Goal: Information Seeking & Learning: Learn about a topic

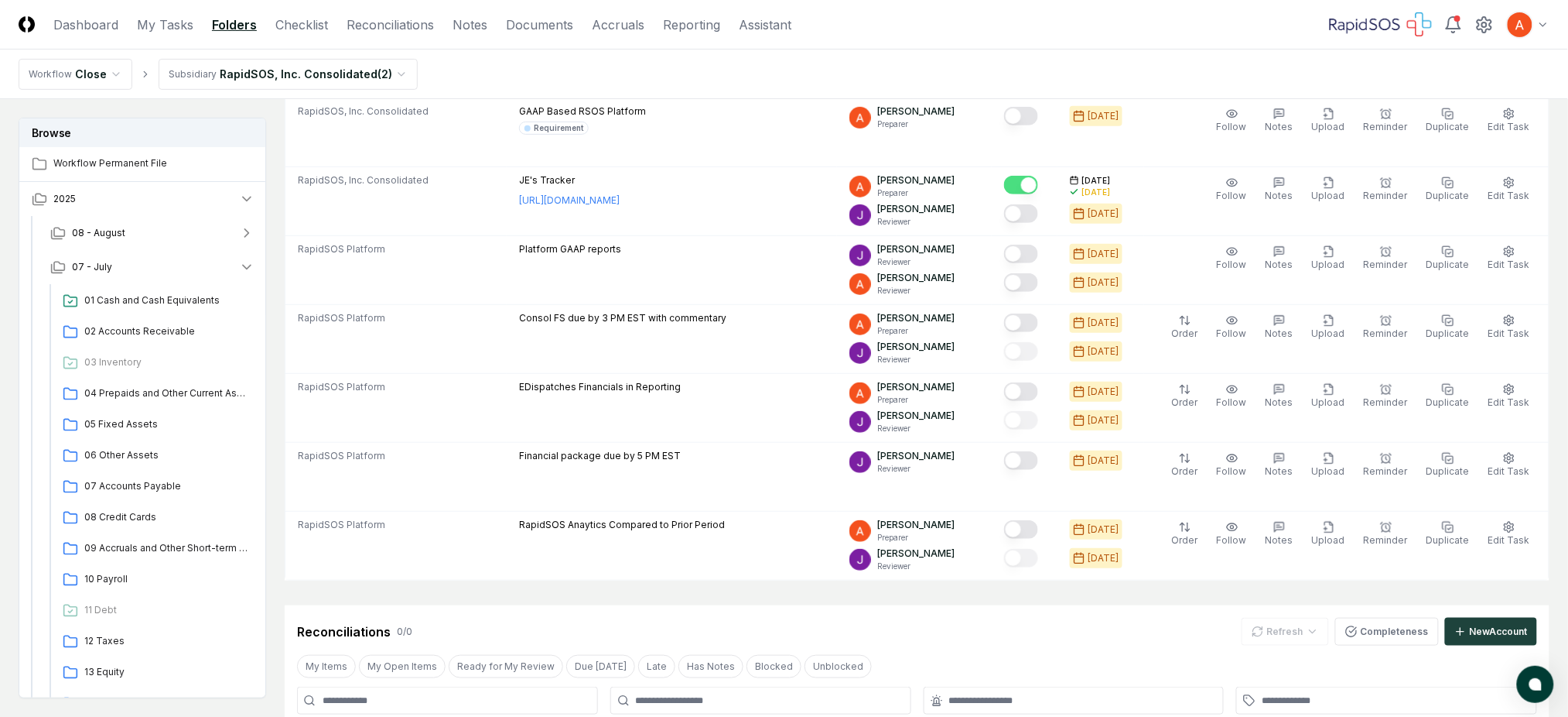
scroll to position [103, 0]
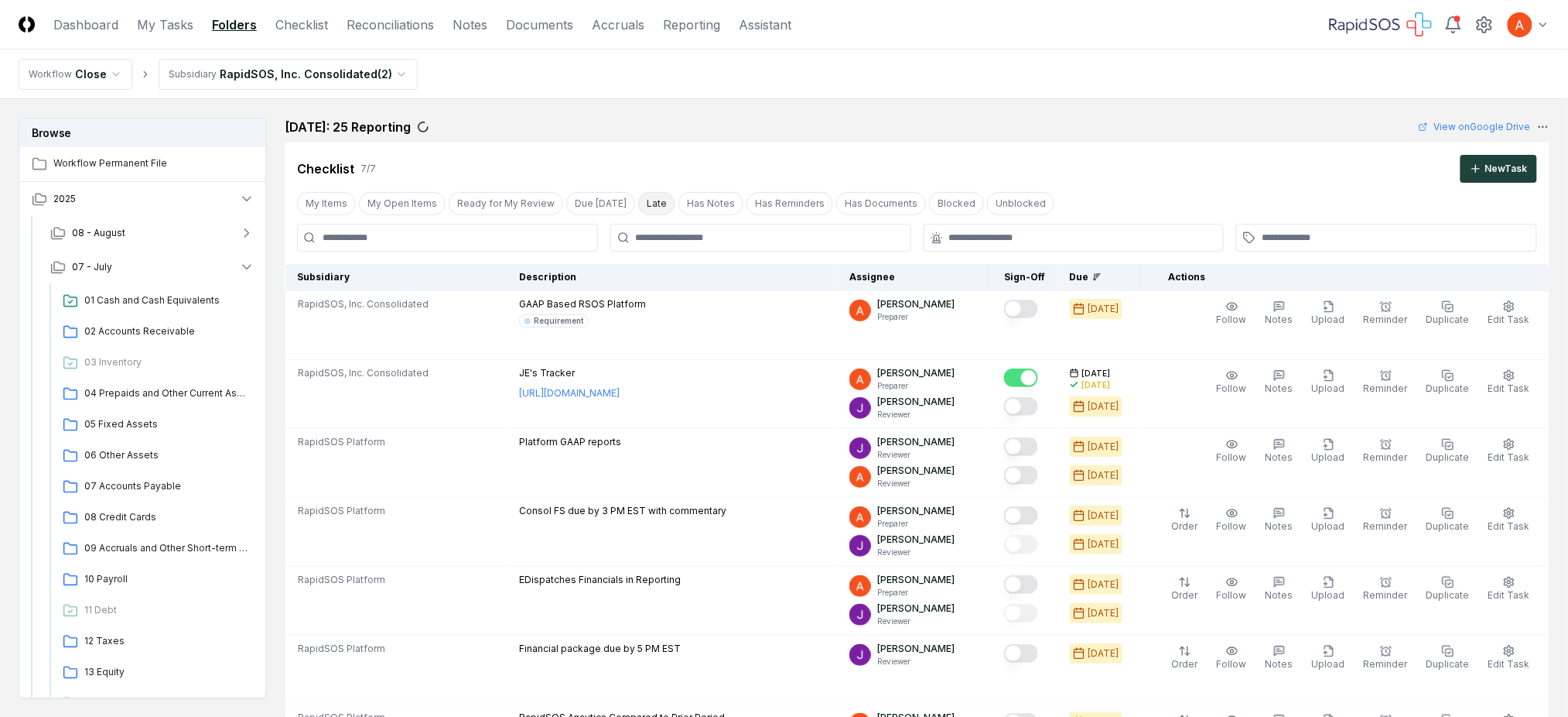
click at [652, 195] on button "Late" at bounding box center [656, 204] width 37 height 24
click at [314, 20] on link "Checklist" at bounding box center [301, 25] width 53 height 19
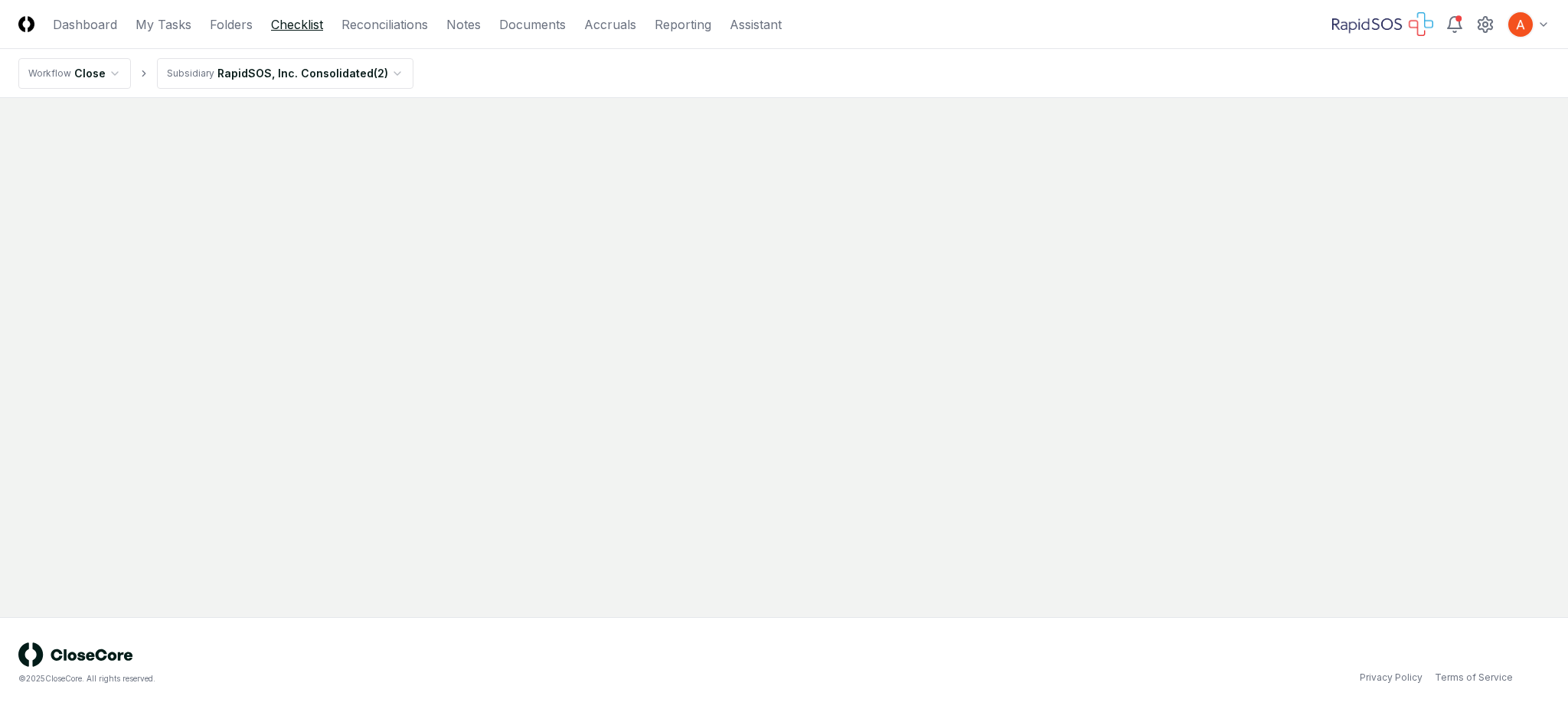
click at [303, 20] on link "Checklist" at bounding box center [296, 25] width 52 height 19
click at [298, 23] on link "Checklist" at bounding box center [296, 25] width 52 height 19
click at [370, 28] on link "Reconciliations" at bounding box center [385, 25] width 87 height 19
click at [292, 28] on link "Checklist" at bounding box center [296, 25] width 52 height 19
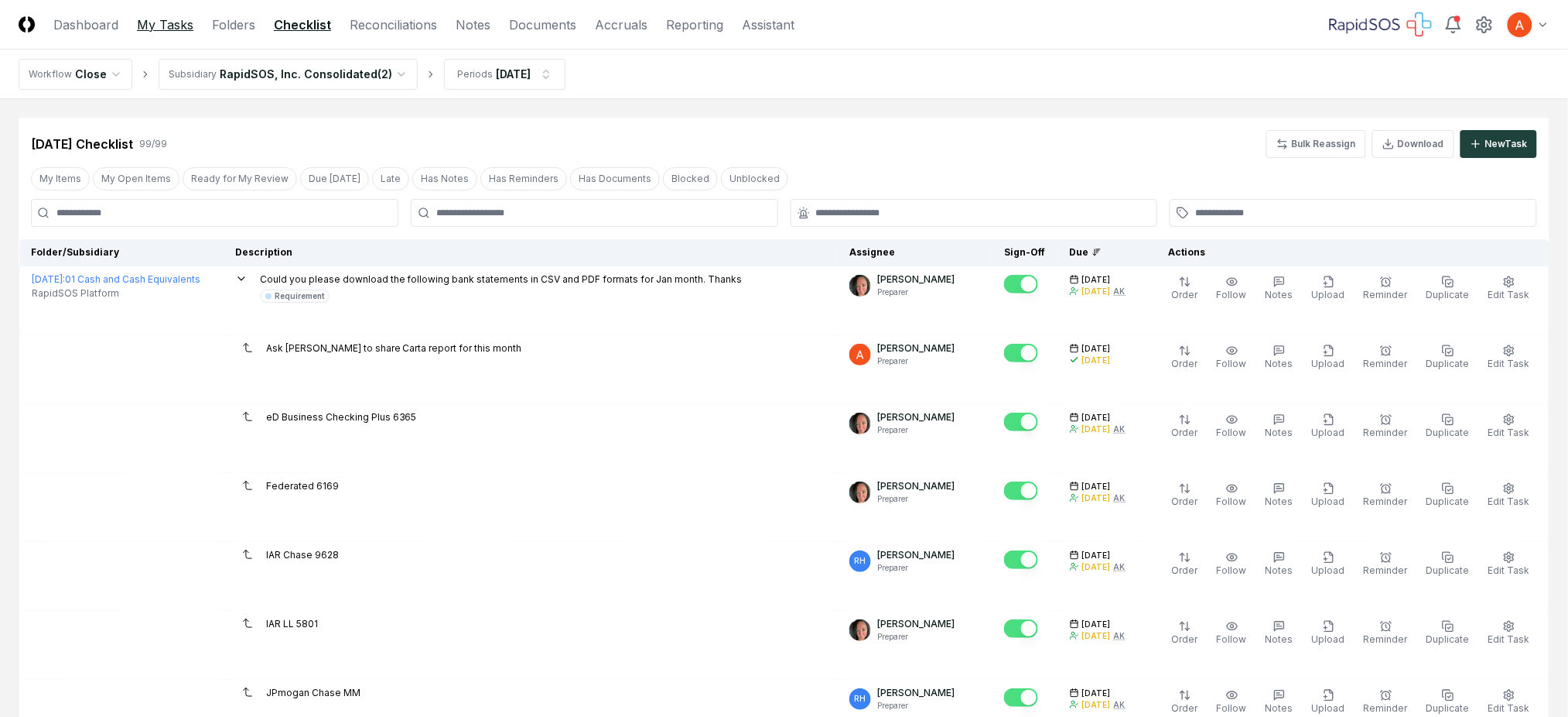
click at [189, 30] on link "My Tasks" at bounding box center [165, 25] width 56 height 19
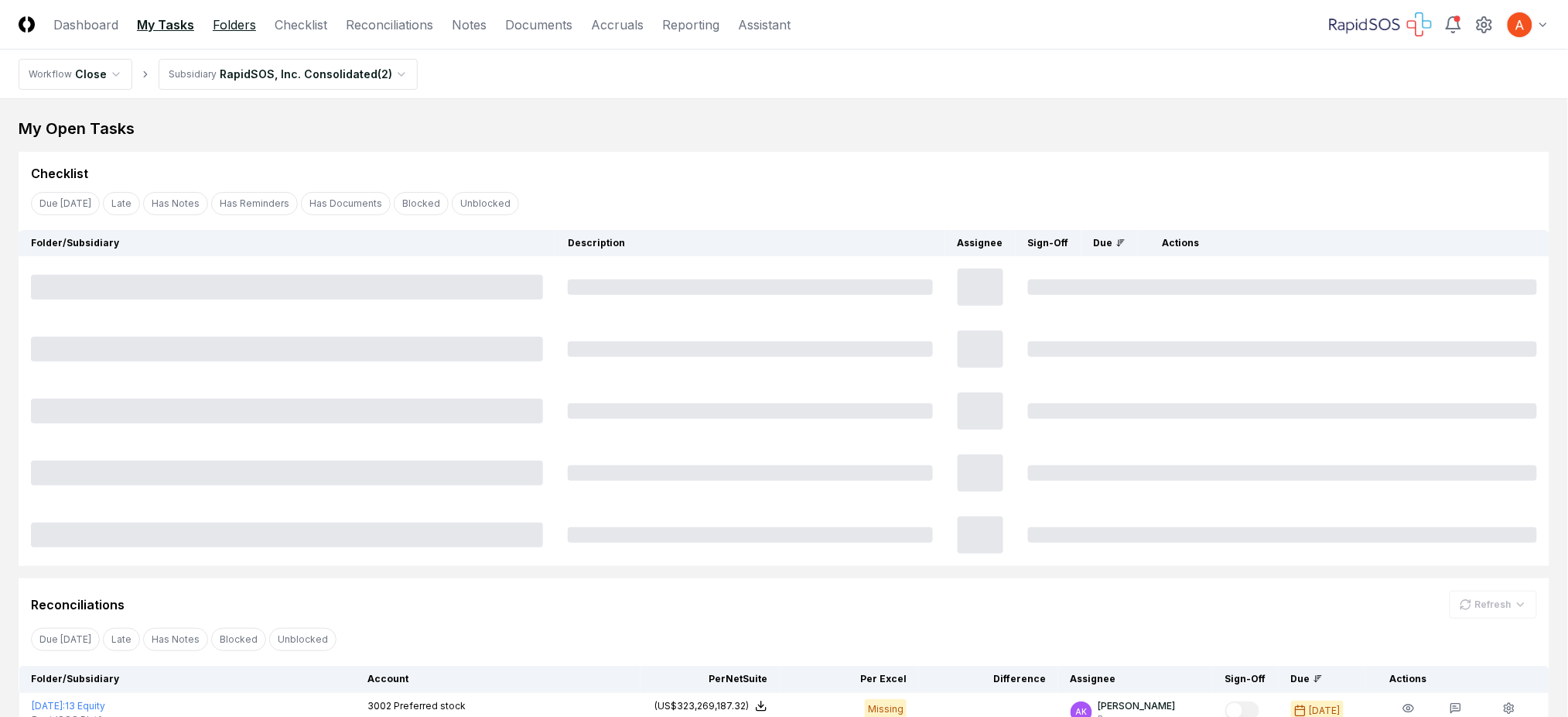
click at [218, 28] on link "Folders" at bounding box center [234, 25] width 43 height 19
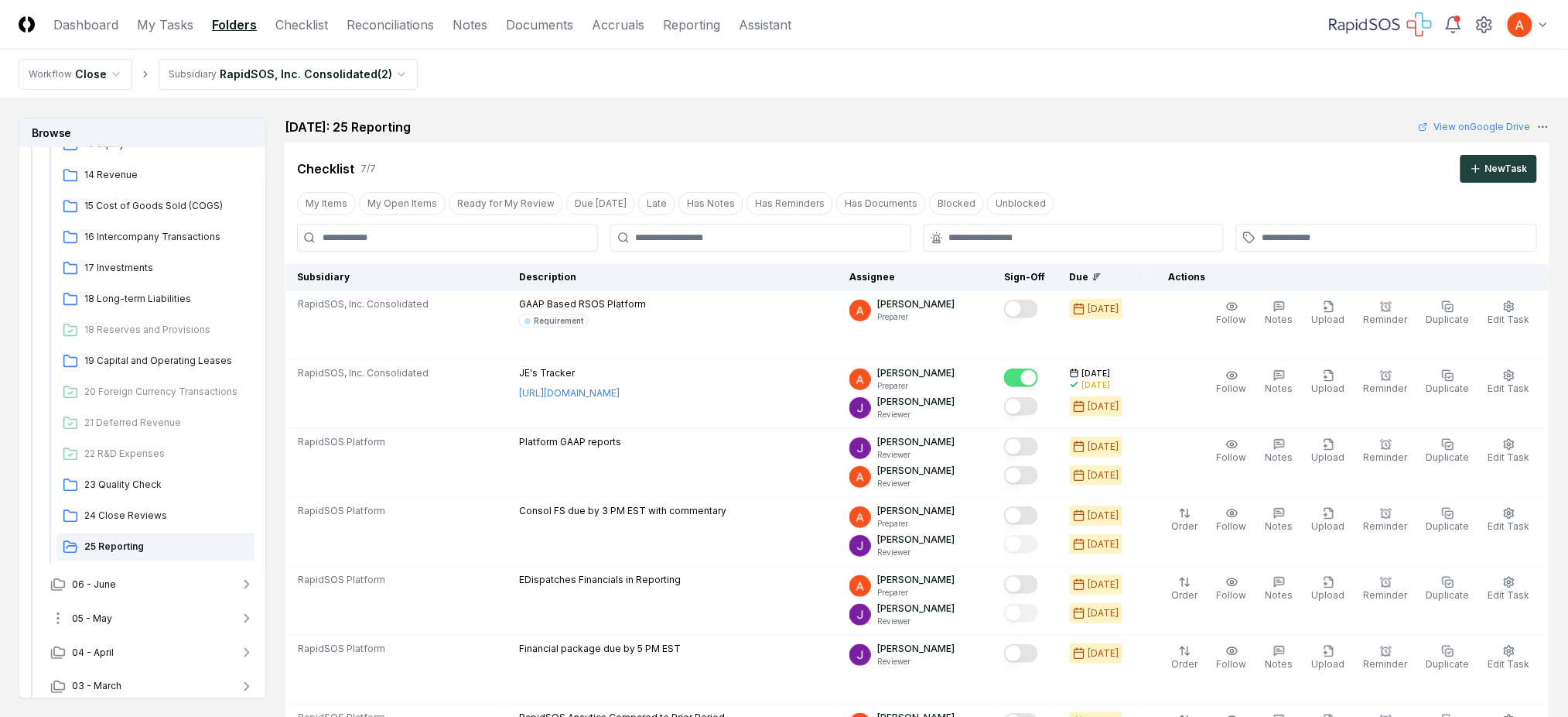
scroll to position [638, 0]
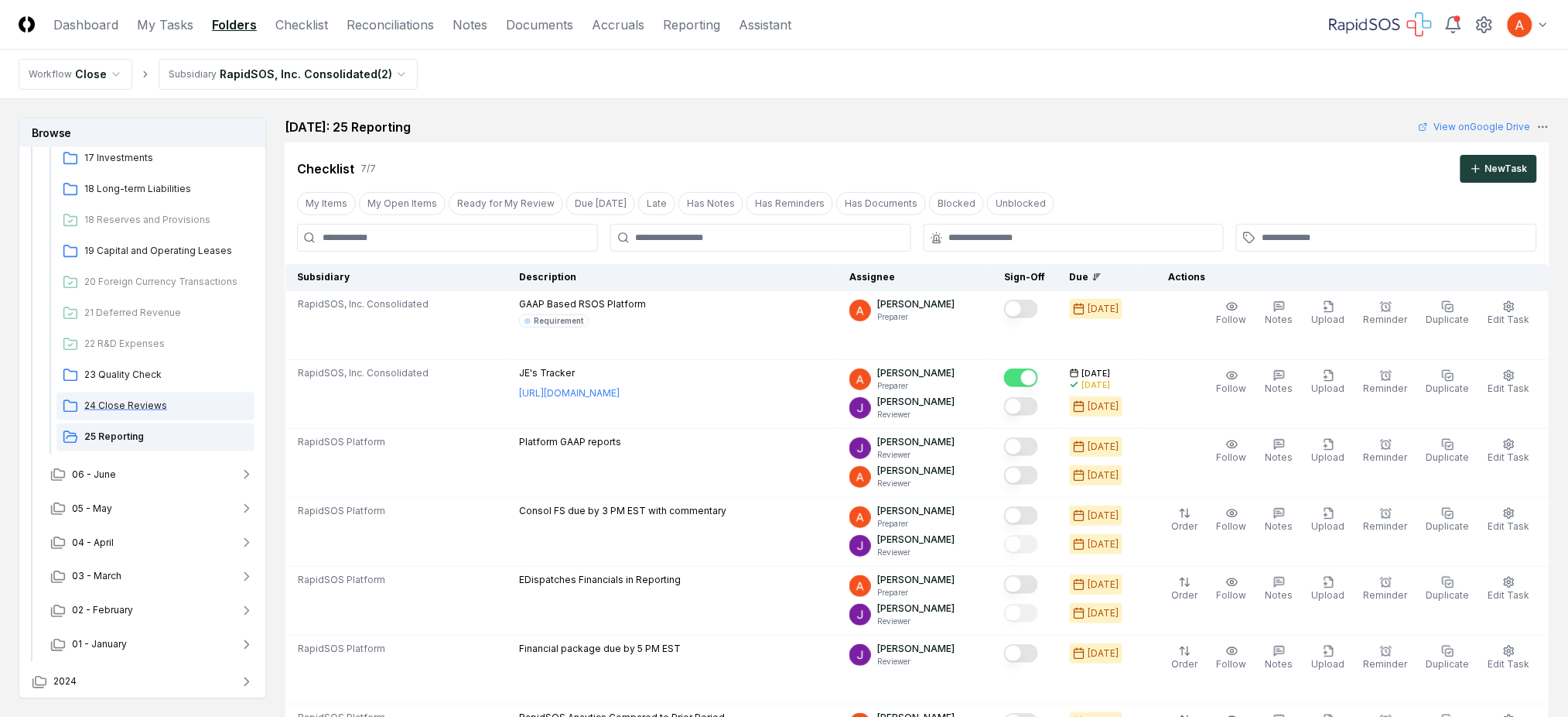
click at [122, 399] on span "24 Close Reviews" at bounding box center [166, 406] width 164 height 14
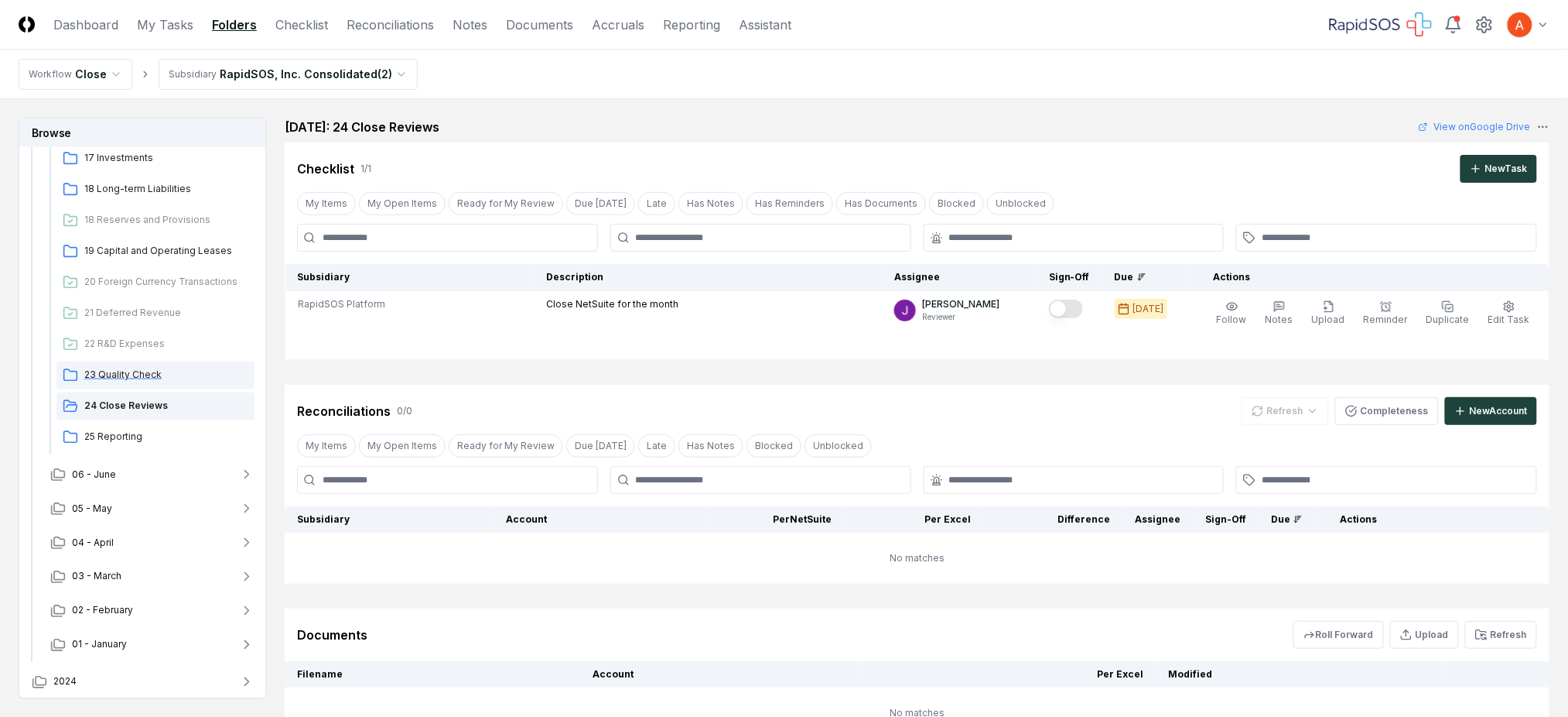
click at [132, 368] on span "23 Quality Check" at bounding box center [166, 375] width 164 height 14
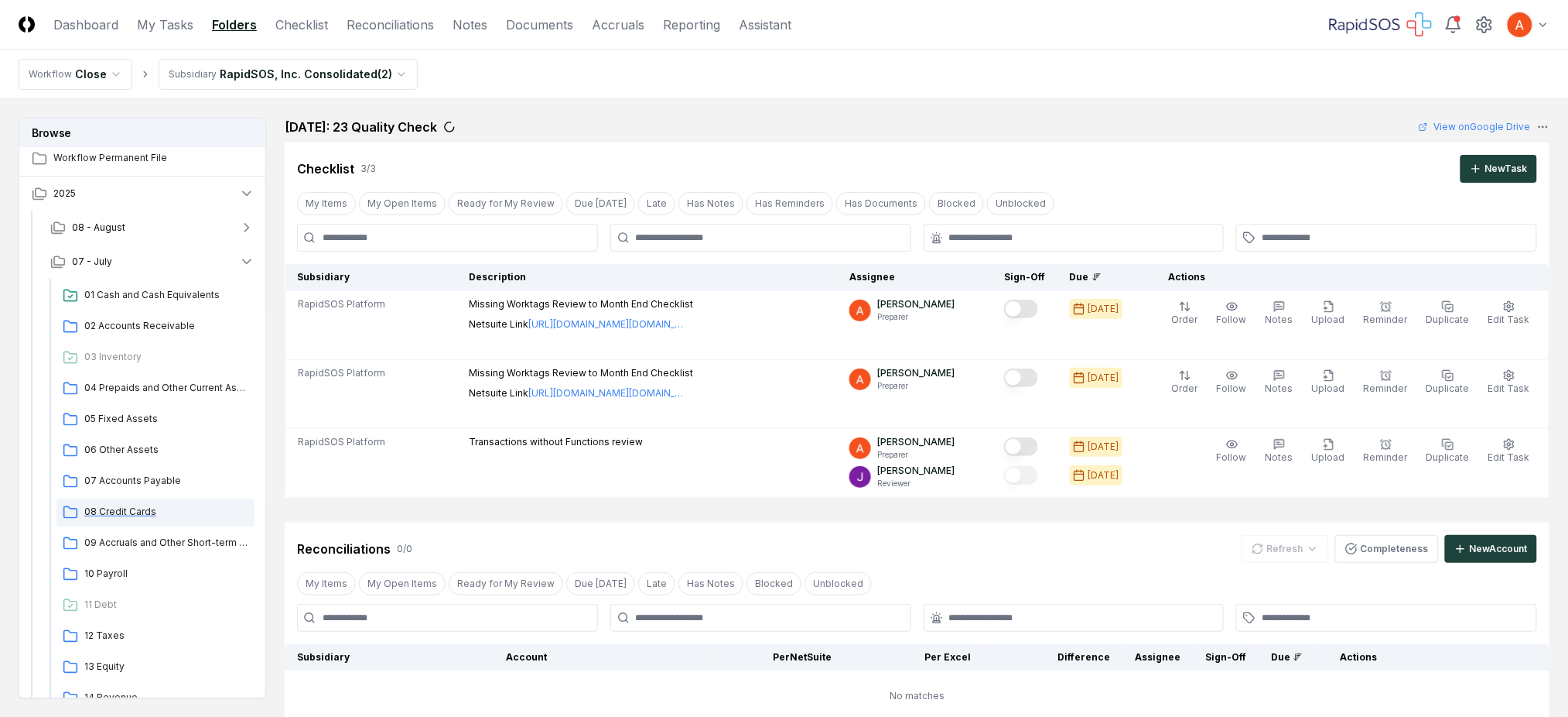
scroll to position [0, 0]
click at [150, 295] on span "01 Cash and Cash Equivalents" at bounding box center [166, 300] width 164 height 14
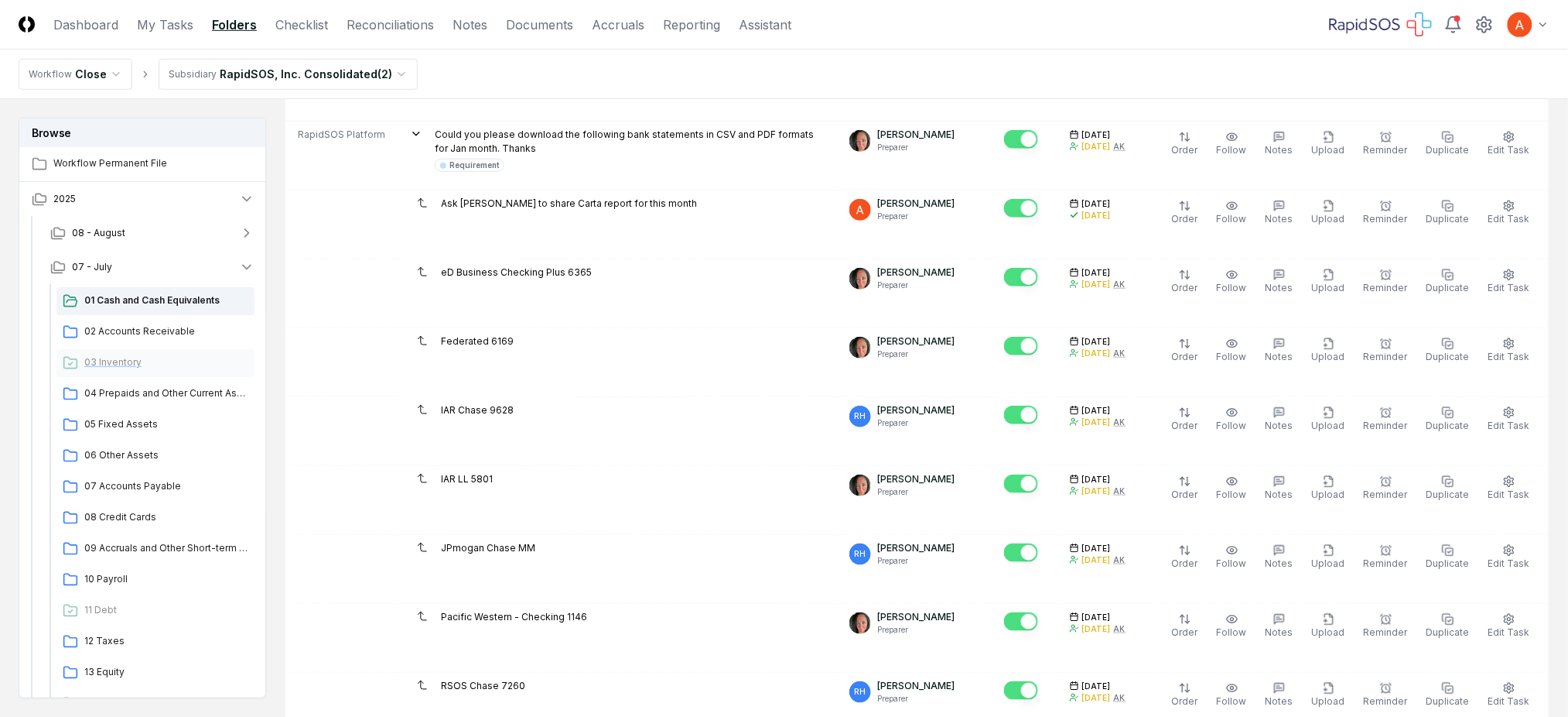
scroll to position [310, 0]
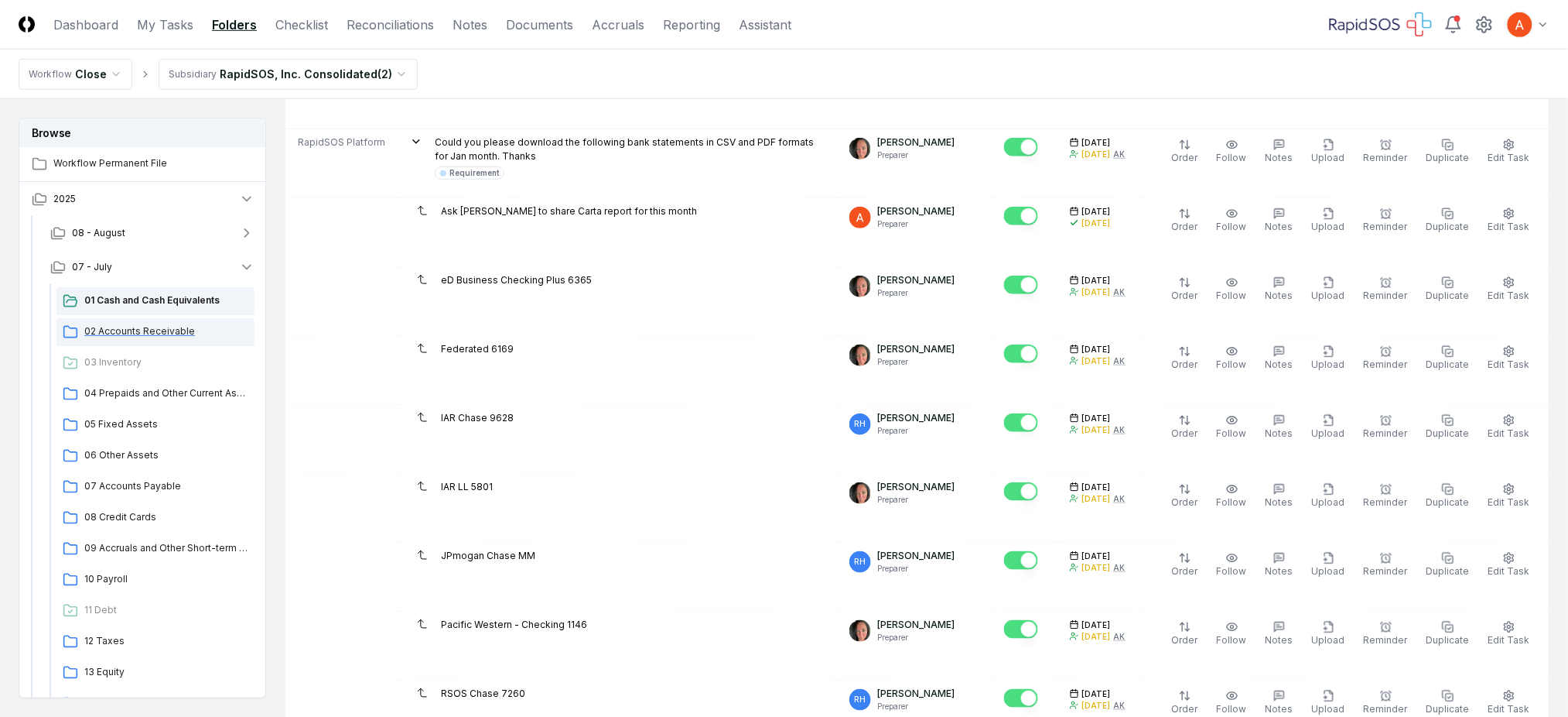
click at [155, 330] on span "02 Accounts Receivable" at bounding box center [166, 331] width 164 height 14
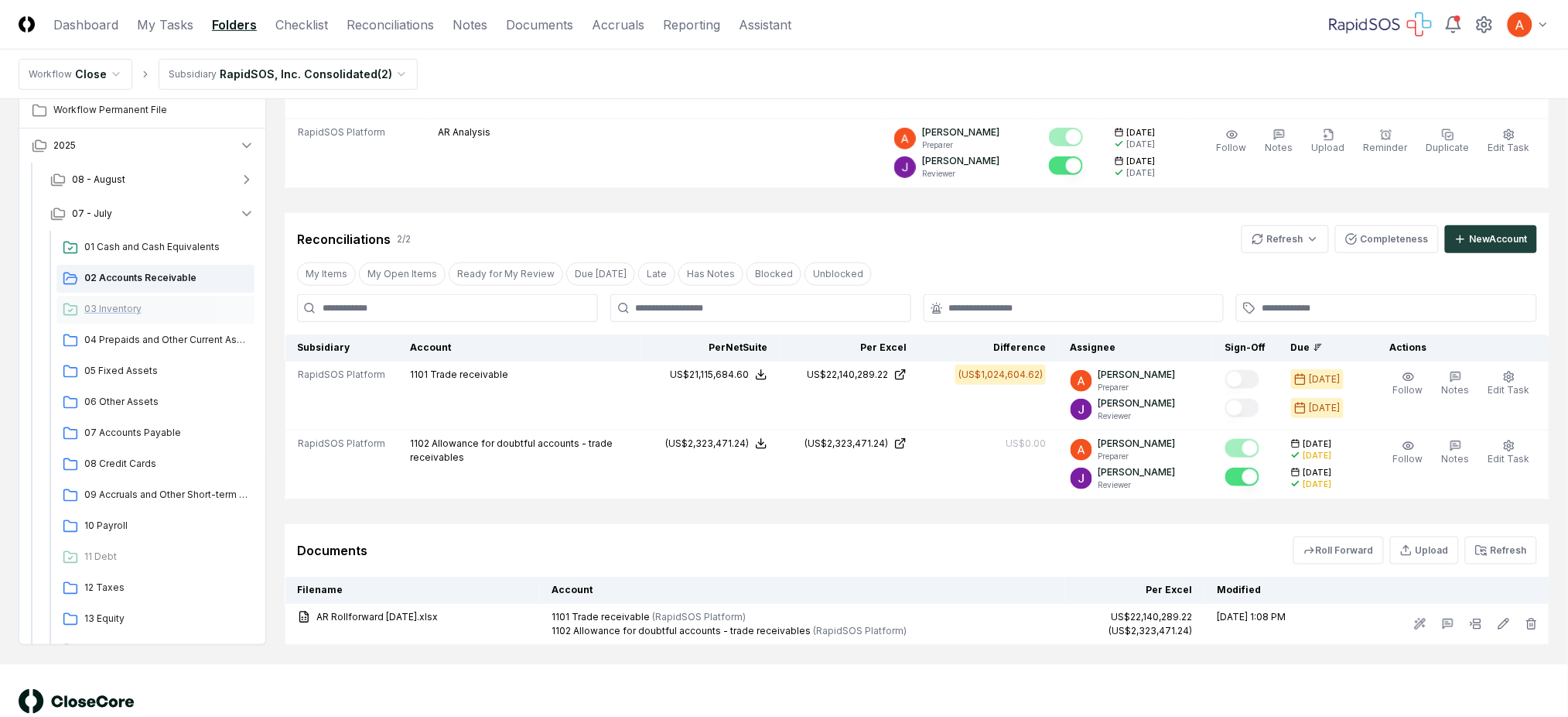
click at [140, 311] on span "03 Inventory" at bounding box center [166, 309] width 164 height 14
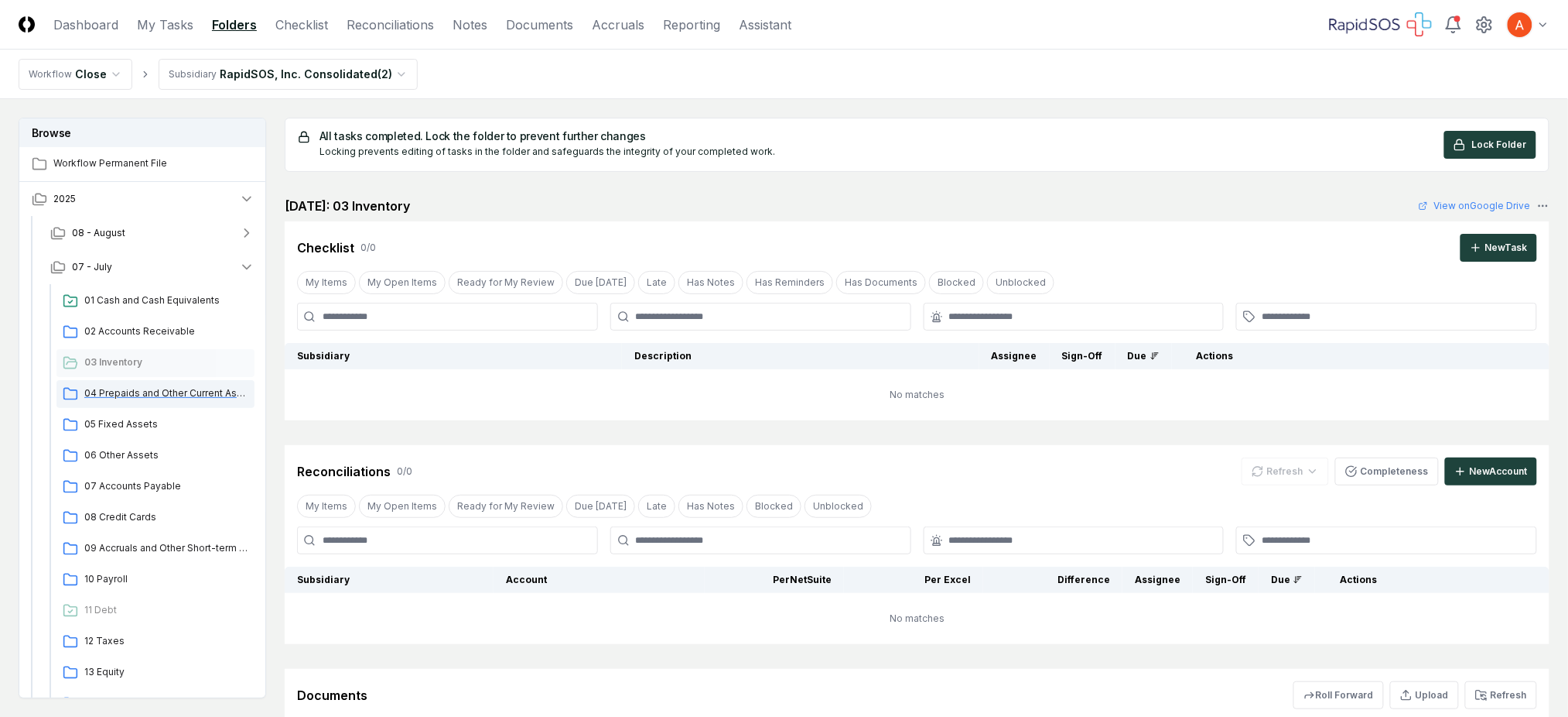
click at [187, 396] on span "04 Prepaids and Other Current Assets" at bounding box center [166, 393] width 164 height 14
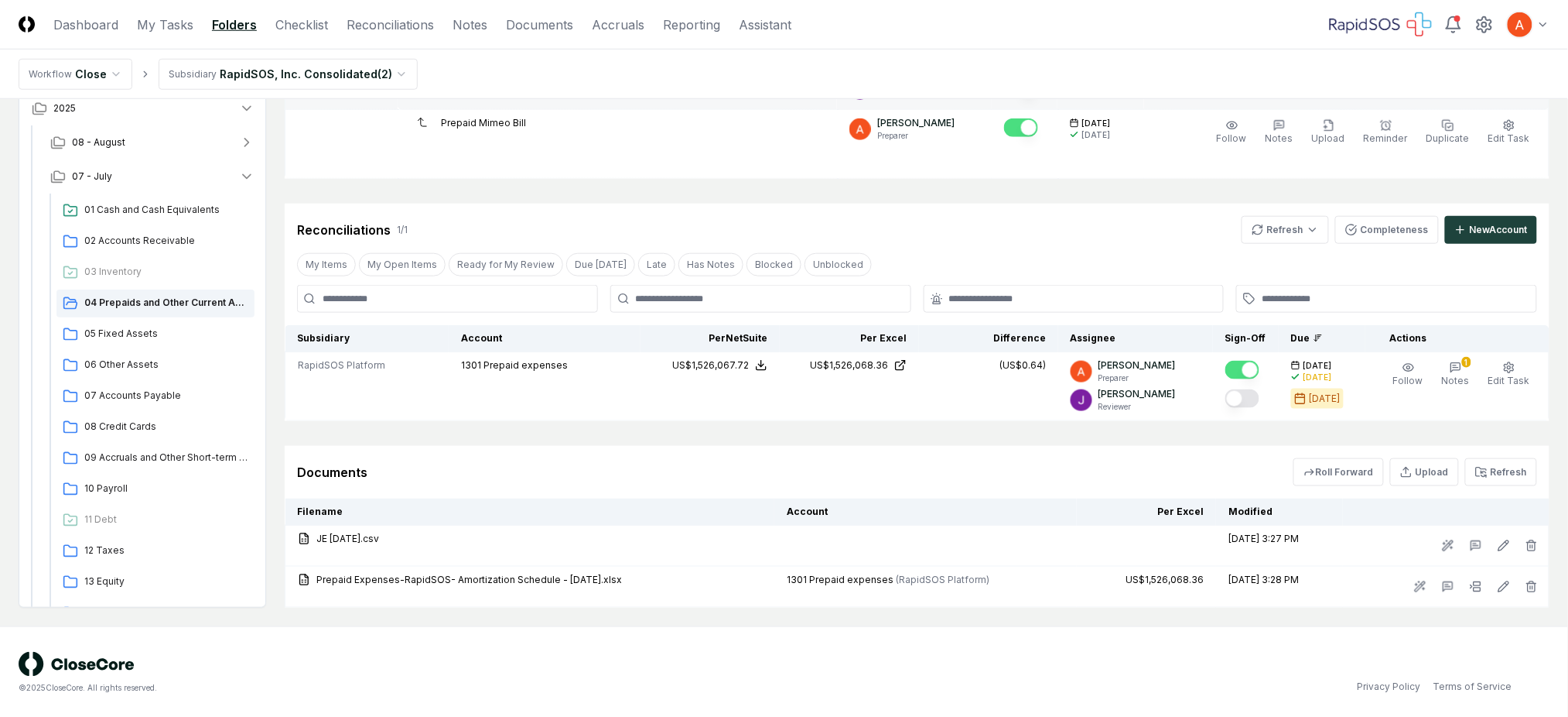
scroll to position [459, 0]
click at [137, 338] on div "05 Fixed Assets" at bounding box center [155, 333] width 198 height 28
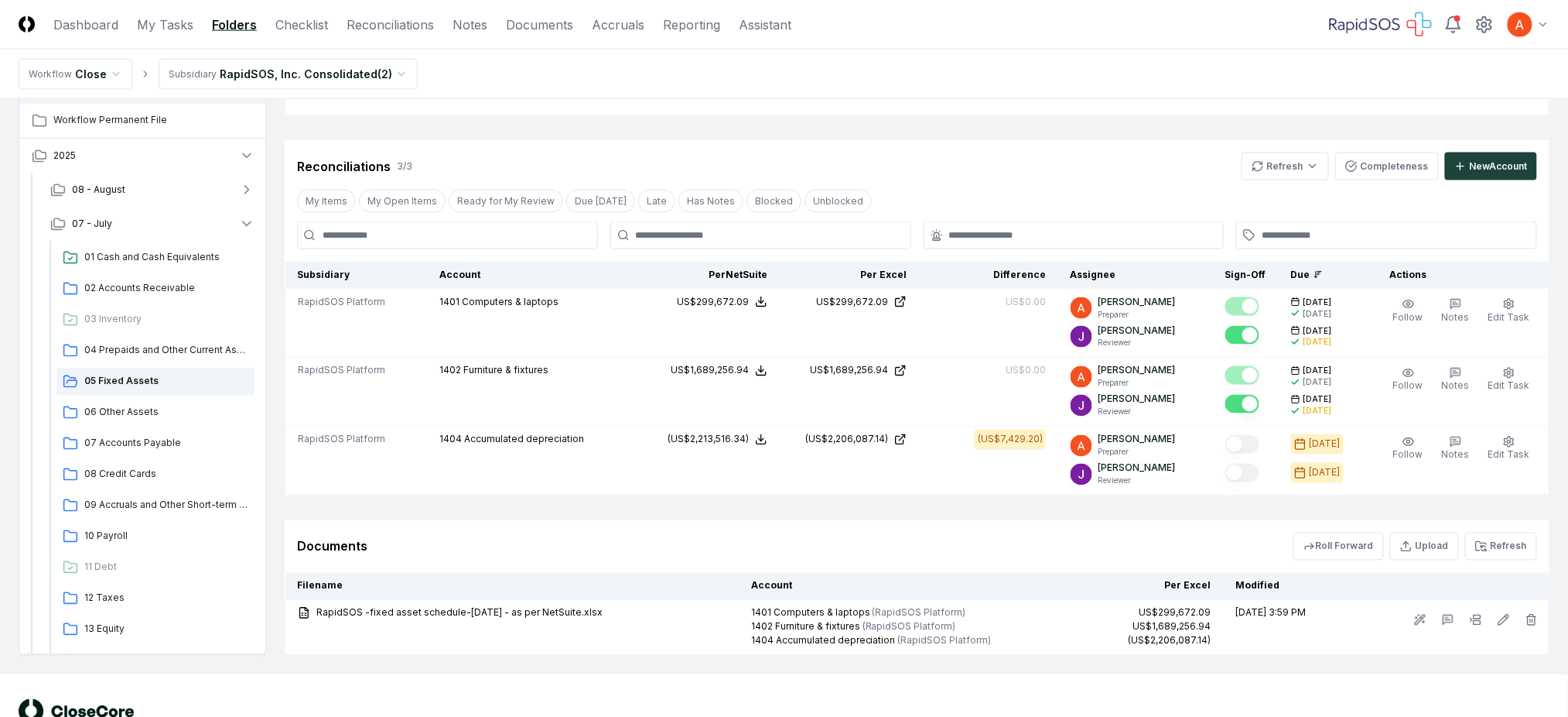
scroll to position [777, 0]
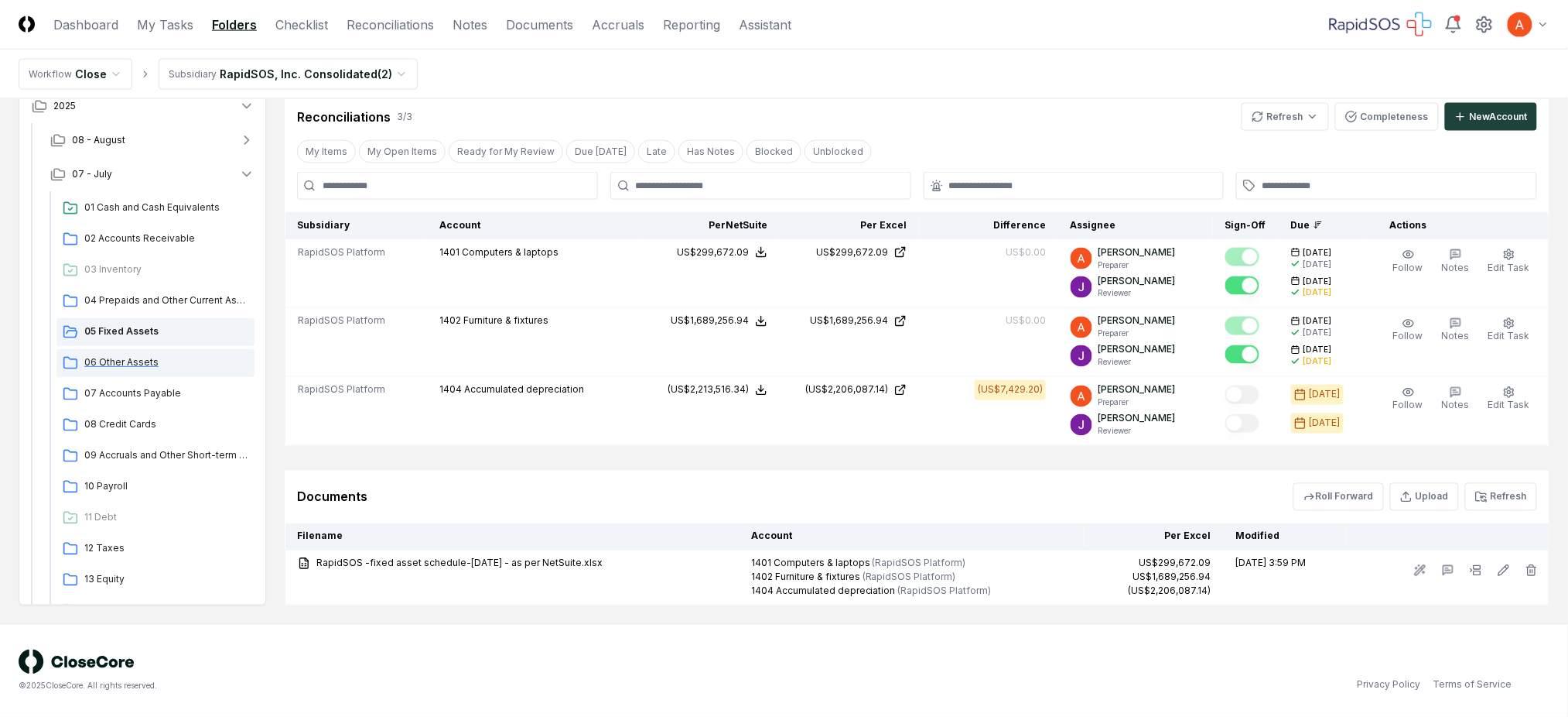
click at [126, 375] on div "06 Other Assets" at bounding box center [155, 363] width 198 height 28
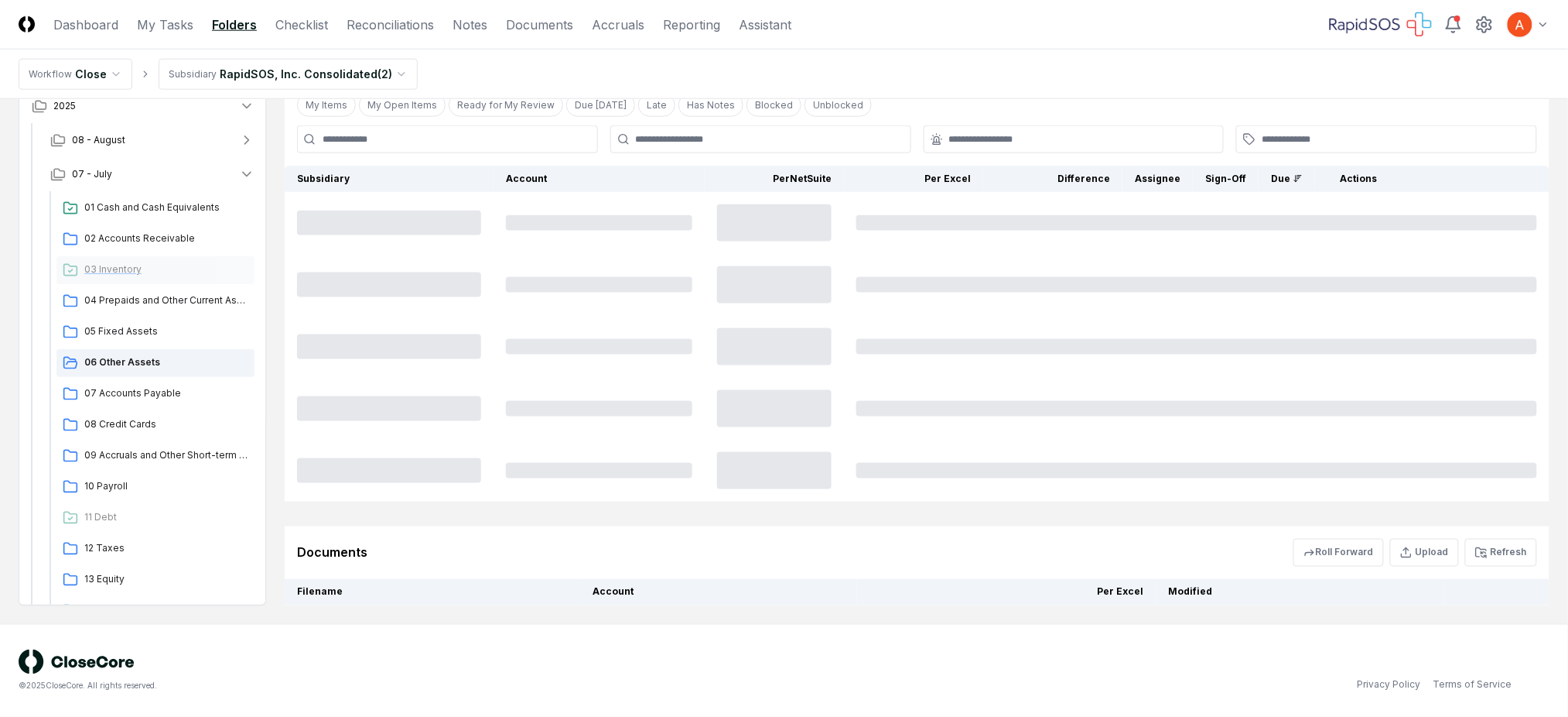
scroll to position [0, 0]
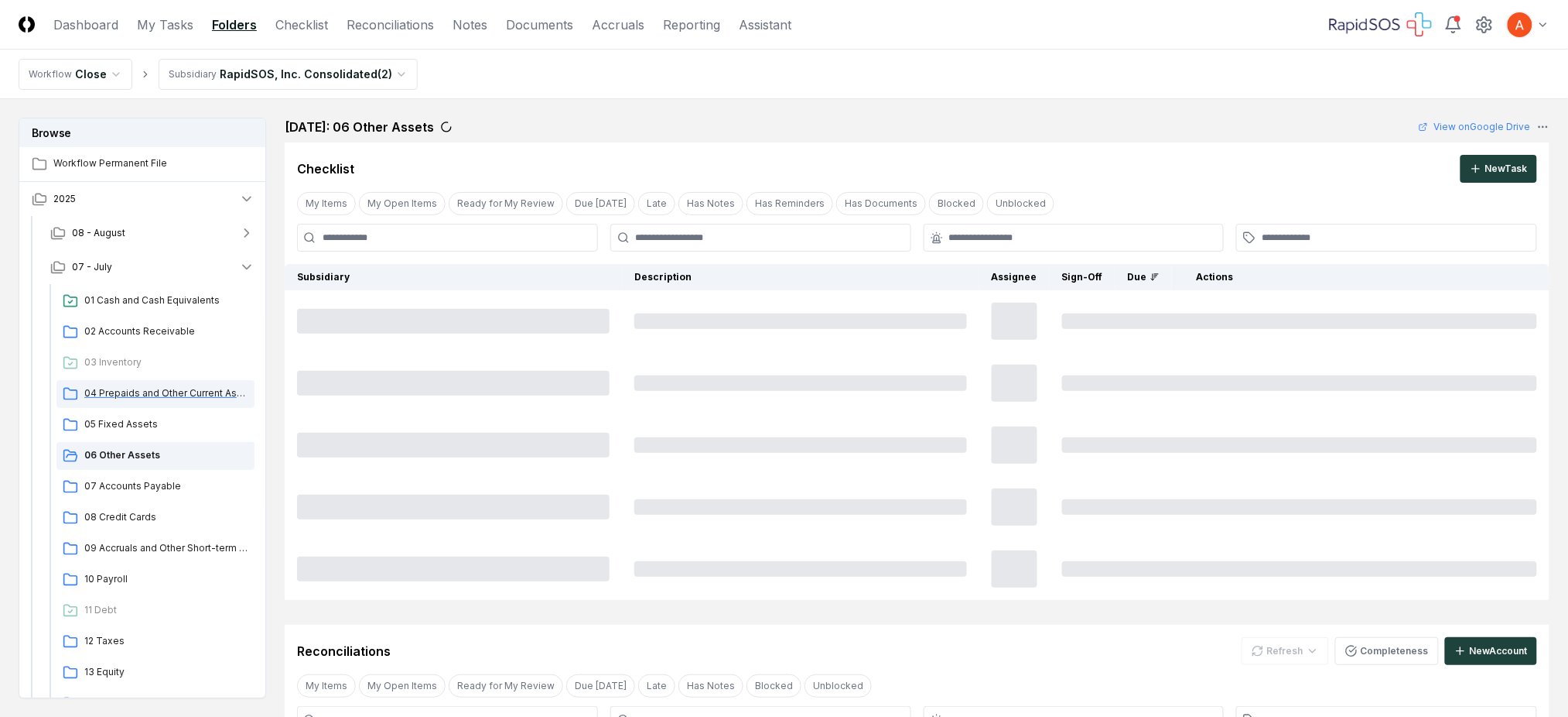
click at [138, 388] on span "04 Prepaids and Other Current Assets" at bounding box center [166, 393] width 164 height 14
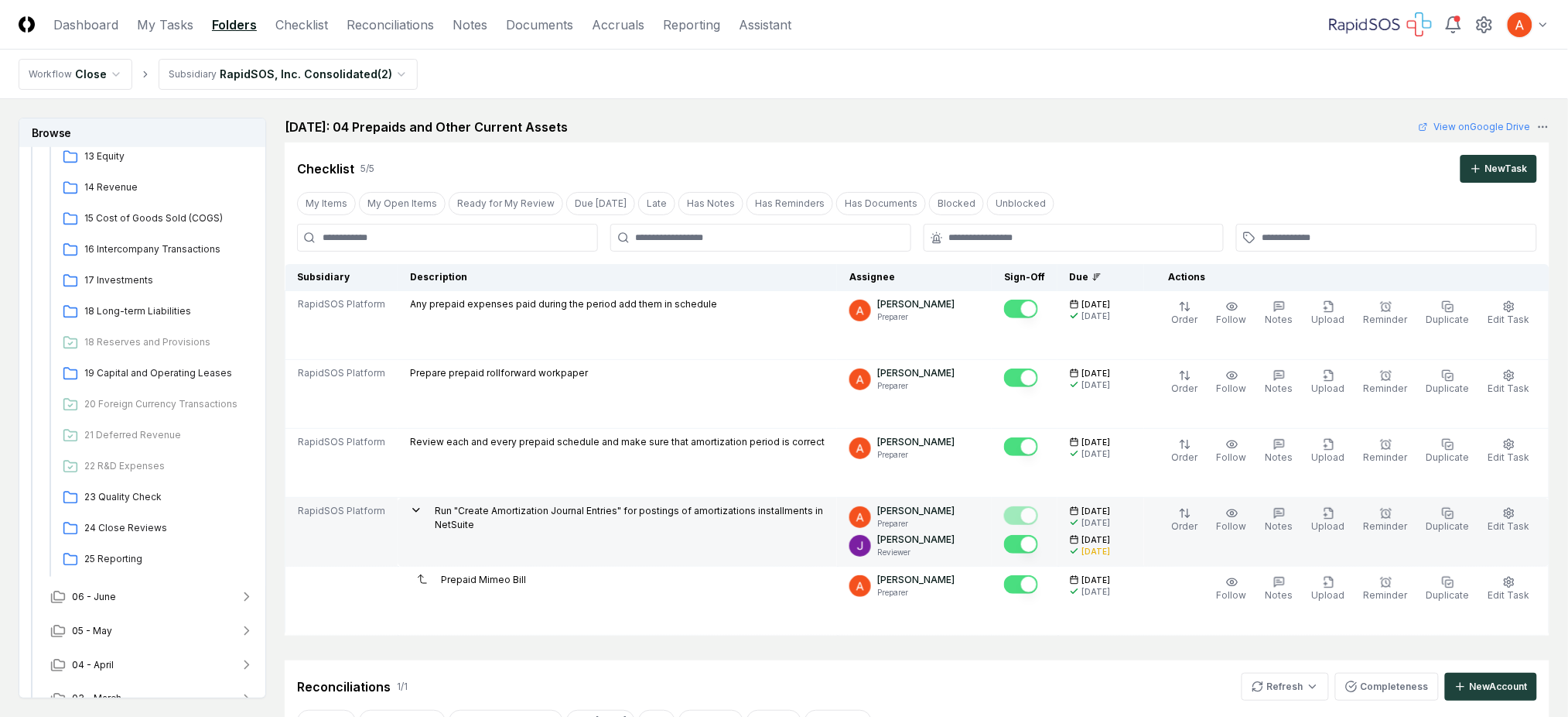
scroll to position [103, 0]
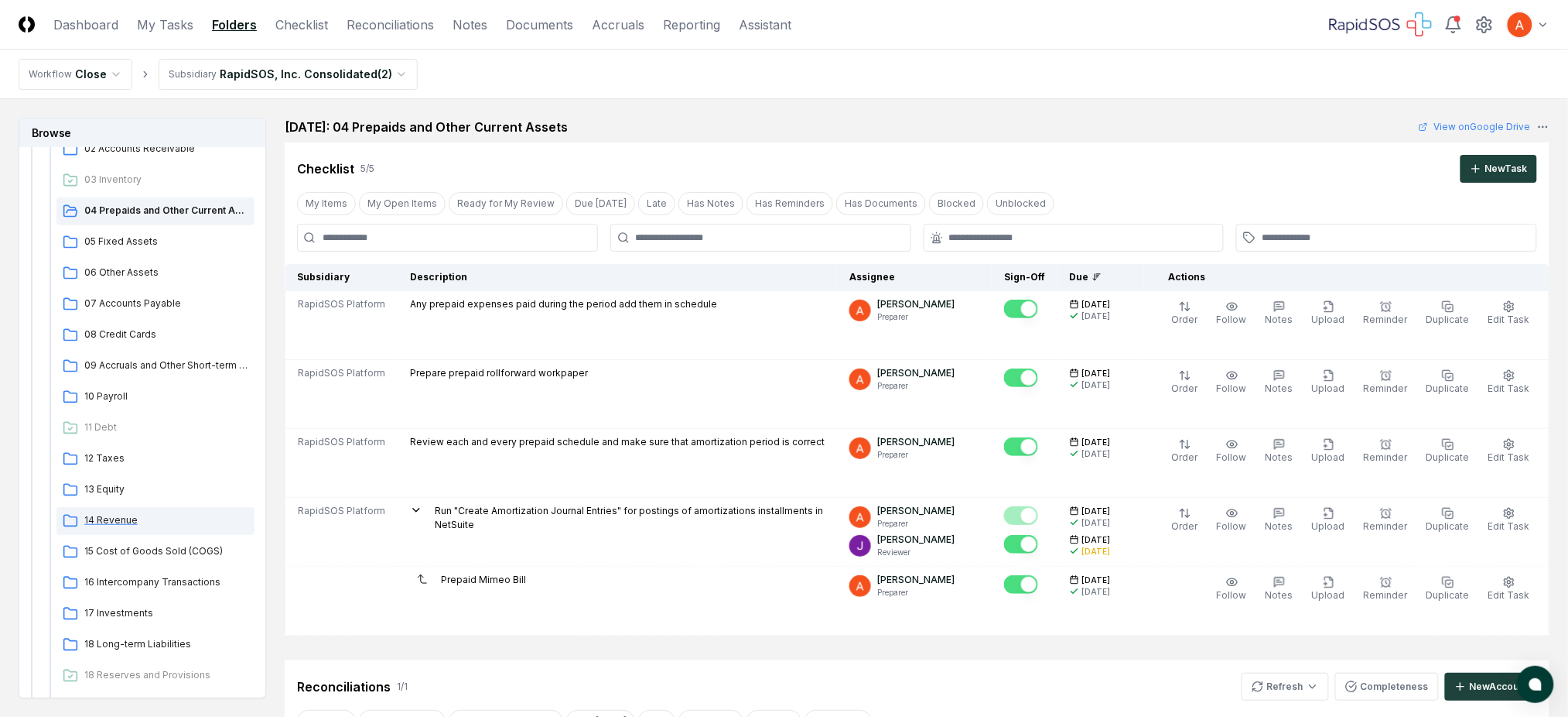
scroll to position [206, 0]
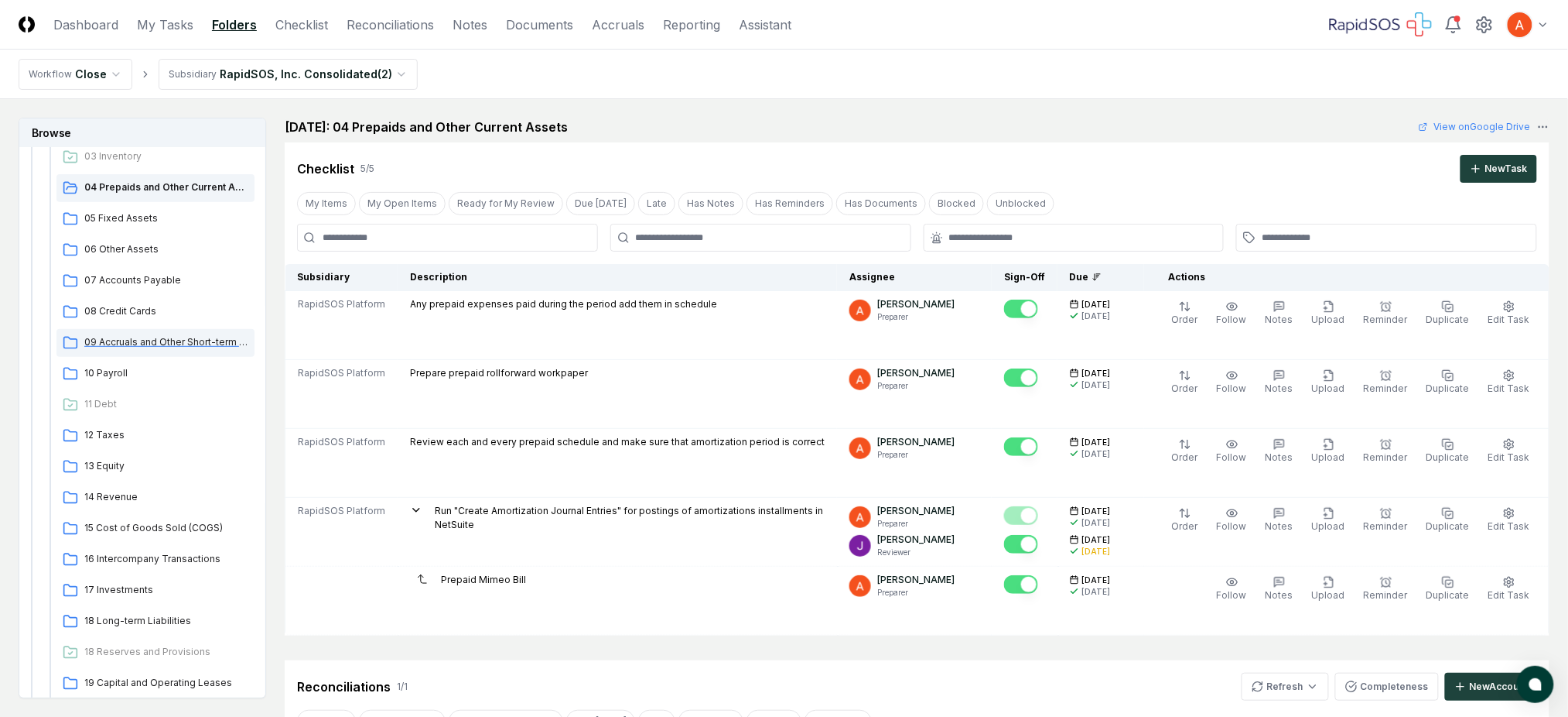
click at [180, 332] on div "09 Accruals and Other Short-term Liabilities" at bounding box center [155, 343] width 198 height 28
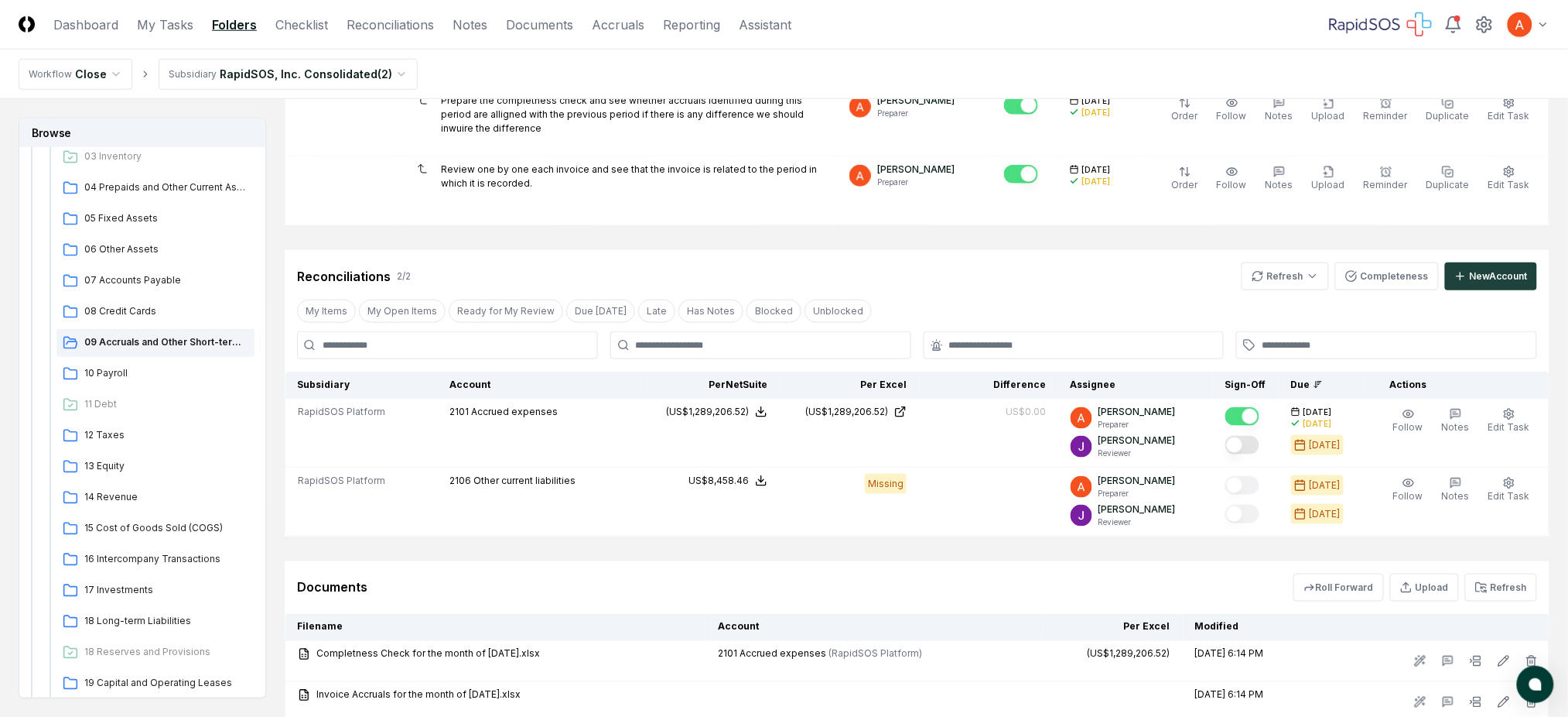
scroll to position [515, 0]
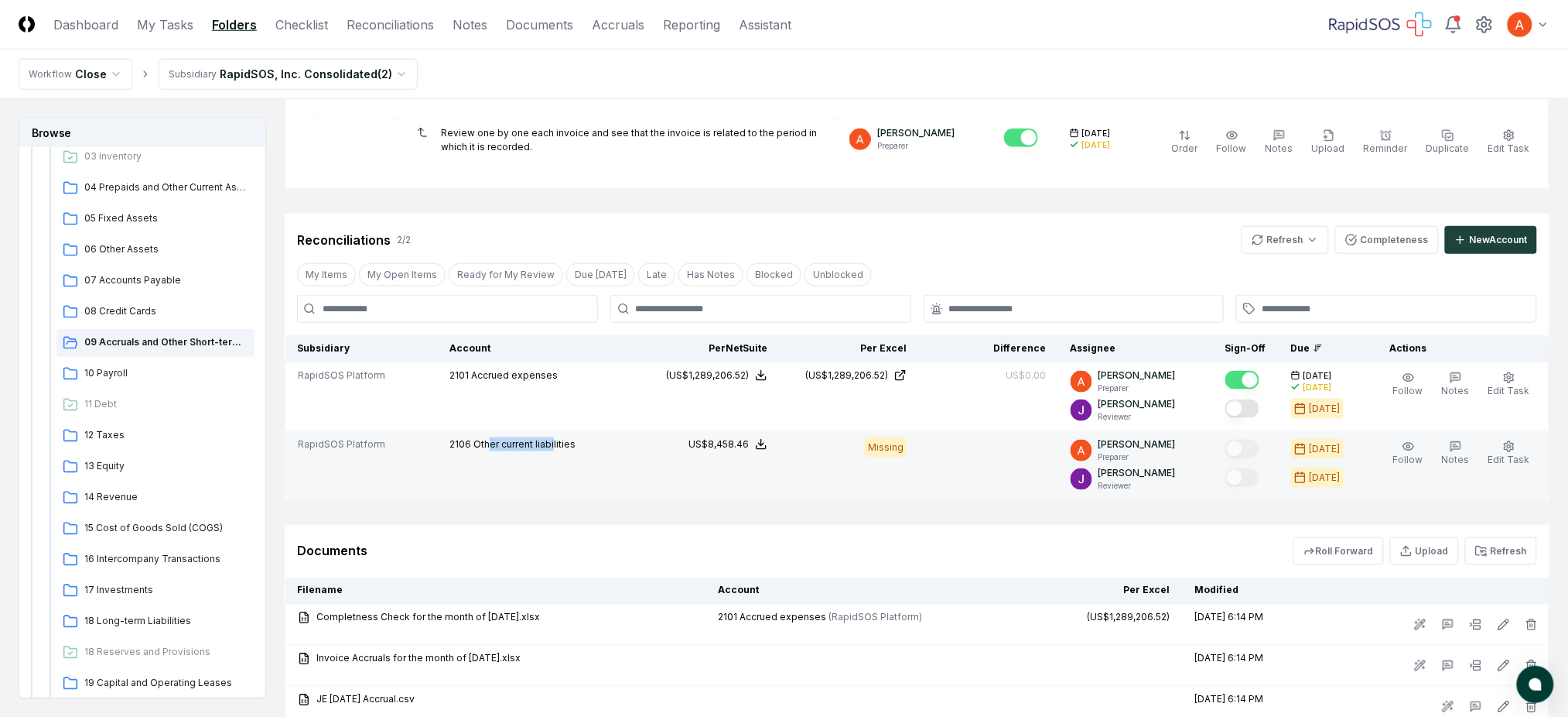
drag, startPoint x: 491, startPoint y: 440, endPoint x: 554, endPoint y: 440, distance: 63.0
click at [554, 440] on span "Other current liabilities" at bounding box center [524, 444] width 102 height 12
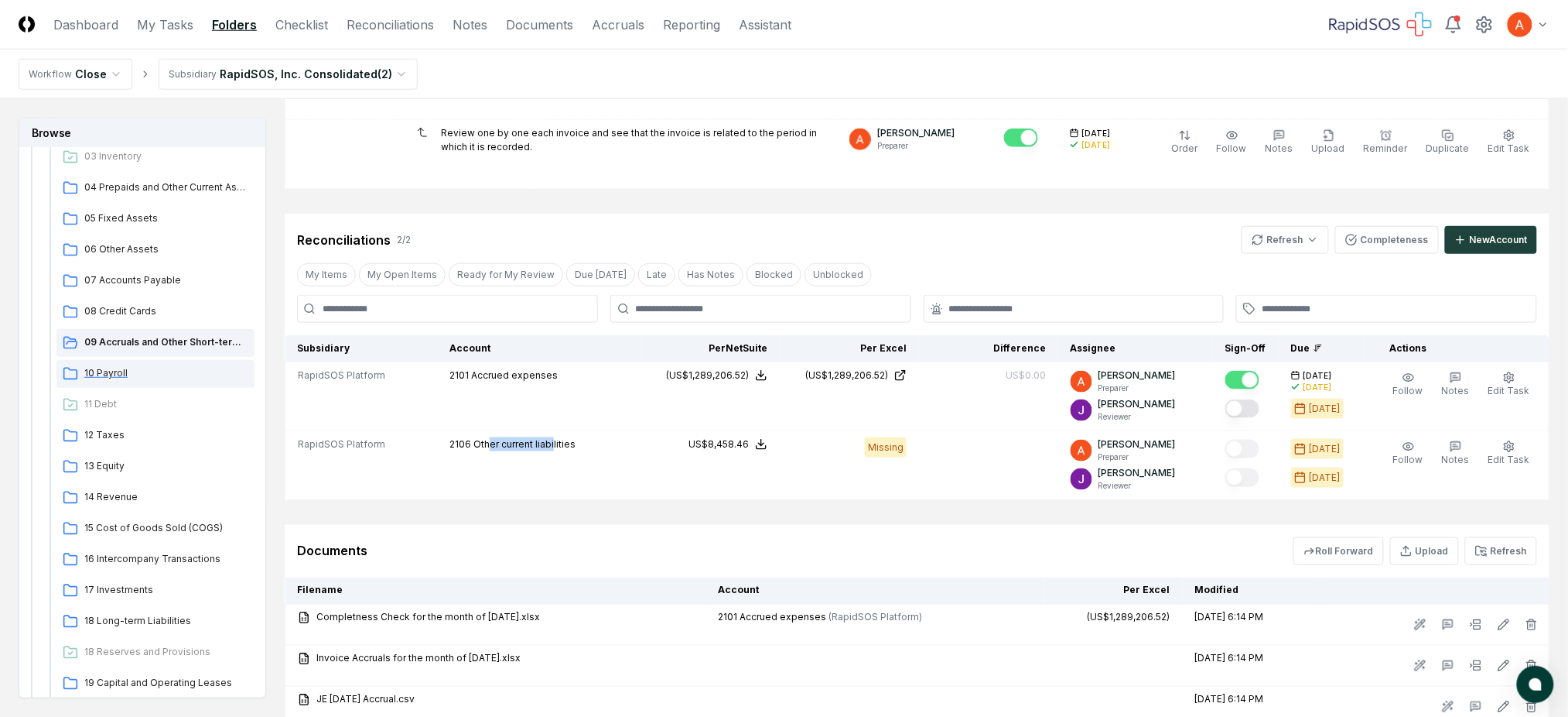
click at [104, 380] on div "10 Payroll" at bounding box center [155, 374] width 198 height 28
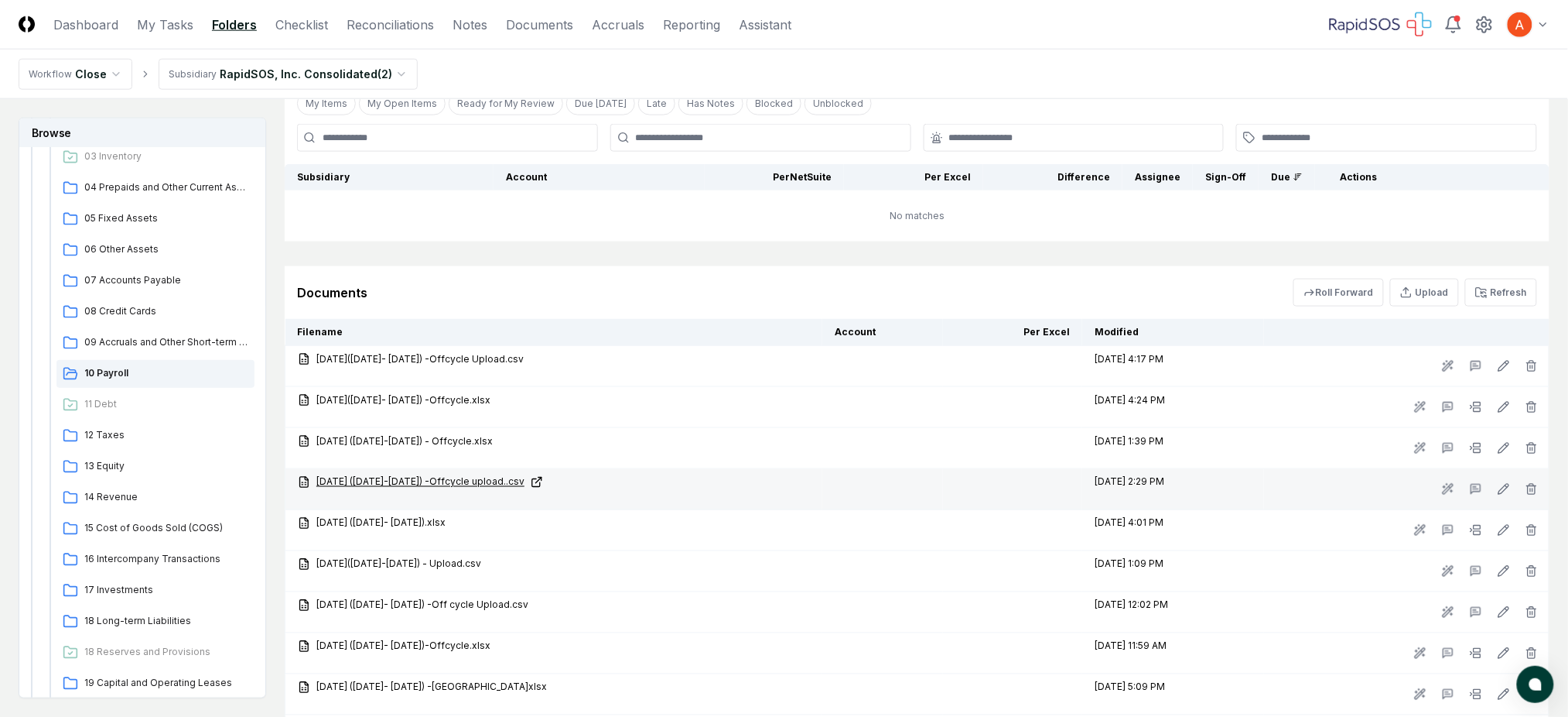
scroll to position [619, 0]
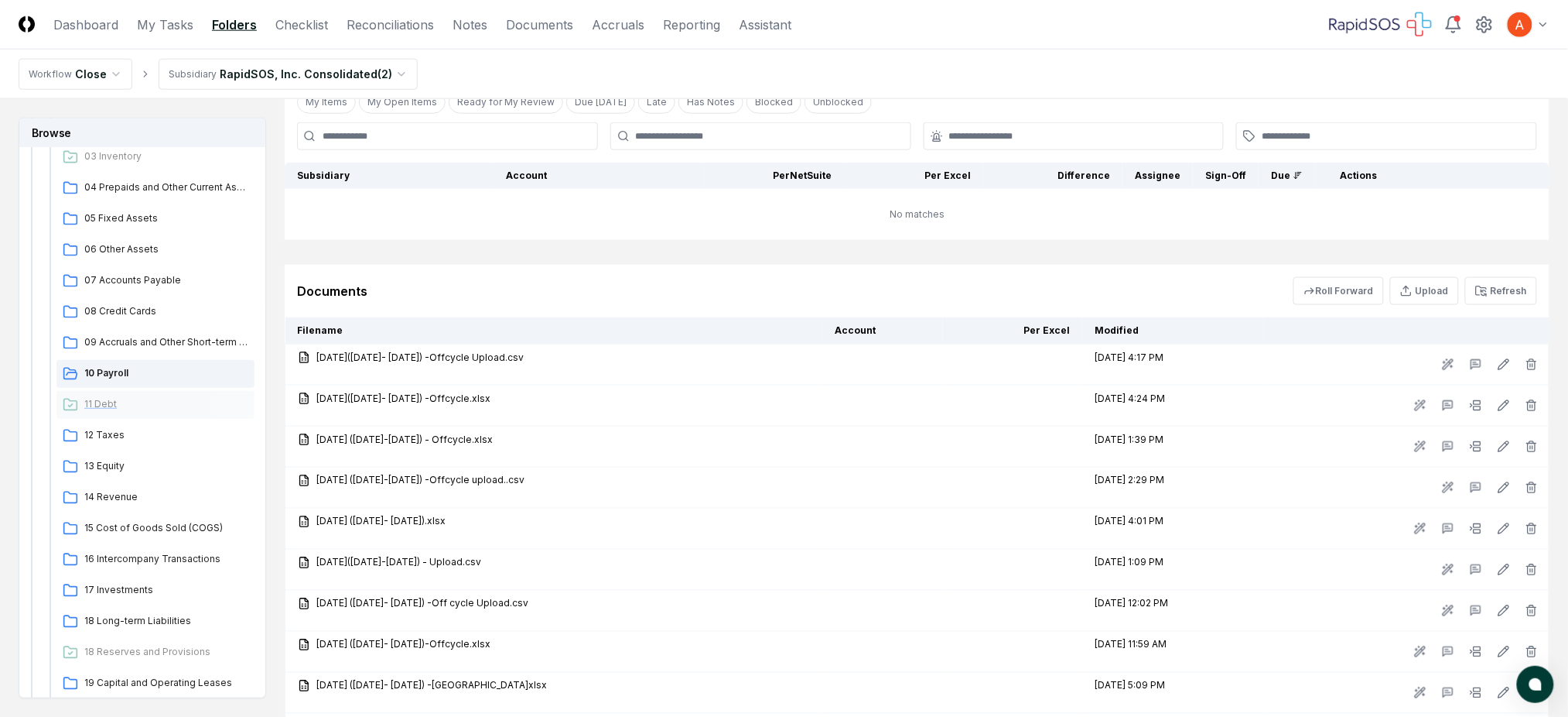
click at [106, 409] on span "11 Debt" at bounding box center [166, 404] width 164 height 14
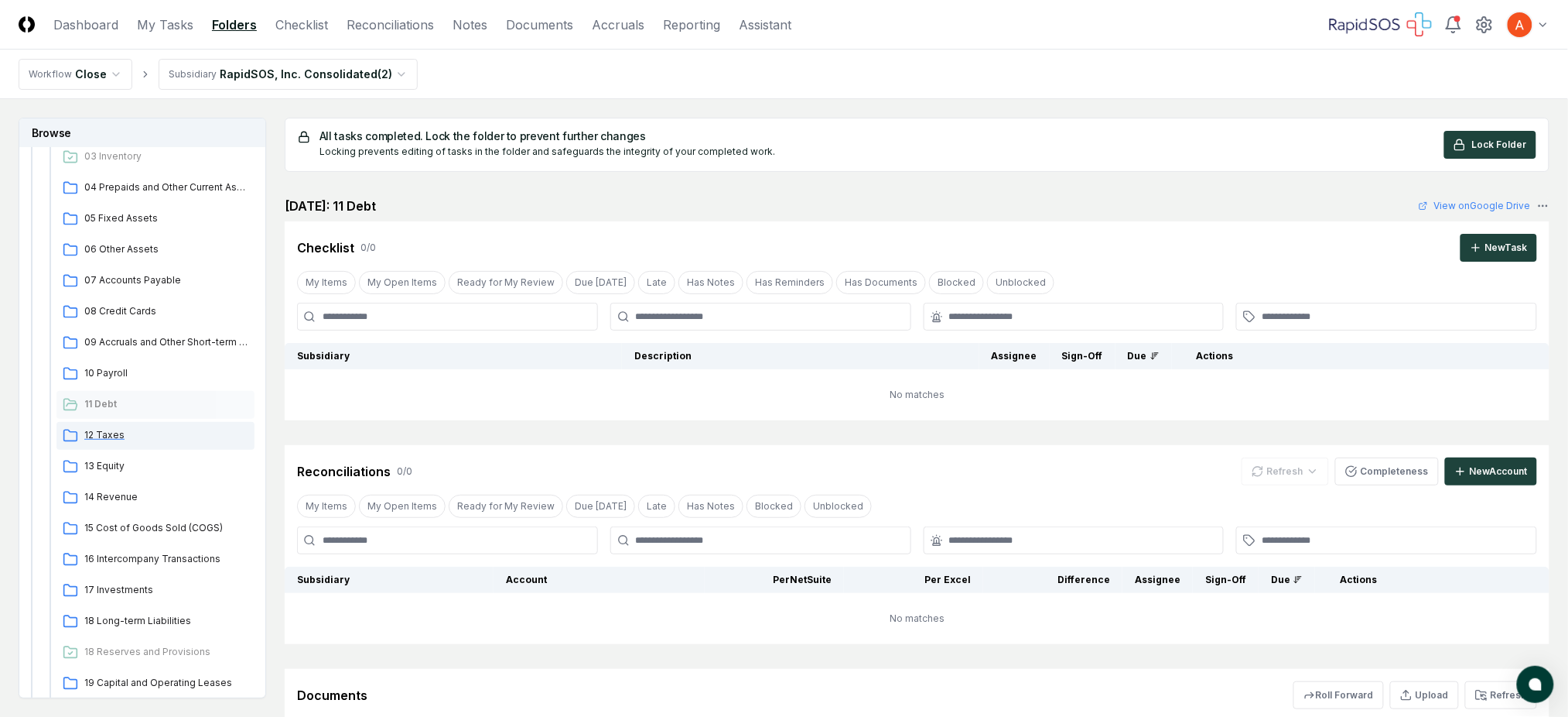
click at [110, 434] on span "12 Taxes" at bounding box center [166, 435] width 164 height 14
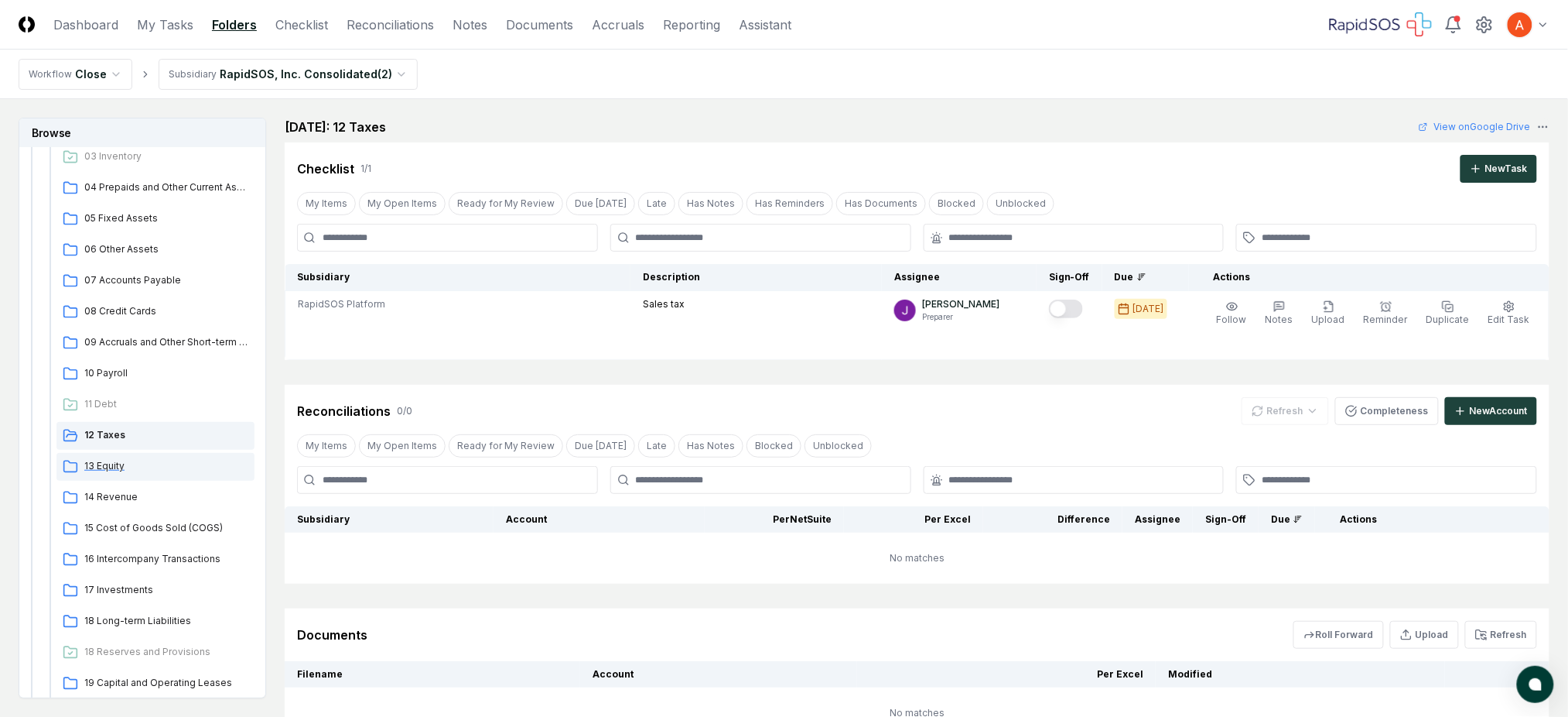
click at [114, 465] on span "13 Equity" at bounding box center [166, 466] width 164 height 14
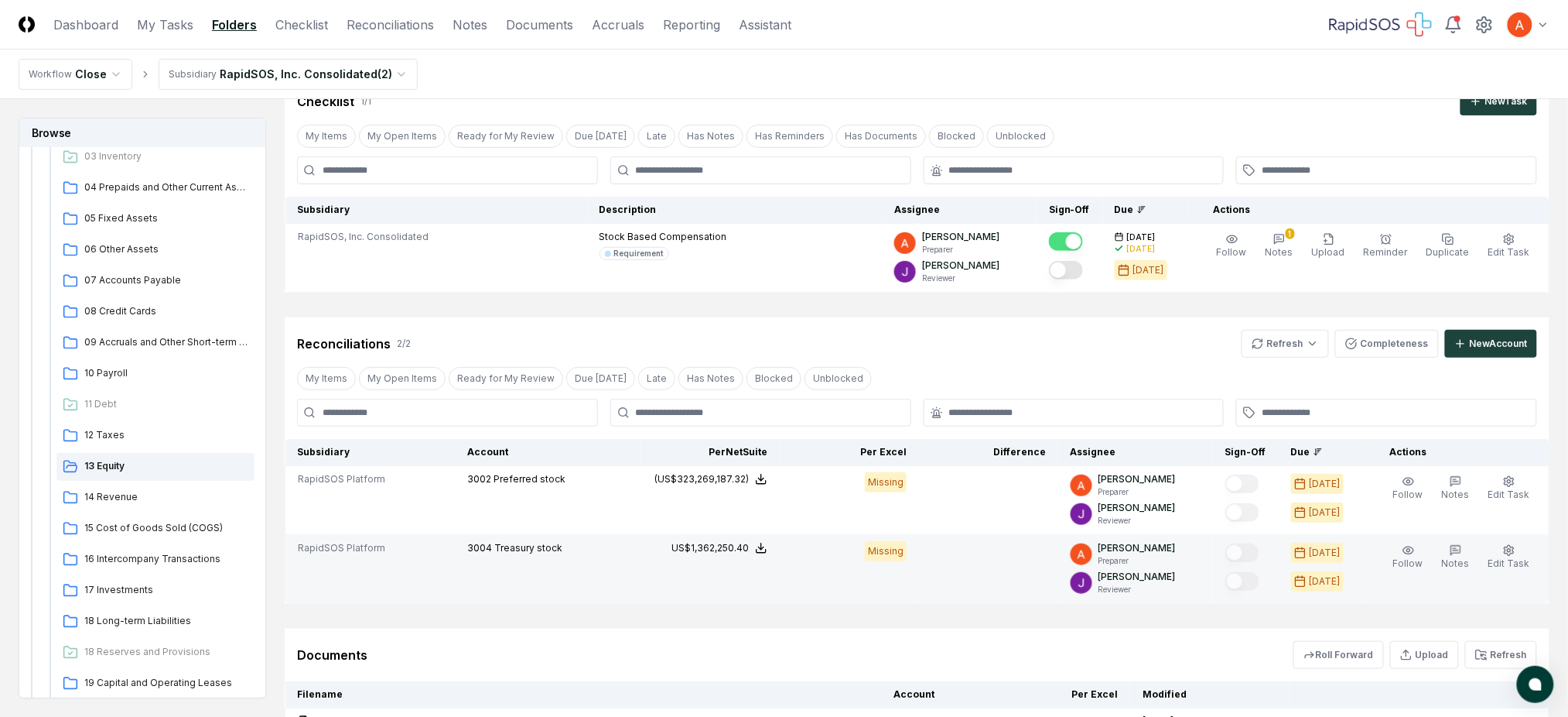
scroll to position [103, 0]
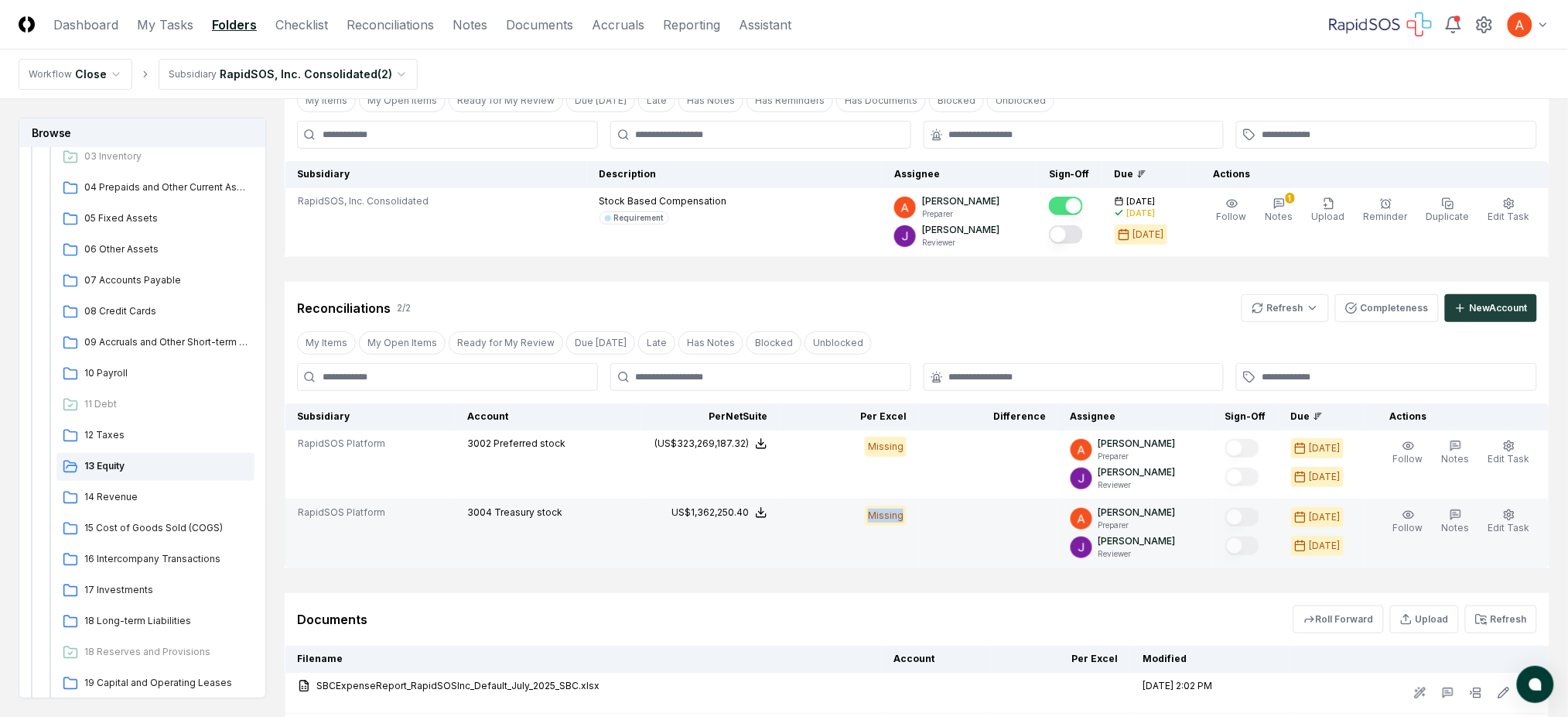
drag, startPoint x: 850, startPoint y: 511, endPoint x: 914, endPoint y: 515, distance: 64.1
click at [907, 515] on div "Missing" at bounding box center [849, 515] width 114 height 20
click at [916, 513] on td "Missing" at bounding box center [850, 533] width 140 height 69
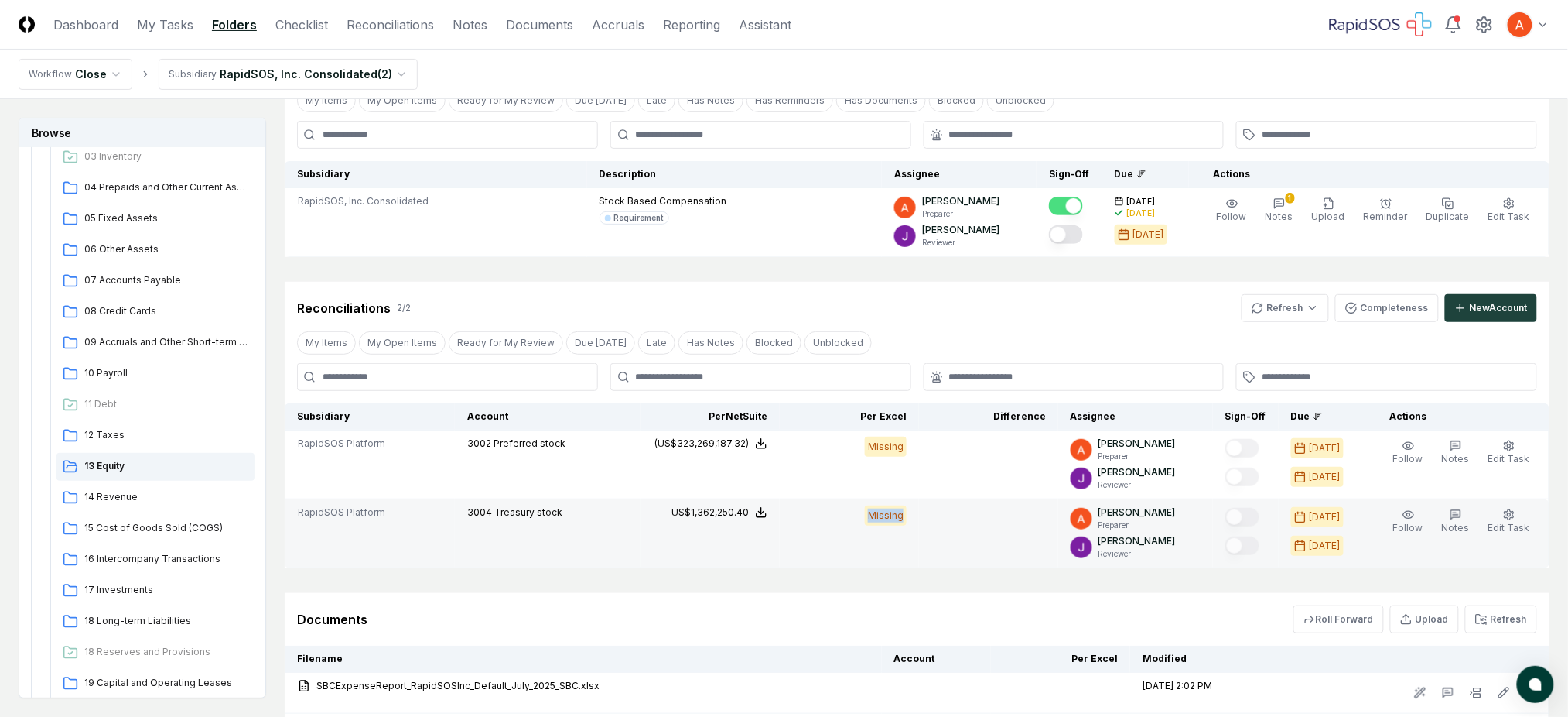
click at [916, 513] on td "Missing" at bounding box center [850, 533] width 140 height 69
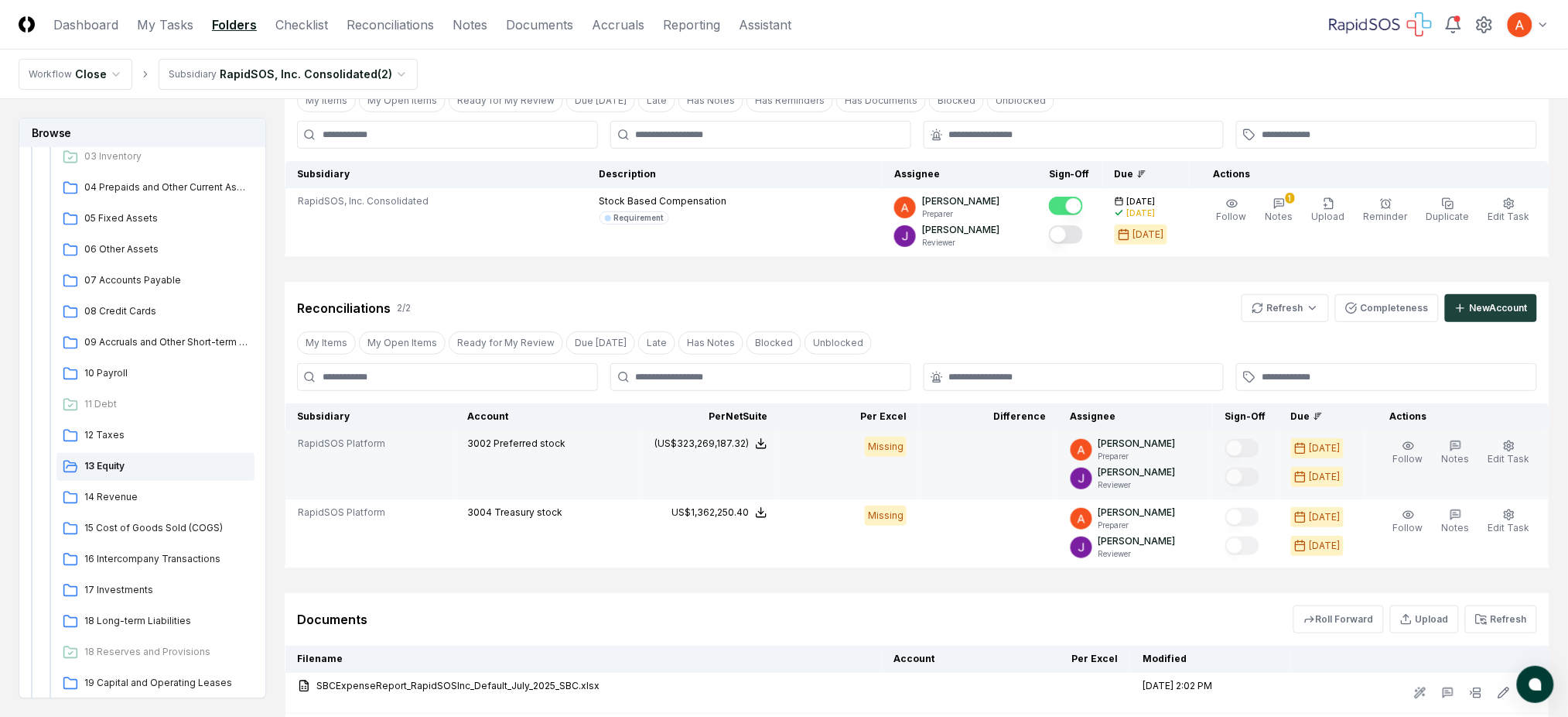
click at [885, 449] on div "Missing" at bounding box center [885, 447] width 42 height 20
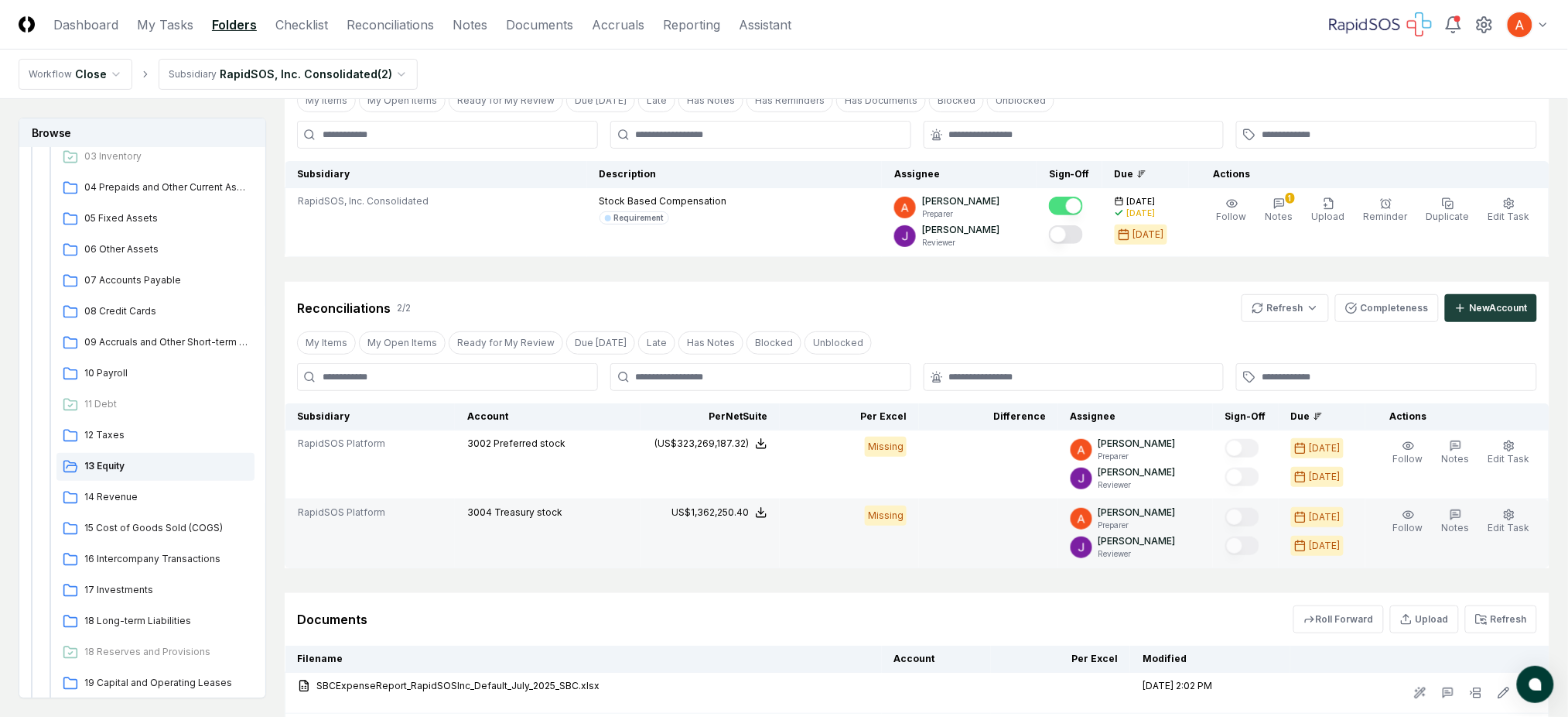
click at [886, 516] on div "Missing" at bounding box center [885, 515] width 42 height 20
click at [887, 514] on div "Missing" at bounding box center [885, 515] width 42 height 20
click at [889, 511] on div "Missing" at bounding box center [885, 515] width 42 height 20
click at [887, 511] on div "Missing" at bounding box center [885, 515] width 42 height 20
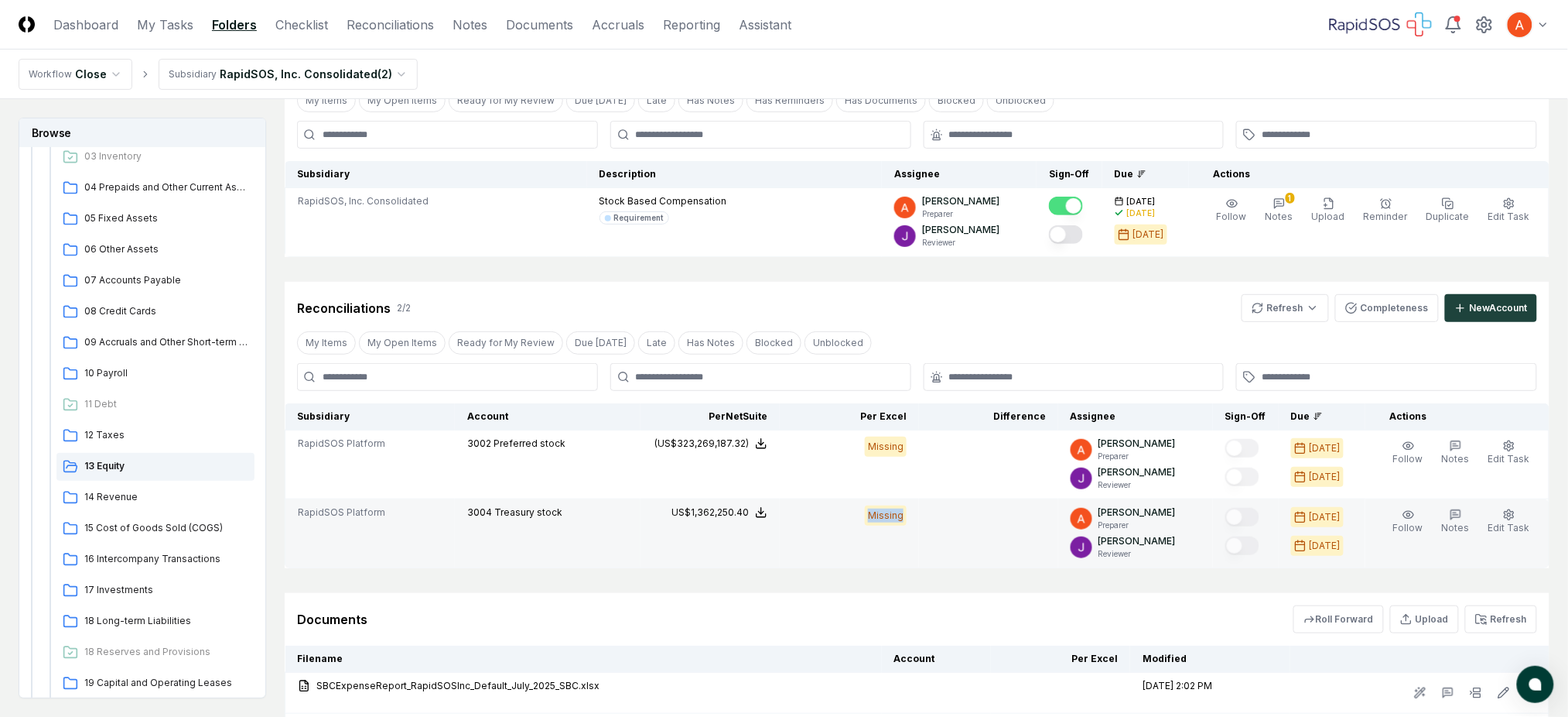
click at [887, 513] on div "Missing" at bounding box center [885, 515] width 42 height 20
click at [884, 519] on div "Missing" at bounding box center [885, 515] width 42 height 20
click at [883, 519] on div "Missing" at bounding box center [885, 515] width 42 height 20
click at [880, 517] on div "Missing" at bounding box center [885, 515] width 42 height 20
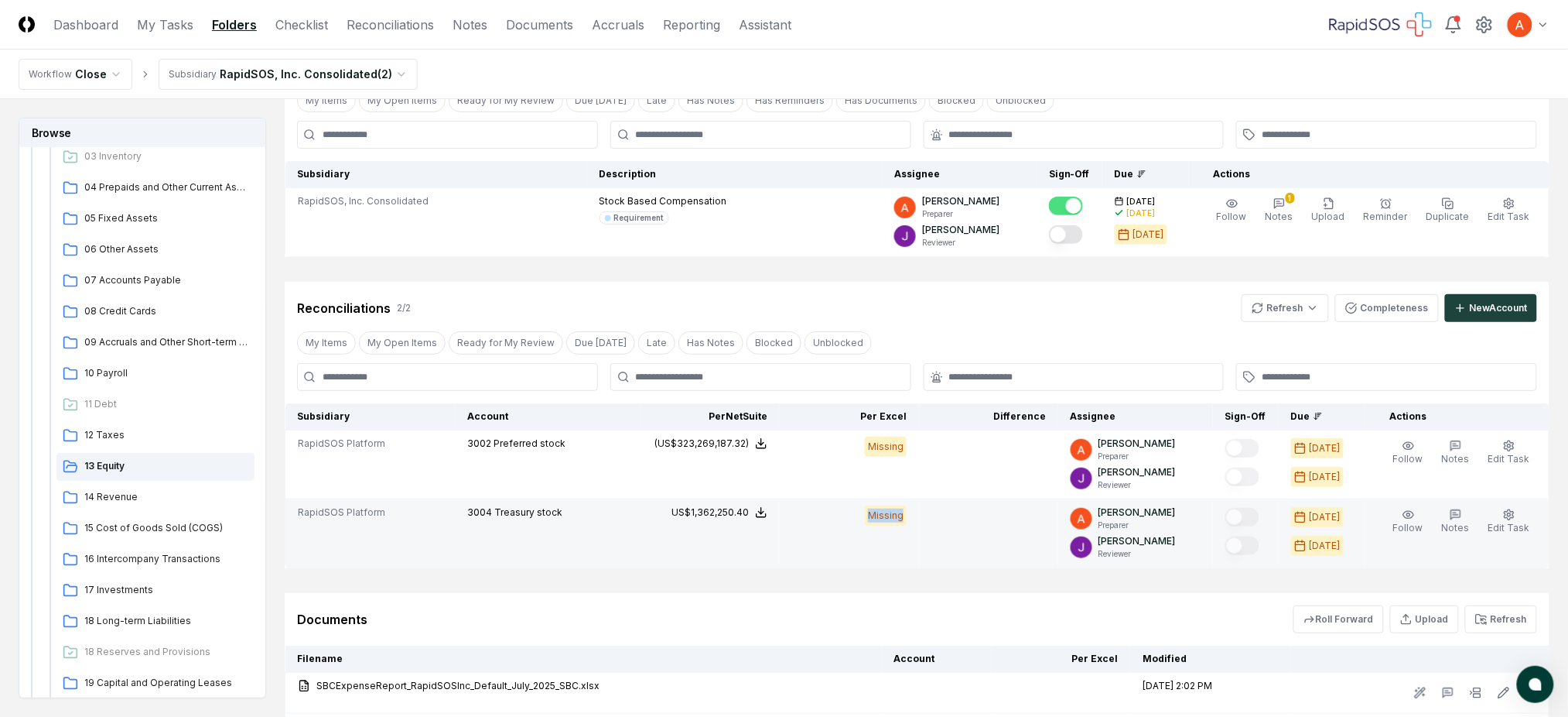
click at [877, 514] on div "Missing" at bounding box center [885, 515] width 42 height 20
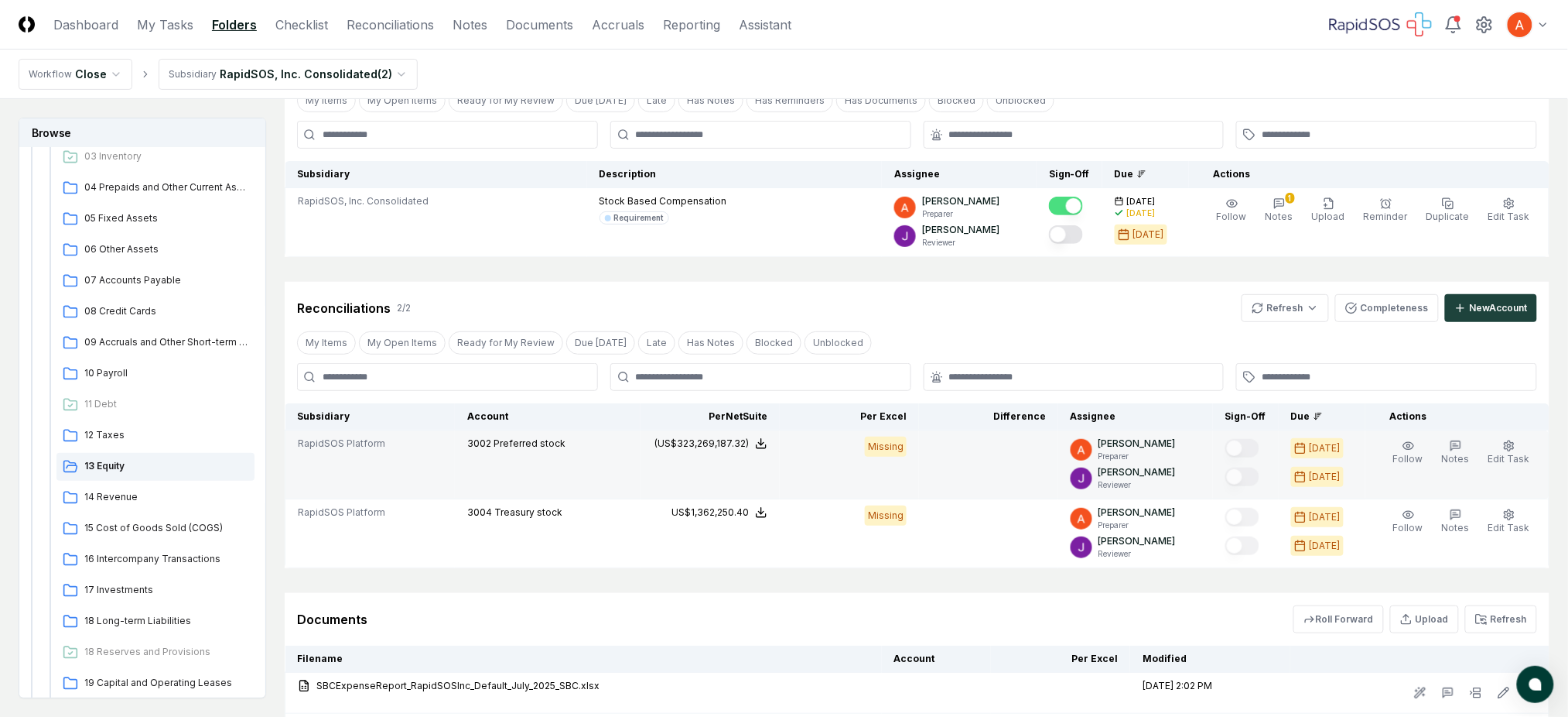
click at [891, 450] on div "Missing" at bounding box center [885, 447] width 42 height 20
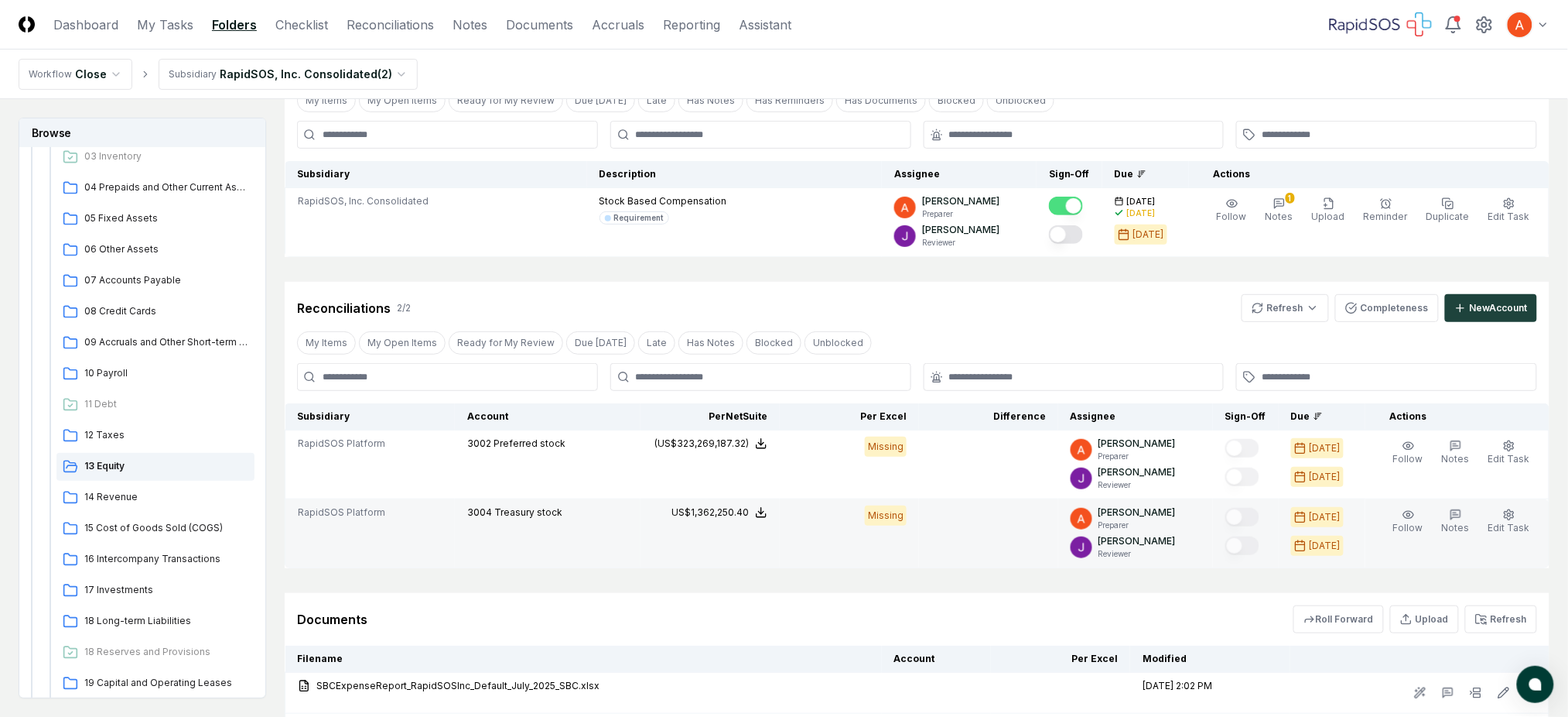
click at [894, 513] on div "Missing" at bounding box center [885, 515] width 42 height 20
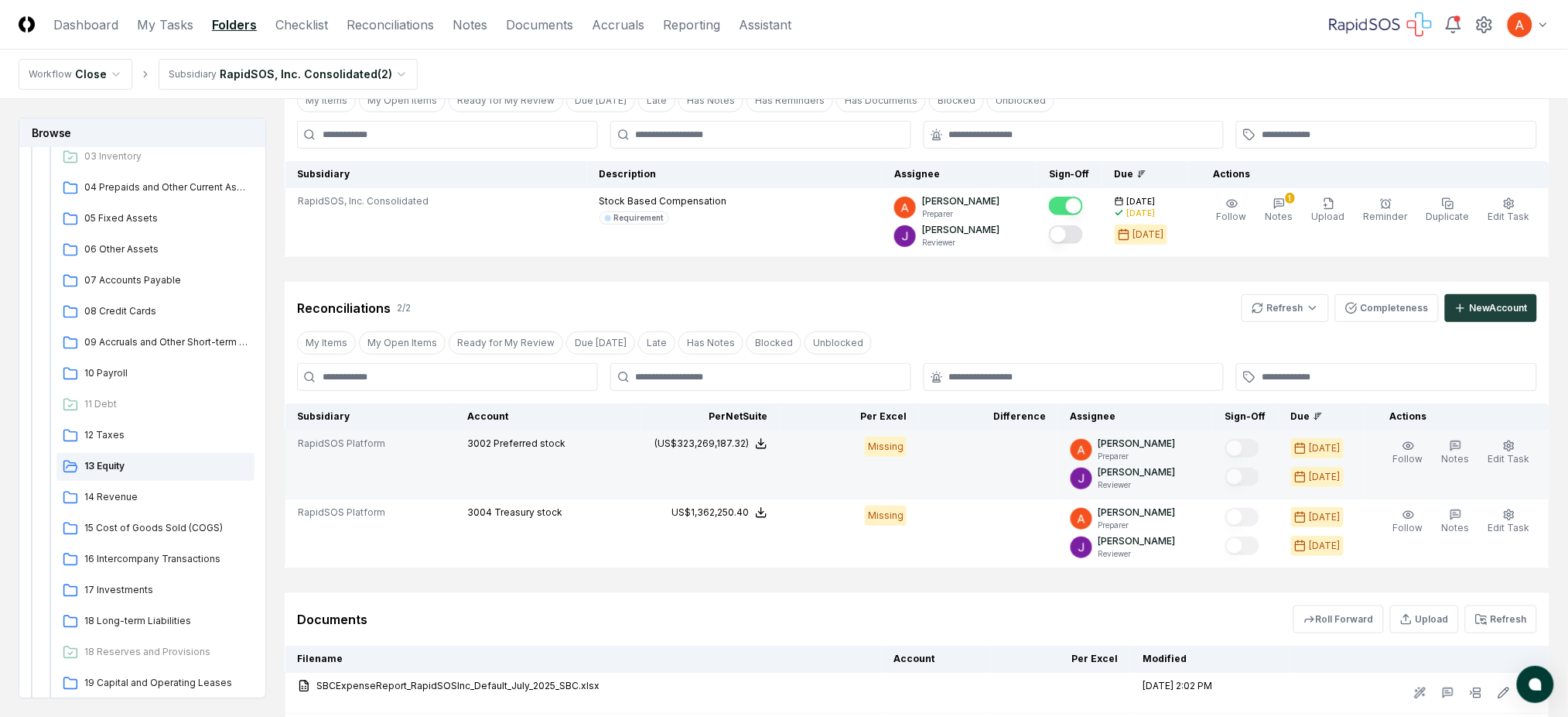
click at [895, 444] on div "Missing" at bounding box center [885, 447] width 42 height 20
click at [907, 444] on div "Missing" at bounding box center [885, 447] width 42 height 20
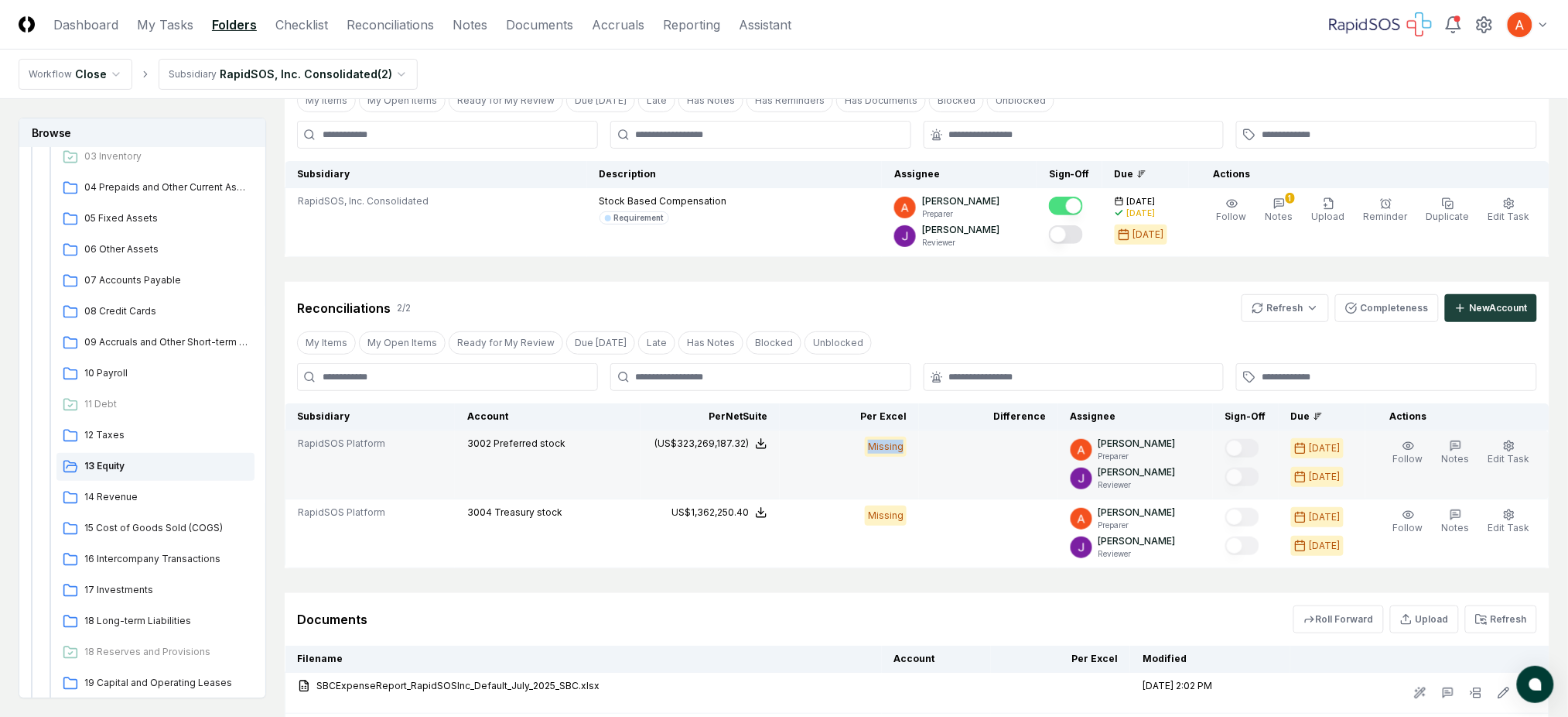
click at [907, 444] on div "Missing" at bounding box center [885, 447] width 42 height 20
click at [904, 442] on div "Missing" at bounding box center [885, 447] width 42 height 20
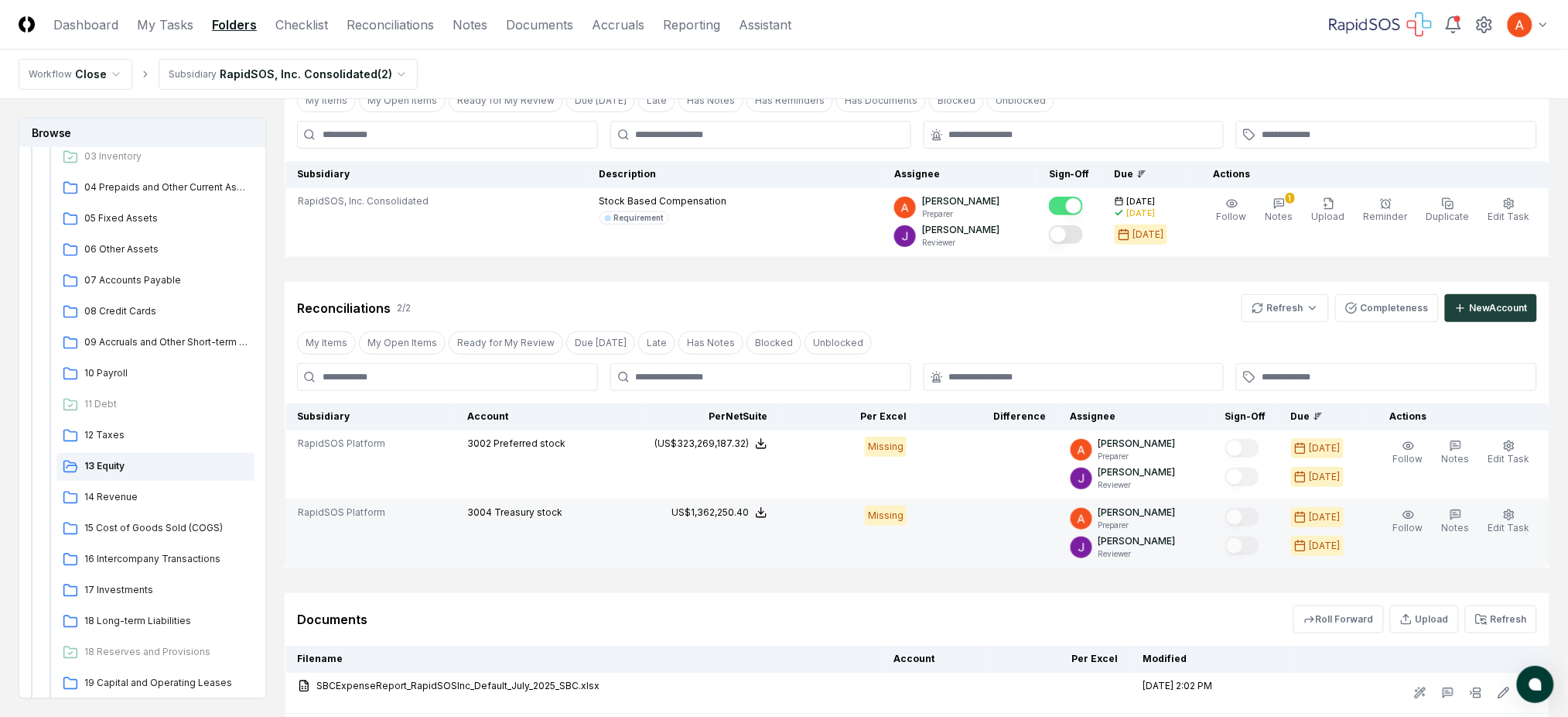
click at [894, 513] on div "Missing" at bounding box center [885, 515] width 42 height 20
click at [895, 513] on div "Missing" at bounding box center [885, 515] width 42 height 20
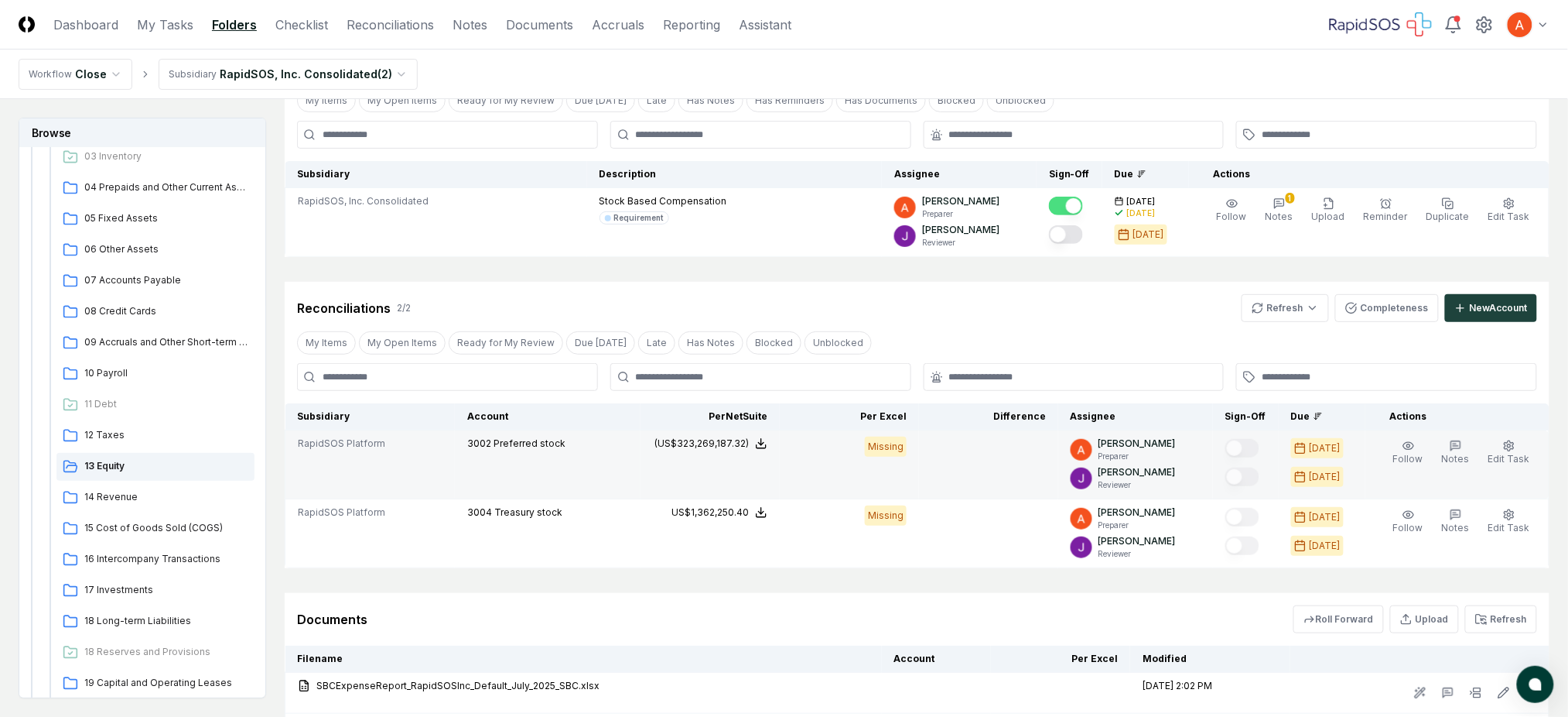
click at [898, 447] on div "Missing" at bounding box center [885, 447] width 42 height 20
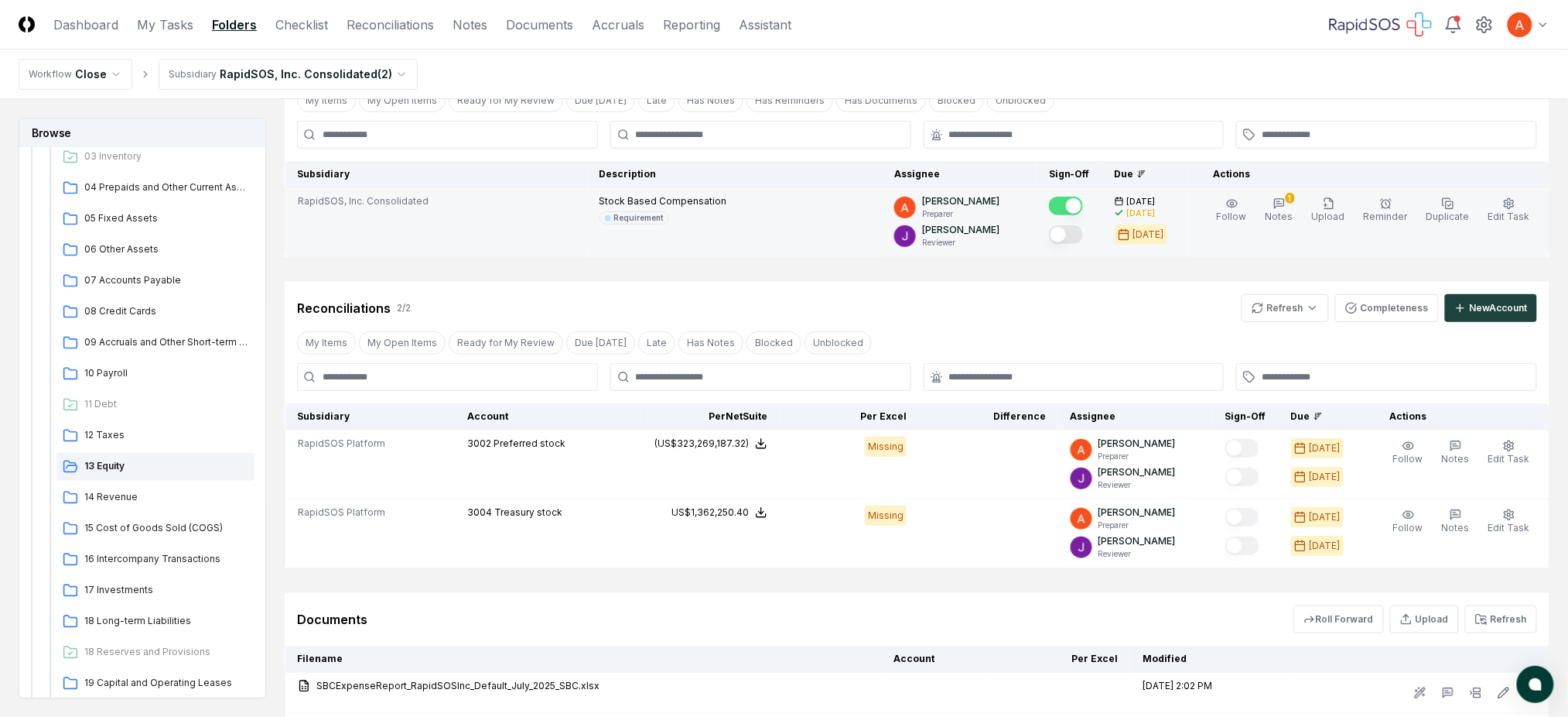
click at [702, 197] on p "Stock Based Compensation" at bounding box center [663, 202] width 128 height 14
click at [976, 202] on p "[PERSON_NAME]" at bounding box center [960, 202] width 78 height 14
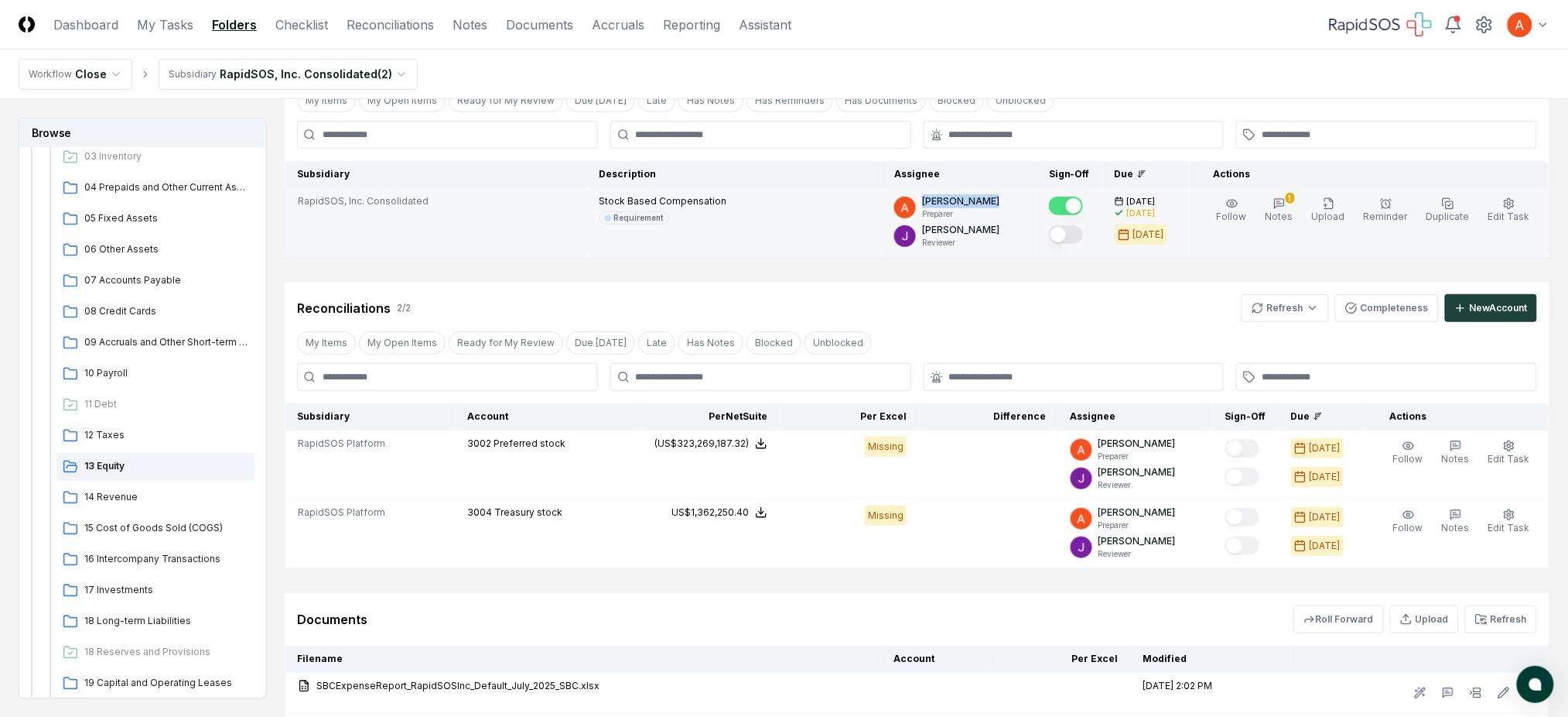
click at [976, 202] on p "[PERSON_NAME]" at bounding box center [960, 202] width 78 height 14
click at [1160, 237] on div "[DATE]" at bounding box center [1149, 235] width 31 height 14
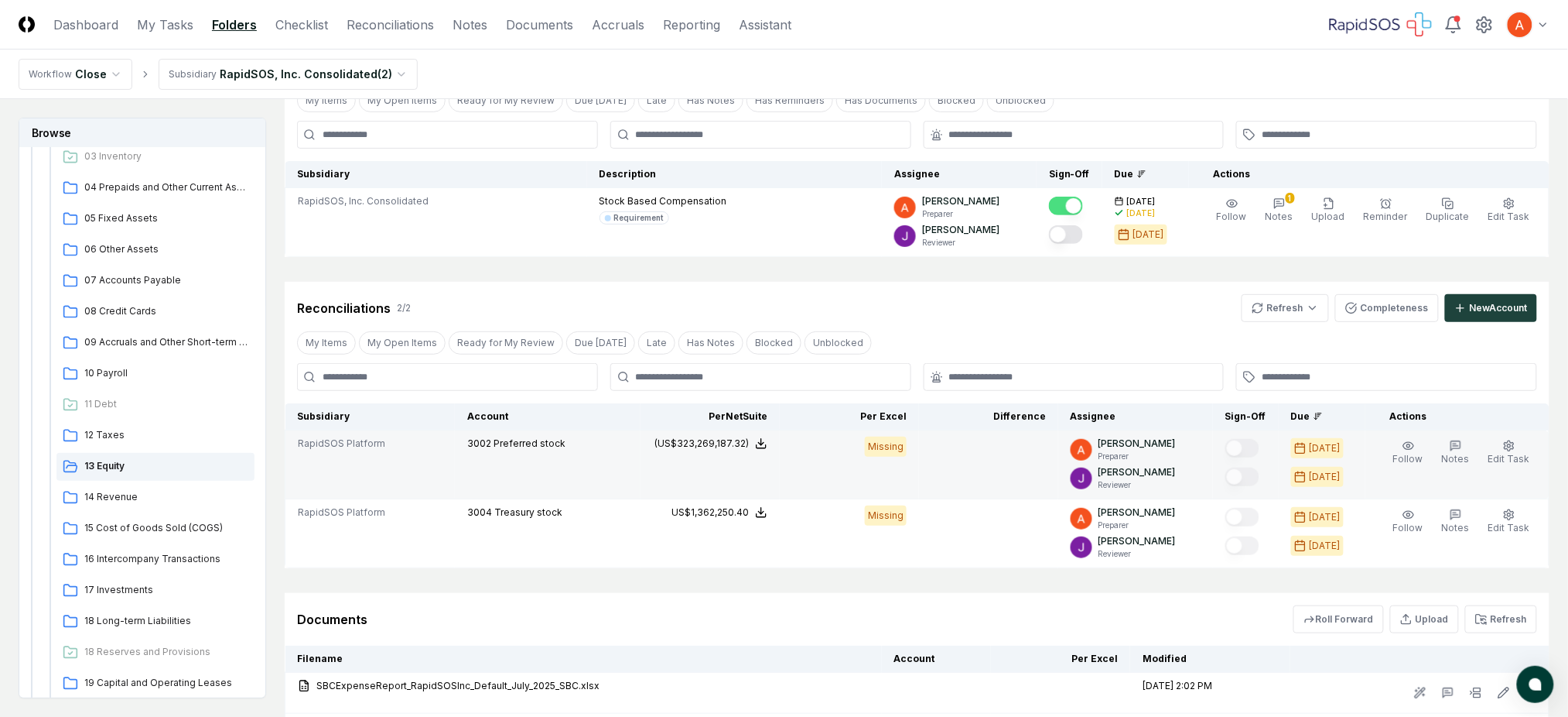
click at [896, 443] on div "Missing" at bounding box center [885, 447] width 42 height 20
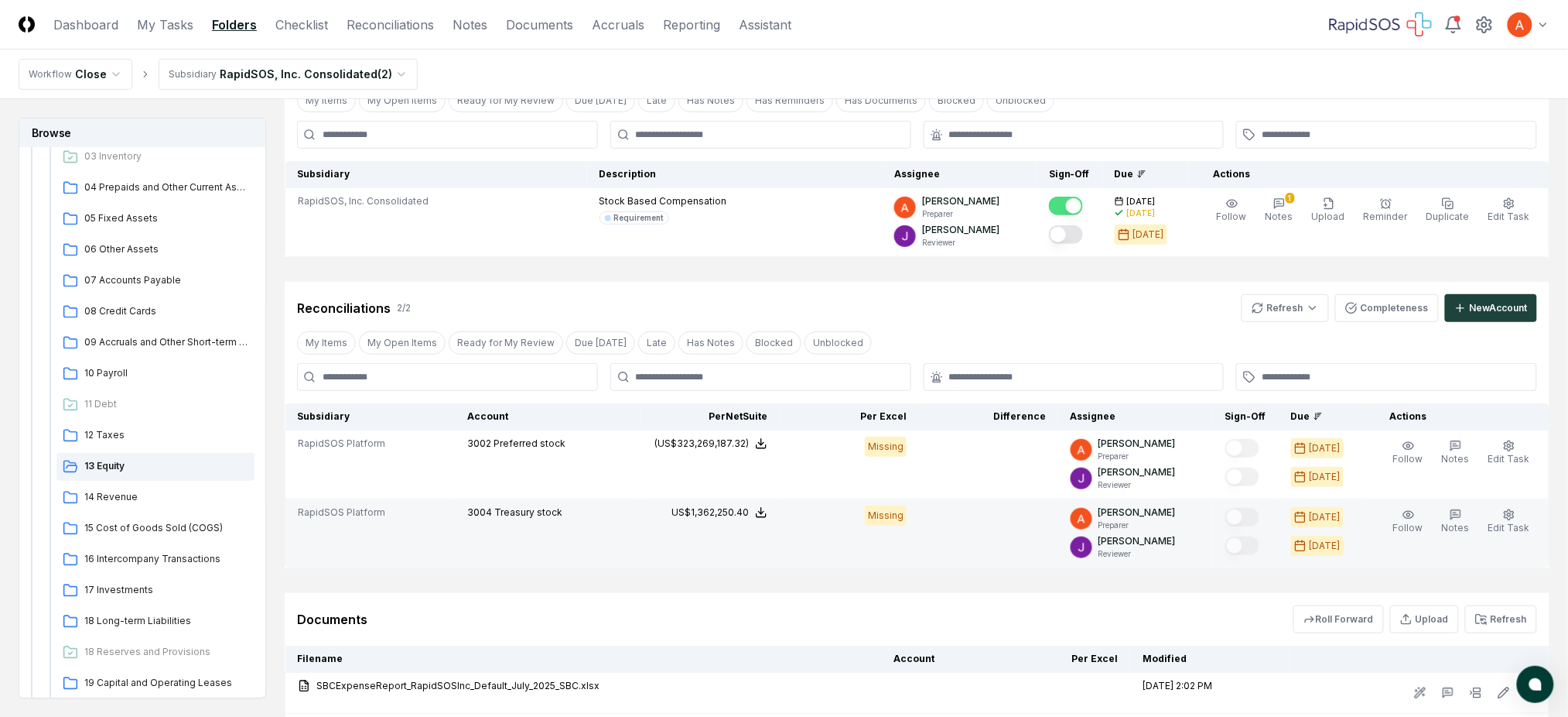
click at [902, 518] on div "Missing" at bounding box center [885, 515] width 42 height 20
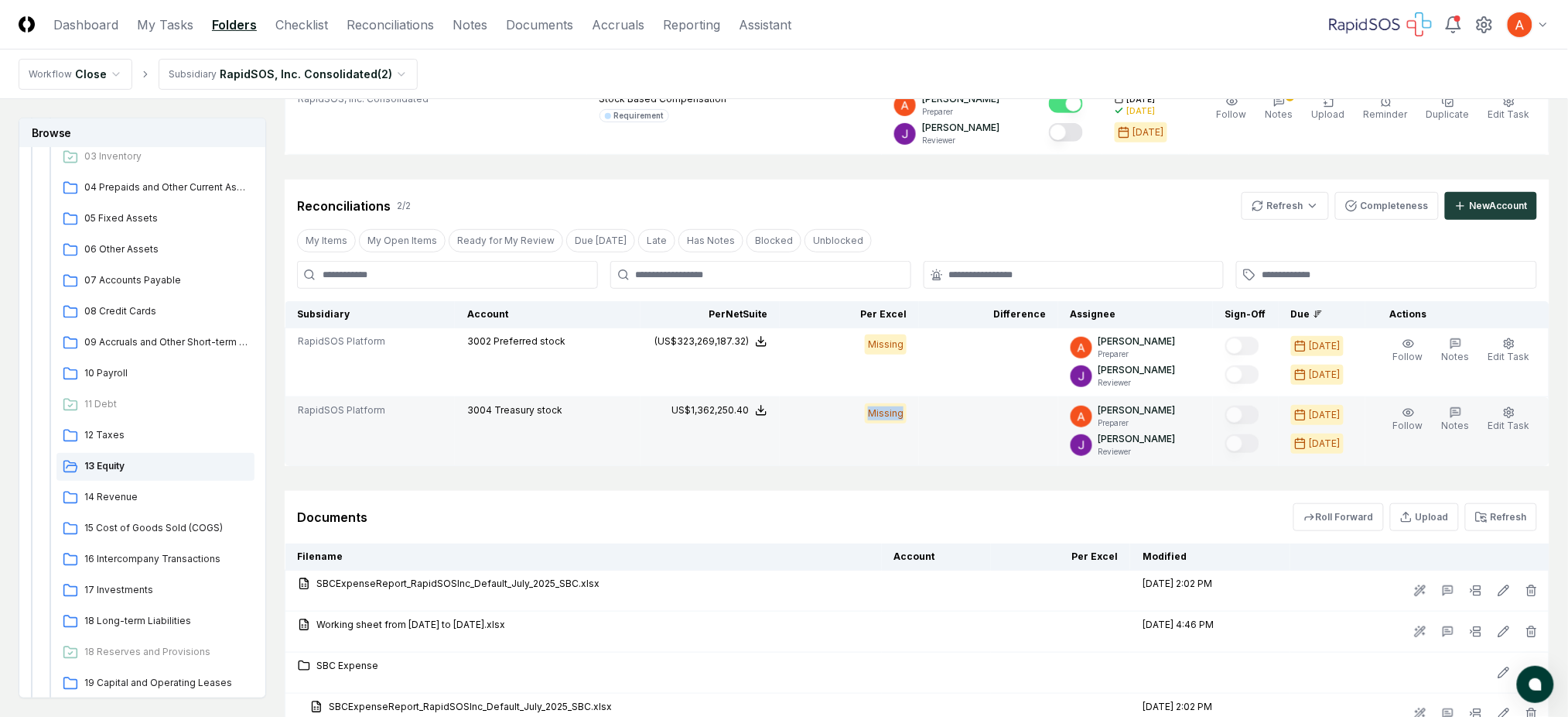
scroll to position [206, 0]
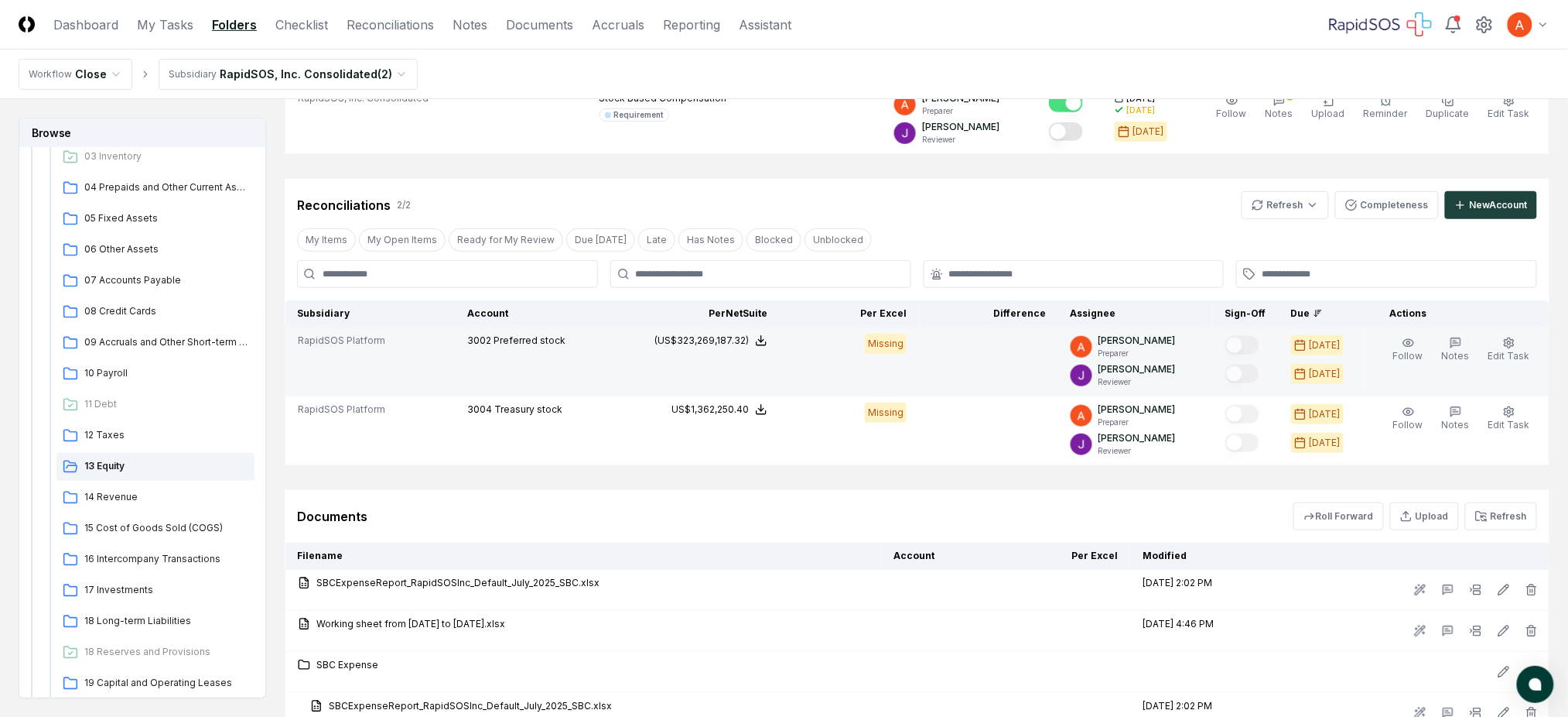
click at [901, 344] on div "Missing" at bounding box center [885, 344] width 42 height 20
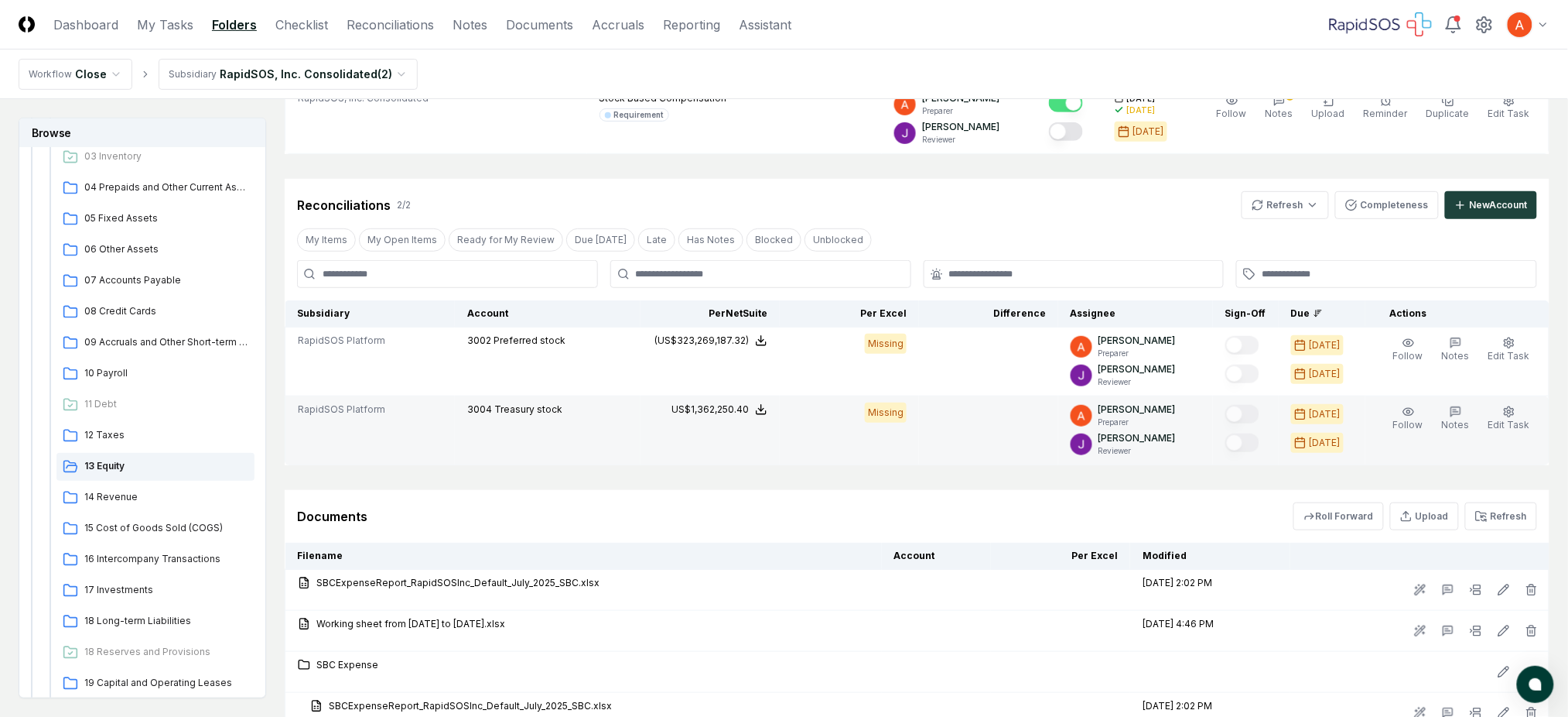
click at [899, 413] on div "Missing" at bounding box center [885, 413] width 42 height 20
click at [875, 417] on div "Missing" at bounding box center [885, 413] width 42 height 20
drag, startPoint x: 875, startPoint y: 417, endPoint x: 920, endPoint y: 417, distance: 45.0
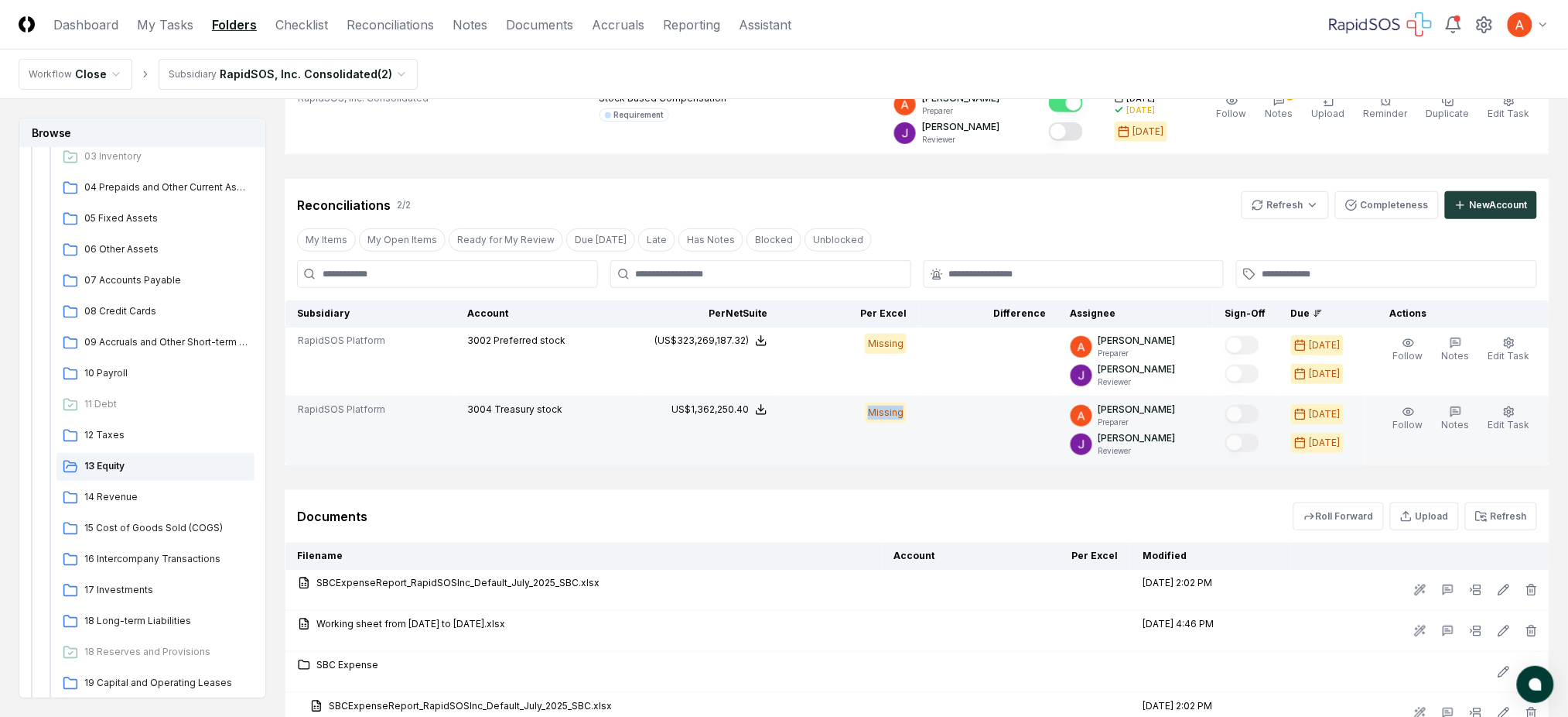
click at [919, 417] on td "Missing" at bounding box center [850, 431] width 140 height 69
click at [919, 418] on td "Missing" at bounding box center [850, 431] width 140 height 69
drag, startPoint x: 923, startPoint y: 417, endPoint x: 884, endPoint y: 377, distance: 55.9
click at [887, 416] on td "Missing" at bounding box center [850, 431] width 140 height 69
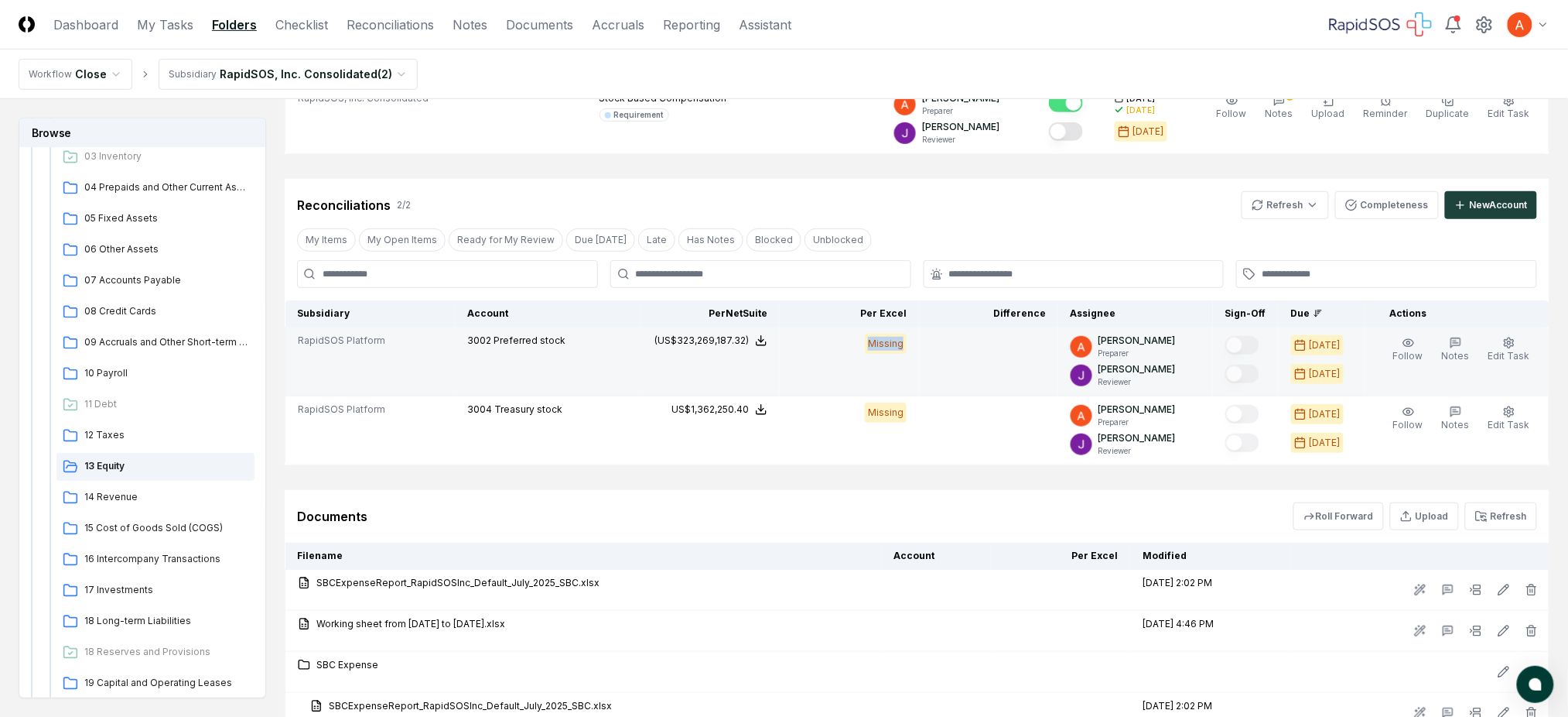
drag, startPoint x: 895, startPoint y: 344, endPoint x: 923, endPoint y: 344, distance: 28.0
click at [919, 344] on td "Missing" at bounding box center [850, 362] width 140 height 69
click at [895, 346] on div "Missing" at bounding box center [885, 344] width 42 height 20
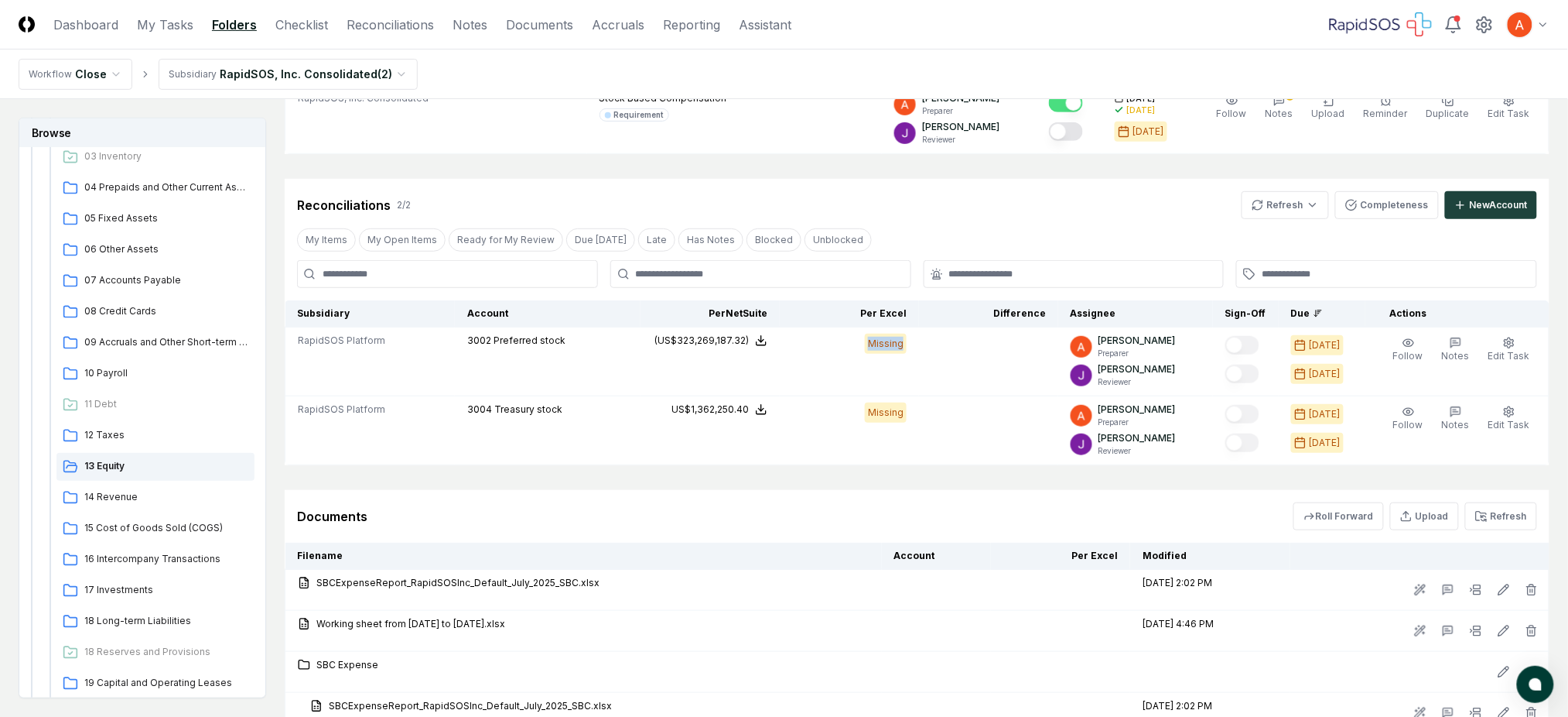
scroll to position [103, 0]
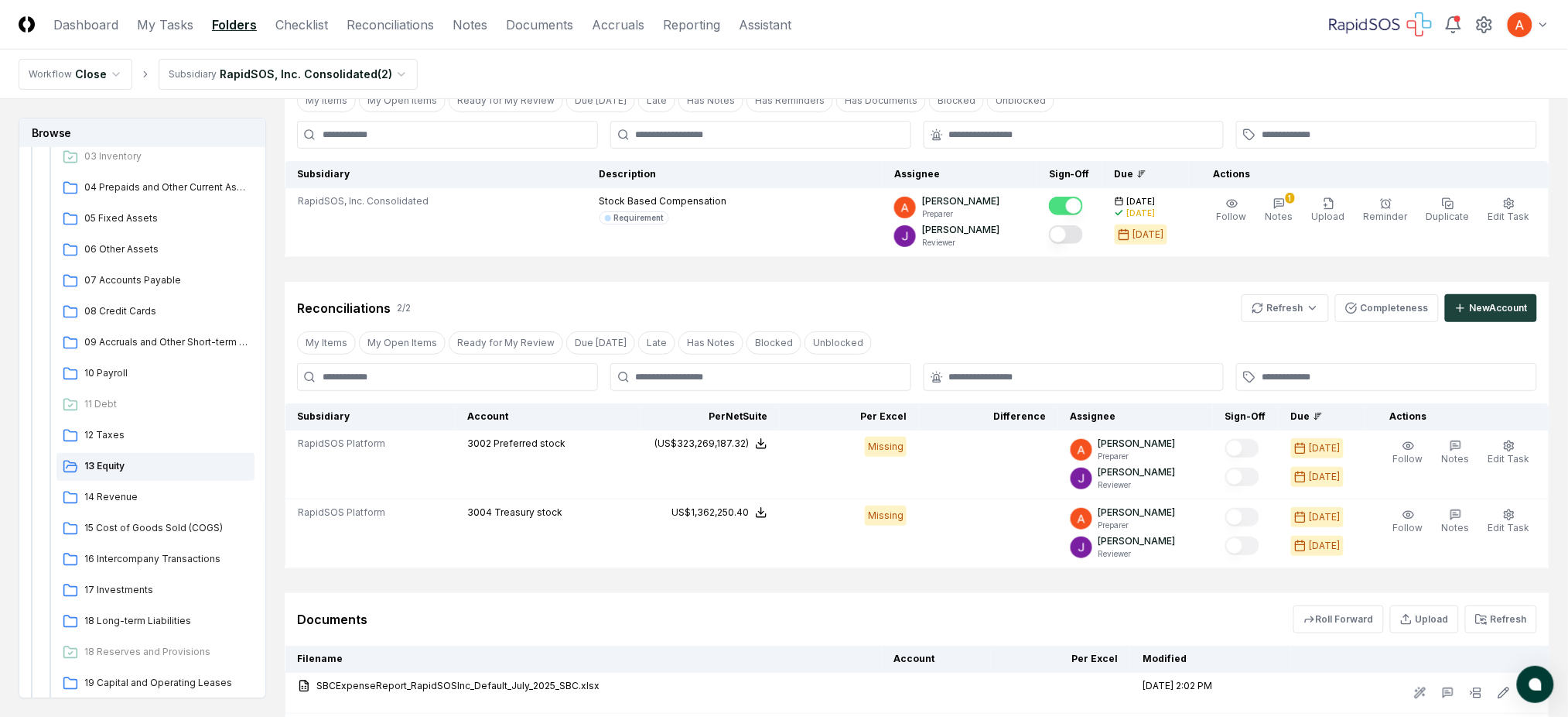
click at [909, 328] on div "My Items My Open Items Ready for My Review Due Today Late Has Notes Blocked Unb…" at bounding box center [916, 342] width 1265 height 29
click at [918, 276] on div "Cancel Reassign July 2025: 13 Equity View on Google Drive Checklist 1 / 1 New T…" at bounding box center [916, 446] width 1265 height 863
click at [934, 276] on div "Cancel Reassign July 2025: 13 Equity View on Google Drive Checklist 1 / 1 New T…" at bounding box center [916, 446] width 1265 height 863
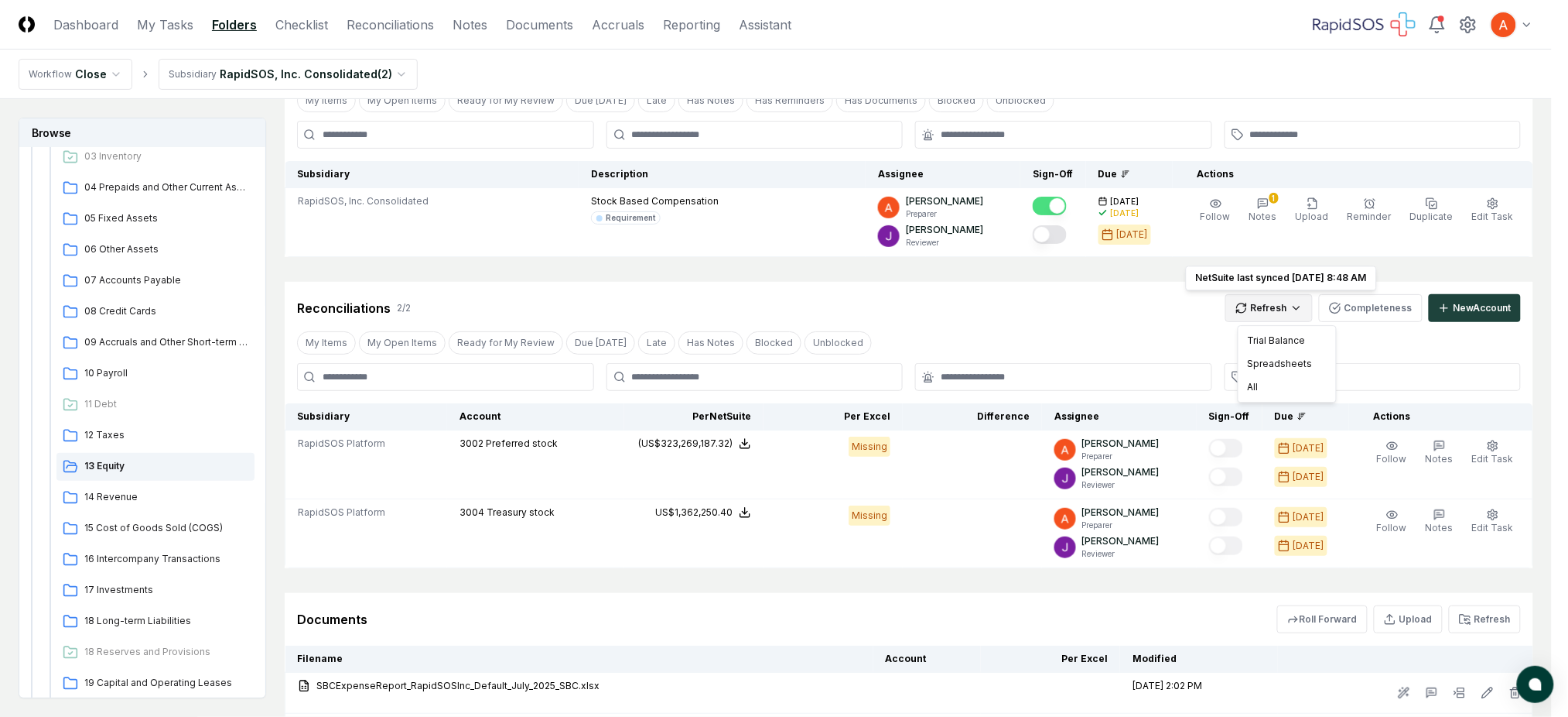
click at [1289, 319] on html "CloseCore Dashboard My Tasks Folders Checklist Reconciliations Notes Documents …" at bounding box center [784, 443] width 1568 height 1092
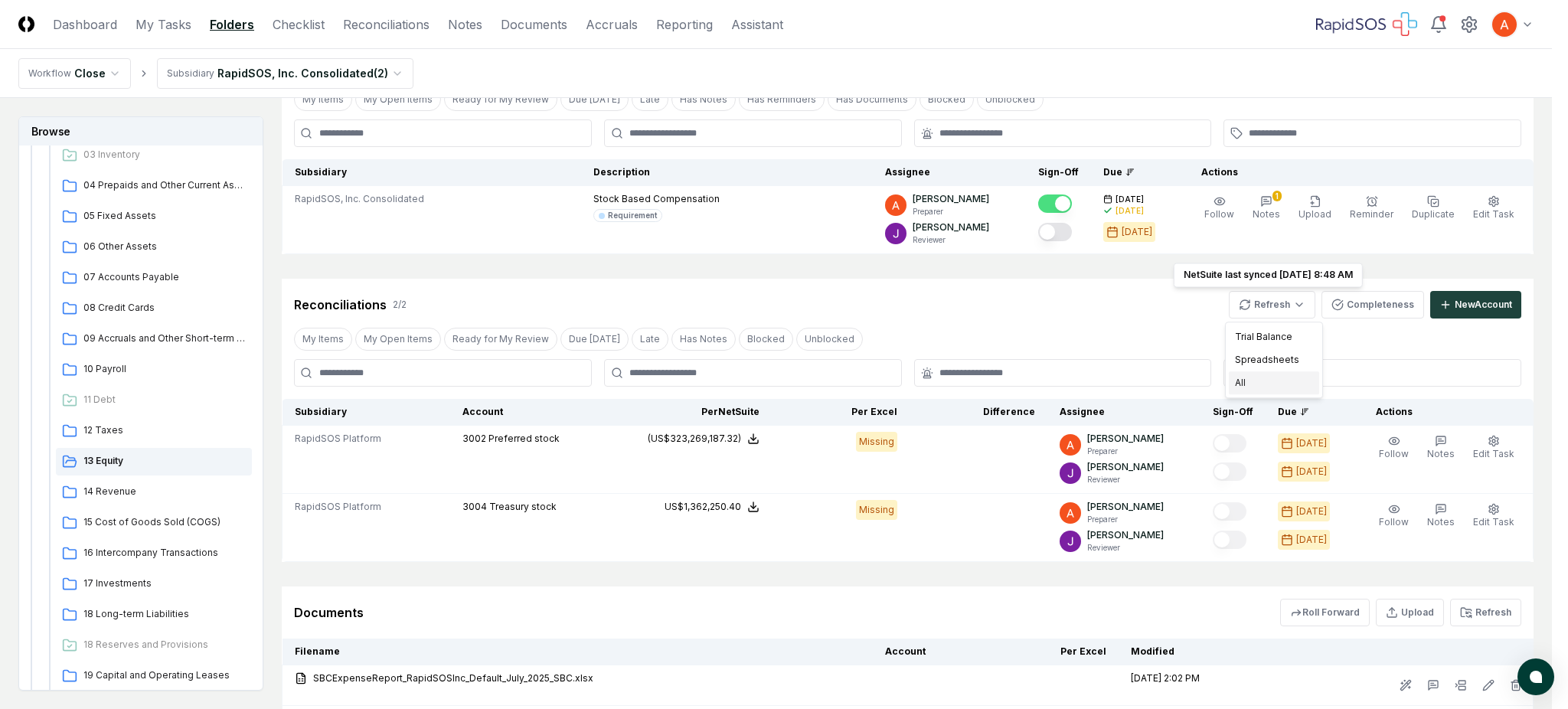
click at [1257, 380] on div "All" at bounding box center [1274, 383] width 90 height 23
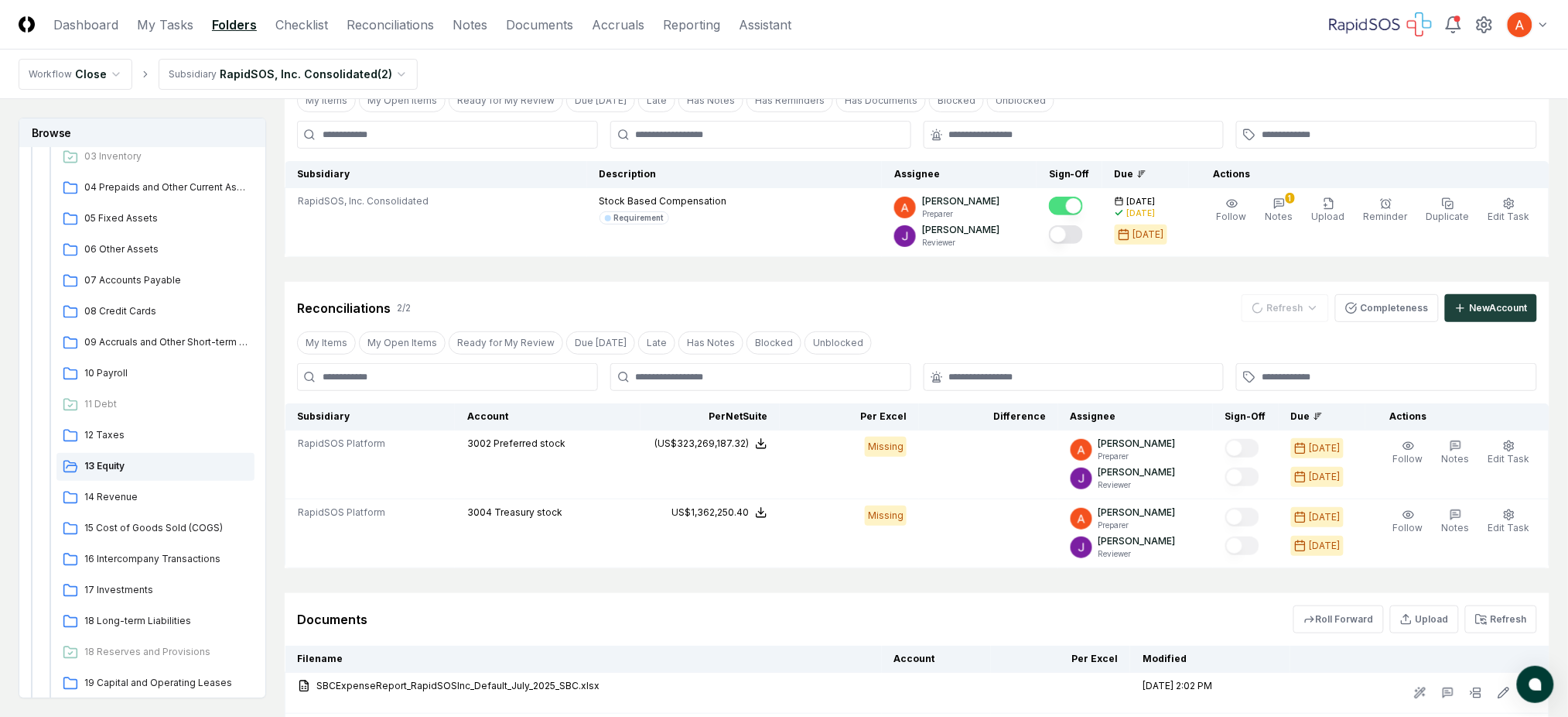
click at [1191, 271] on div "Cancel Reassign July 2025: 13 Equity View on Google Drive Checklist 1 / 1 New T…" at bounding box center [916, 446] width 1265 height 863
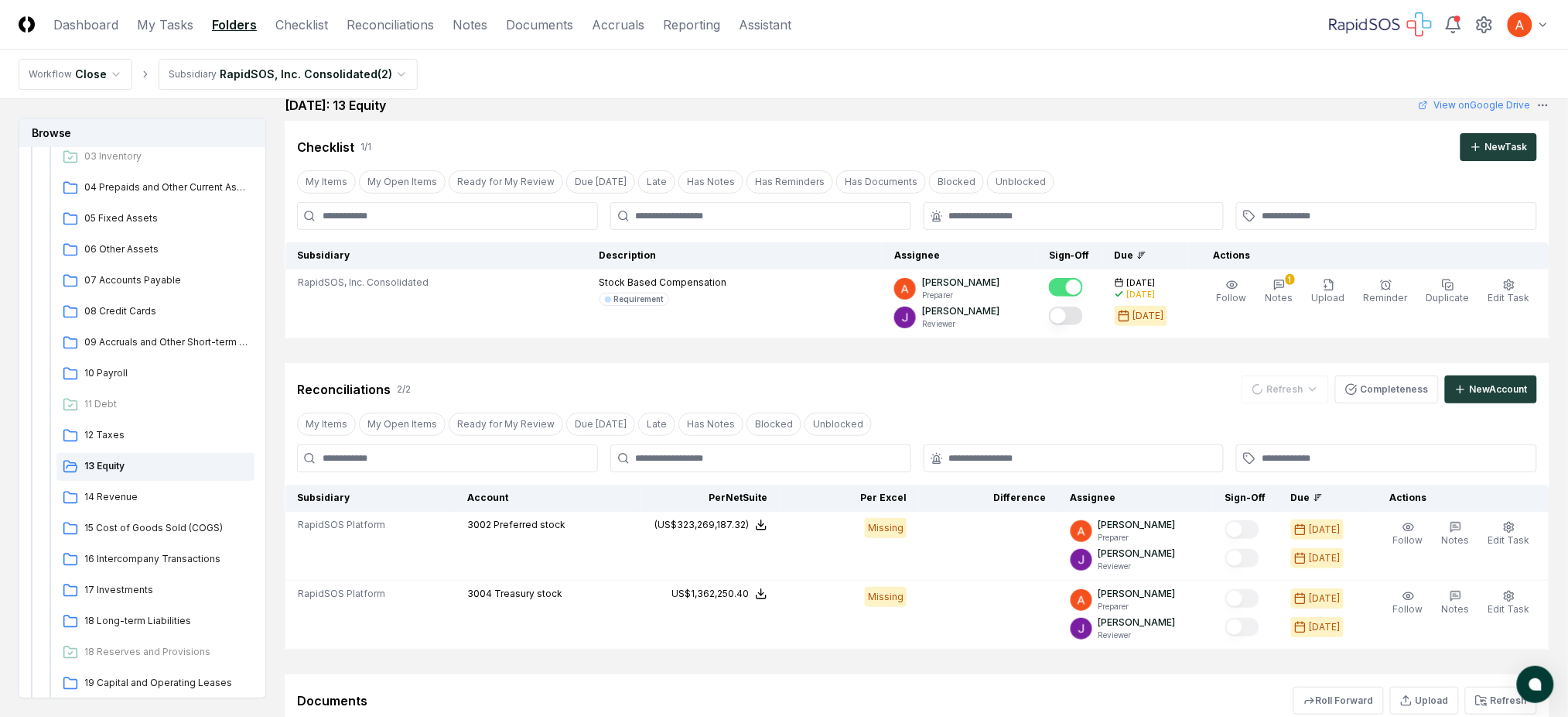
scroll to position [0, 0]
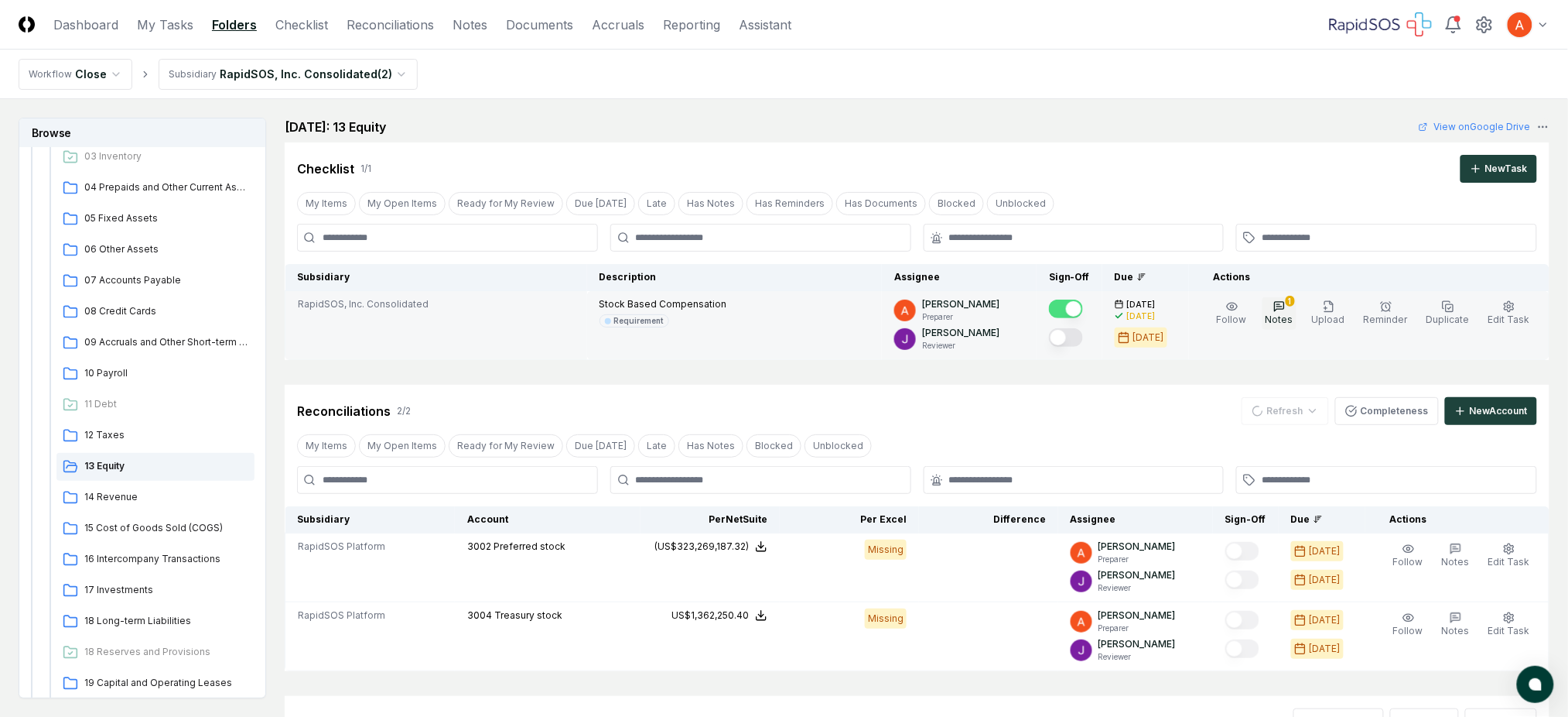
click at [1287, 323] on span "Notes" at bounding box center [1279, 319] width 28 height 12
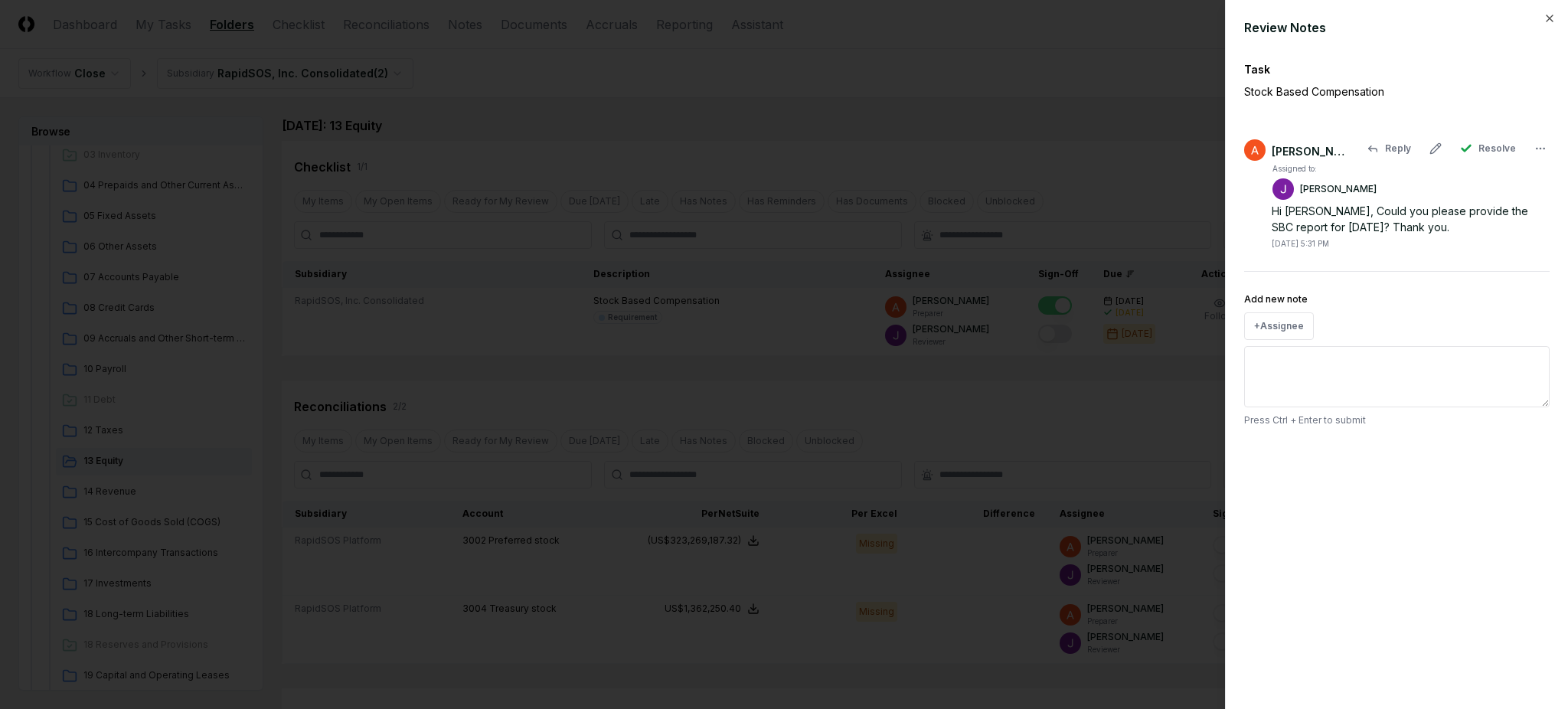
drag, startPoint x: 1326, startPoint y: 209, endPoint x: 1395, endPoint y: 237, distance: 74.5
click at [1395, 237] on div "Assigned to: Josh Noble Hi Josh, Could you please provide the SBC report for Ju…" at bounding box center [1411, 206] width 278 height 87
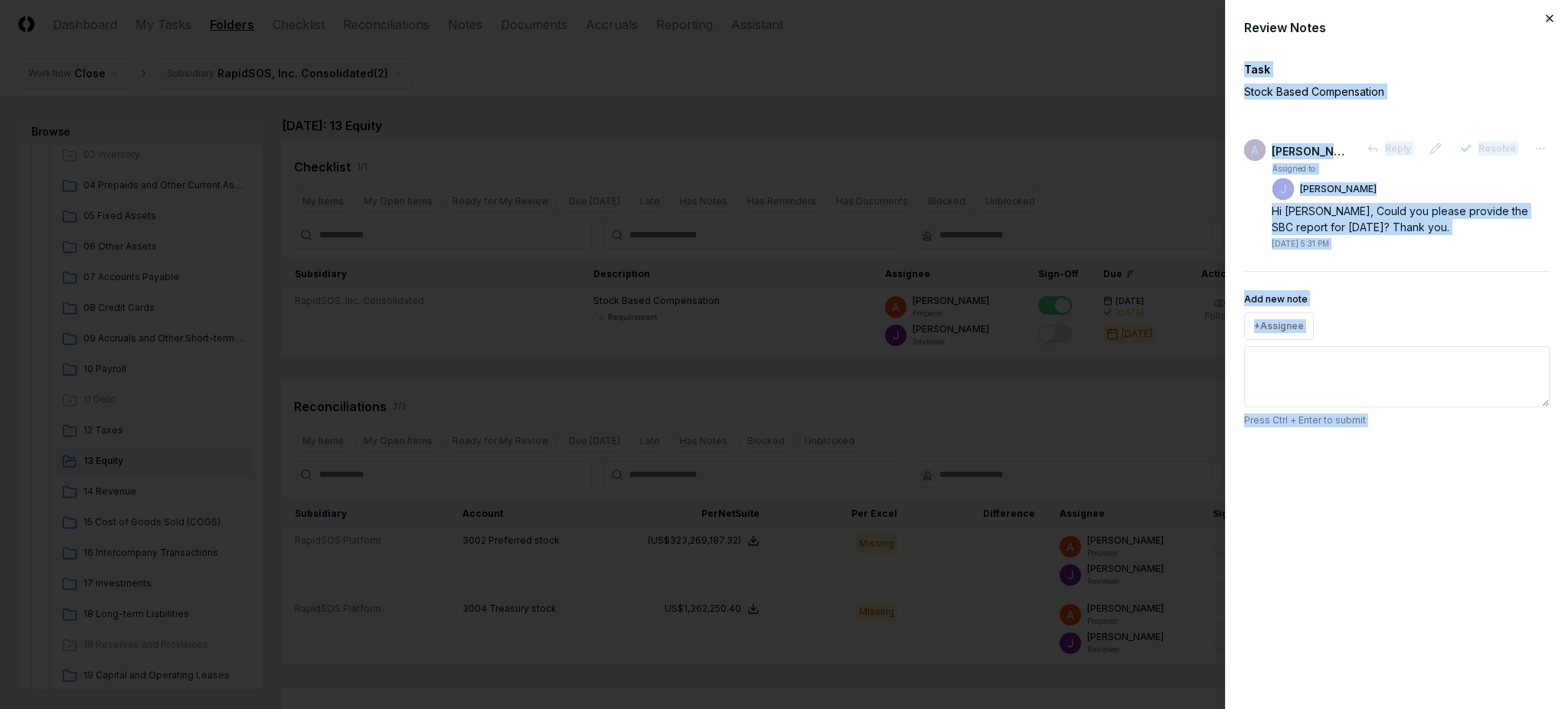
click at [1554, 19] on div "Review Notes Task Stock Based Compensation Amit Kumar Reply Resolve Assigned to…" at bounding box center [1397, 354] width 343 height 709
click at [1547, 19] on icon "button" at bounding box center [1549, 19] width 12 height 12
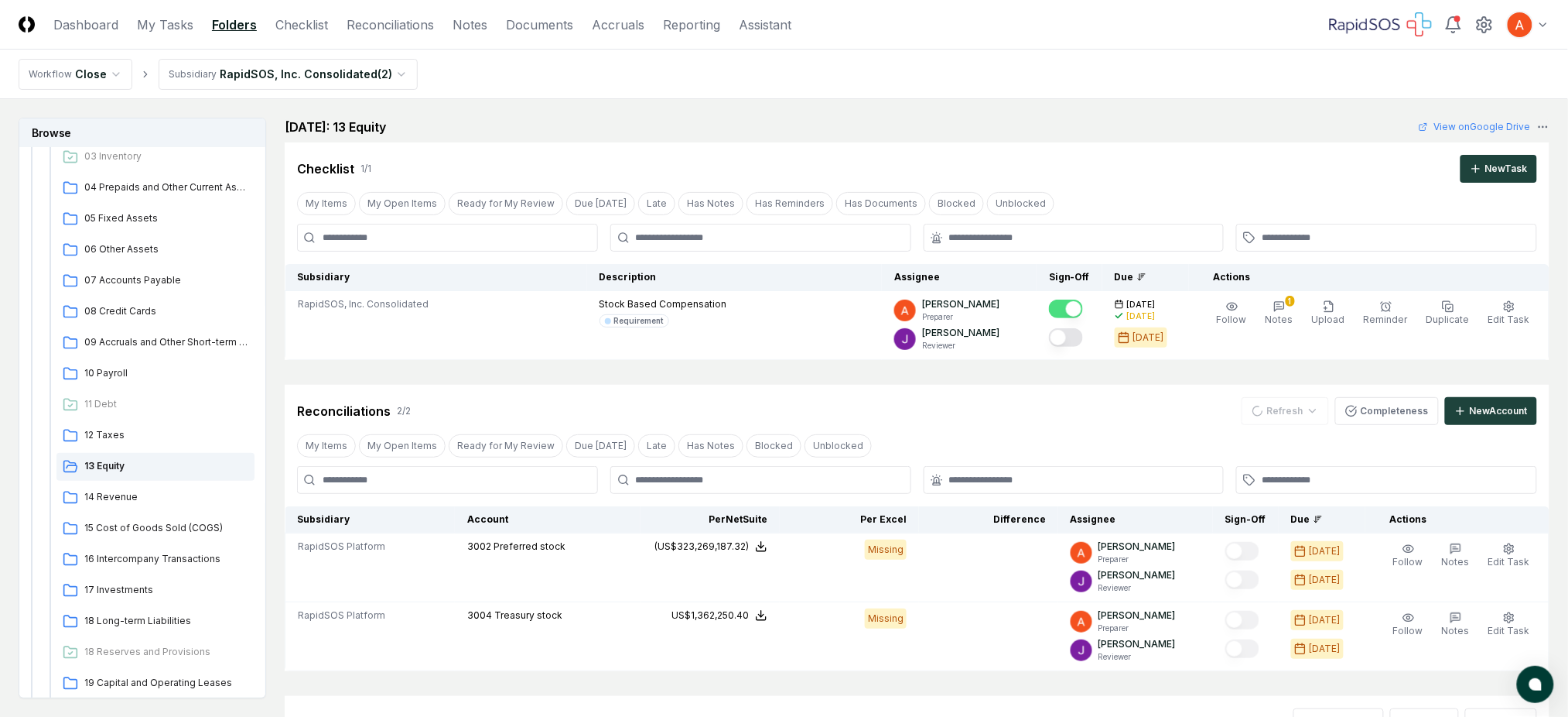
click at [1261, 180] on div "Checklist 1 / 1 New Task" at bounding box center [917, 169] width 1240 height 28
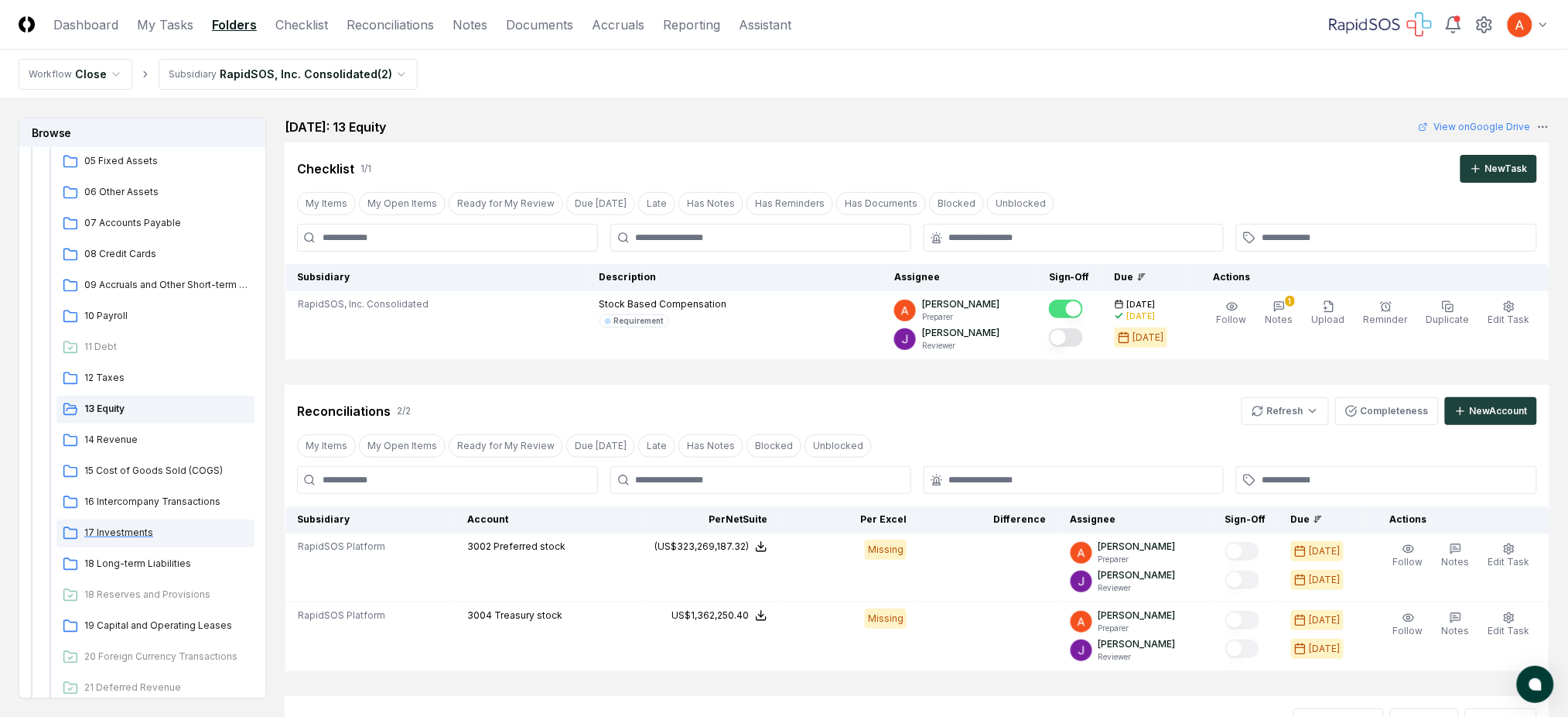
scroll to position [310, 0]
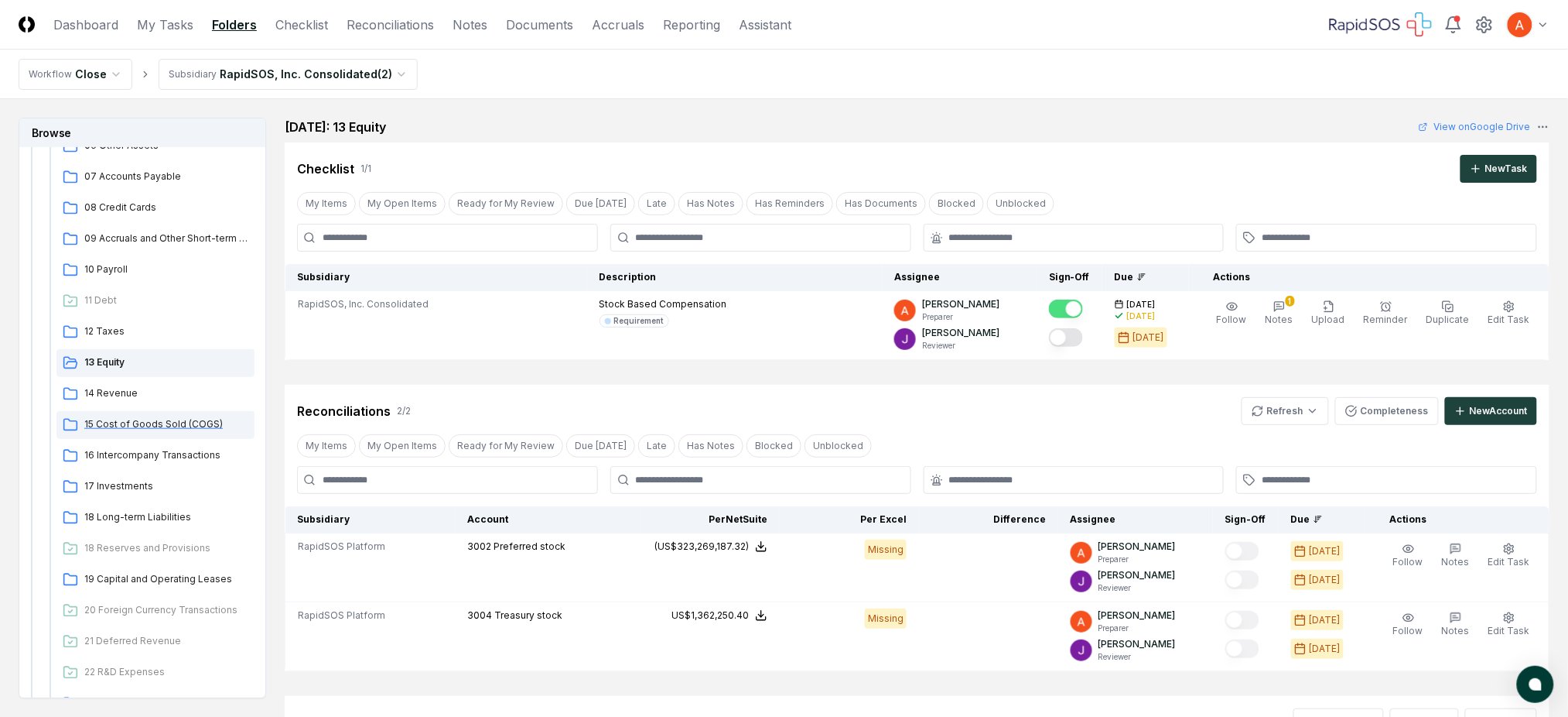
click at [161, 424] on span "15 Cost of Goods Sold (COGS)" at bounding box center [166, 424] width 164 height 14
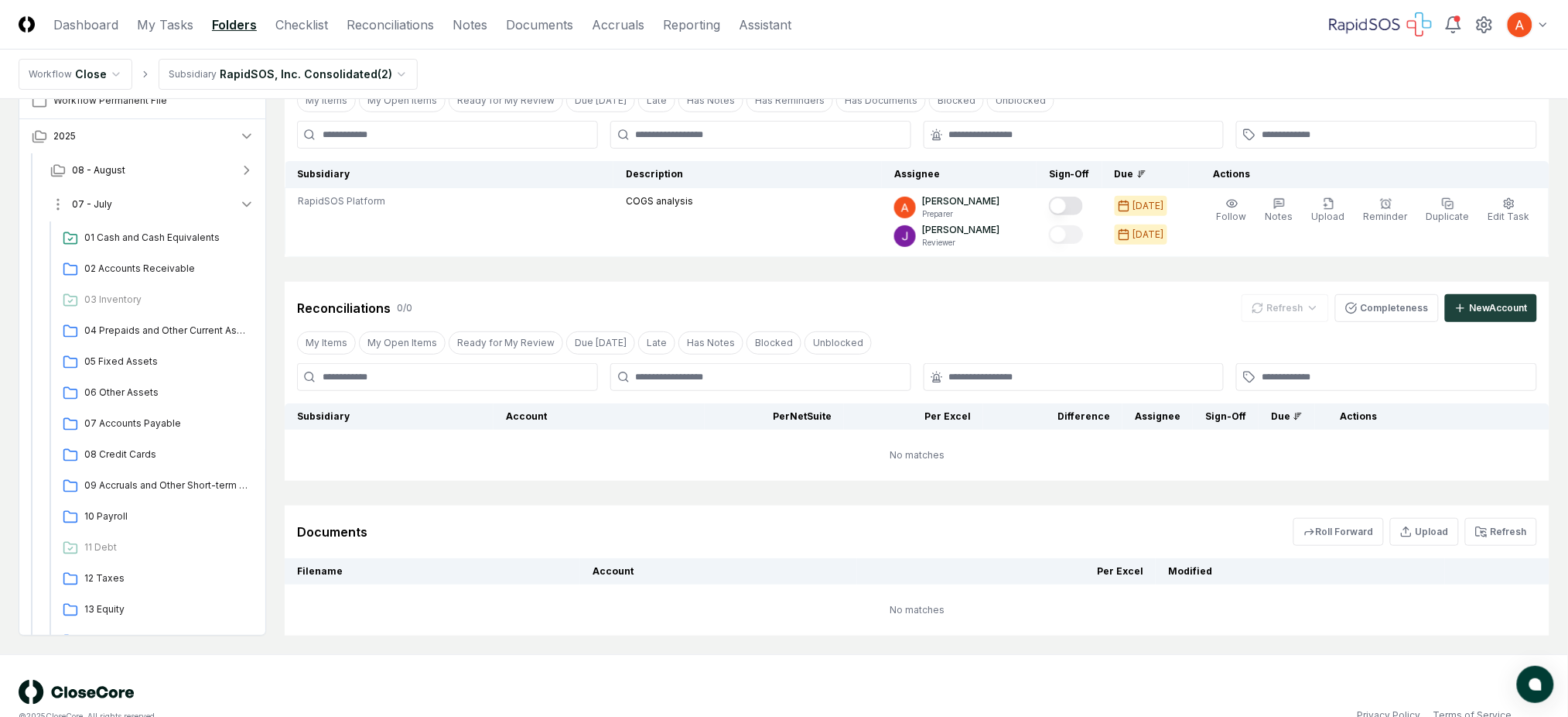
click at [139, 208] on button "07 - July" at bounding box center [152, 204] width 229 height 34
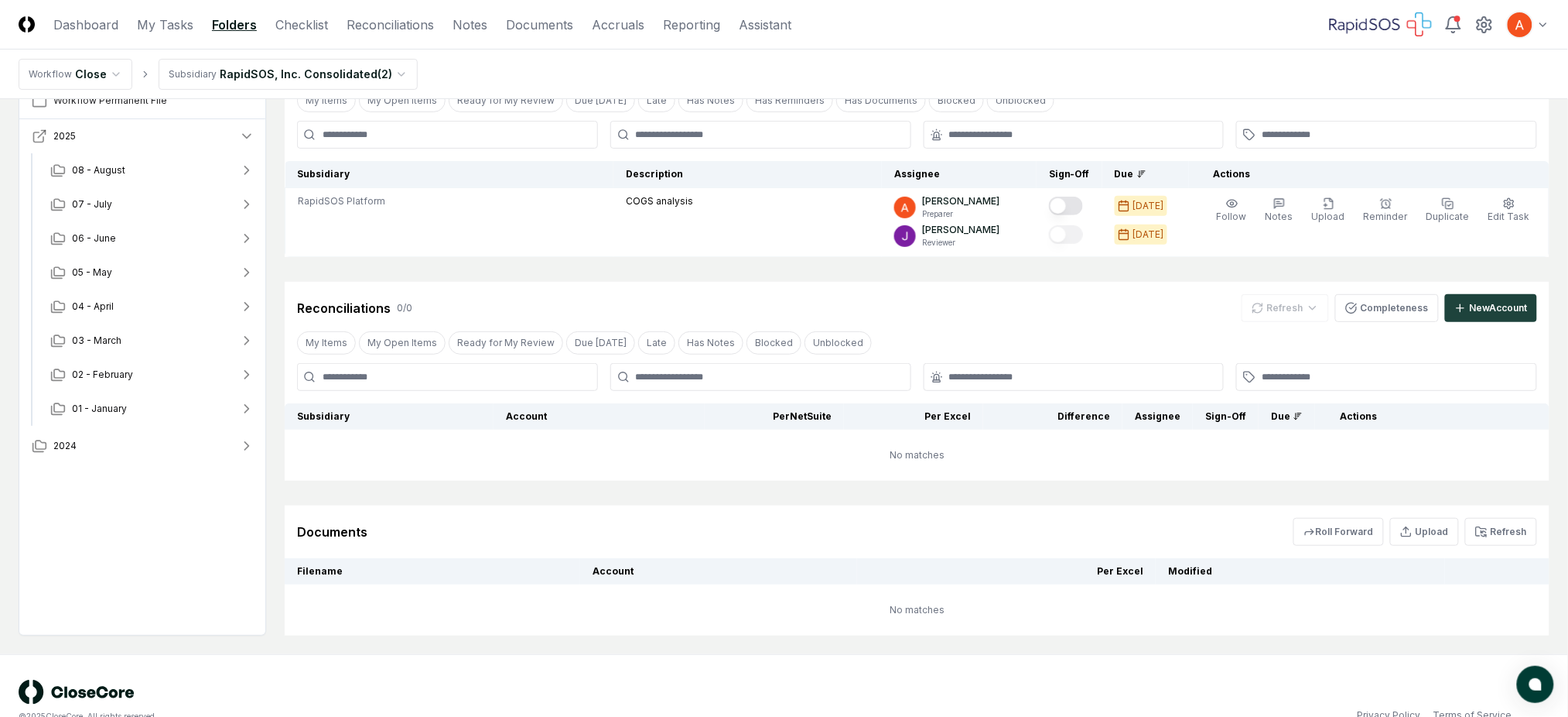
click at [158, 136] on button "2025" at bounding box center [143, 136] width 248 height 34
click at [153, 136] on button "2025" at bounding box center [143, 136] width 248 height 34
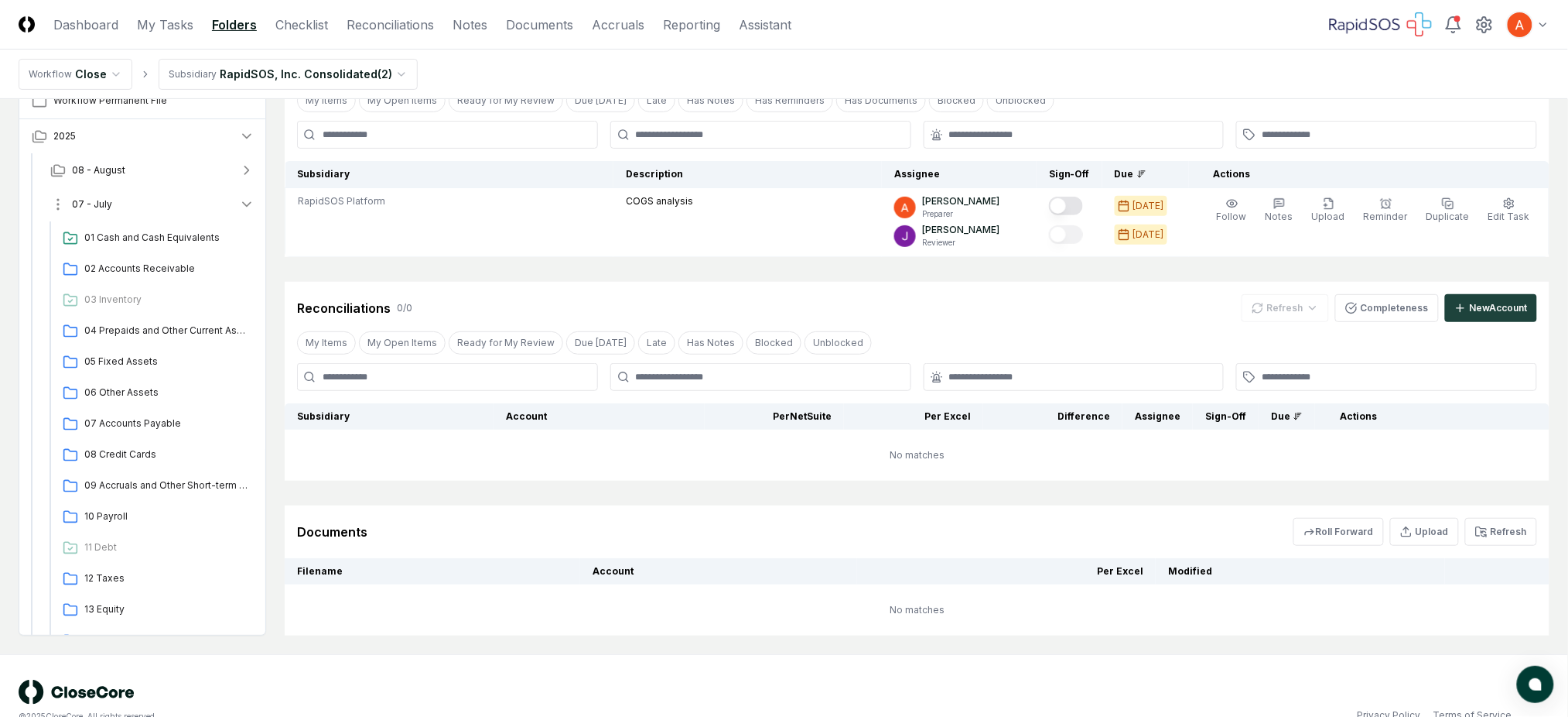
click at [147, 216] on button "07 - July" at bounding box center [152, 204] width 229 height 34
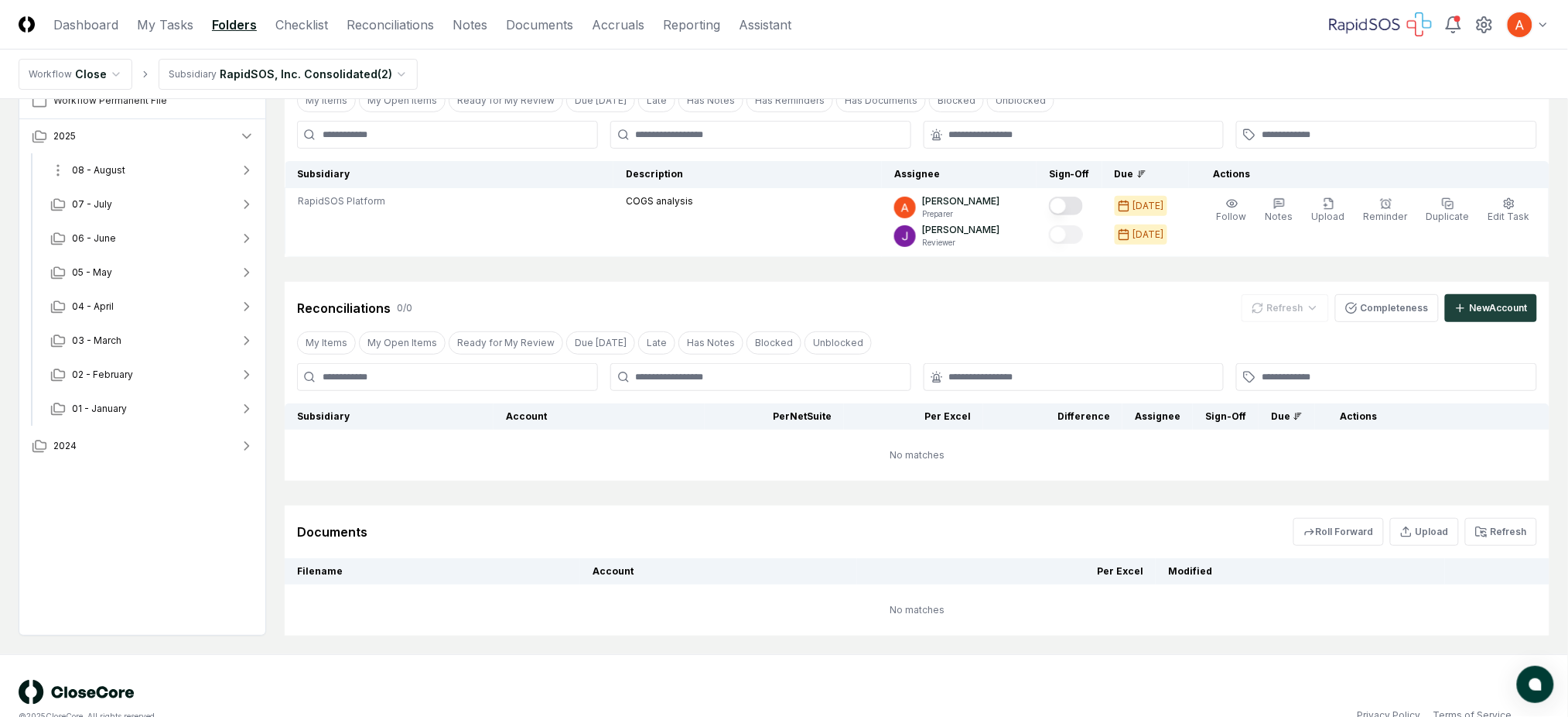
click at [137, 173] on button "08 - August" at bounding box center [152, 169] width 229 height 34
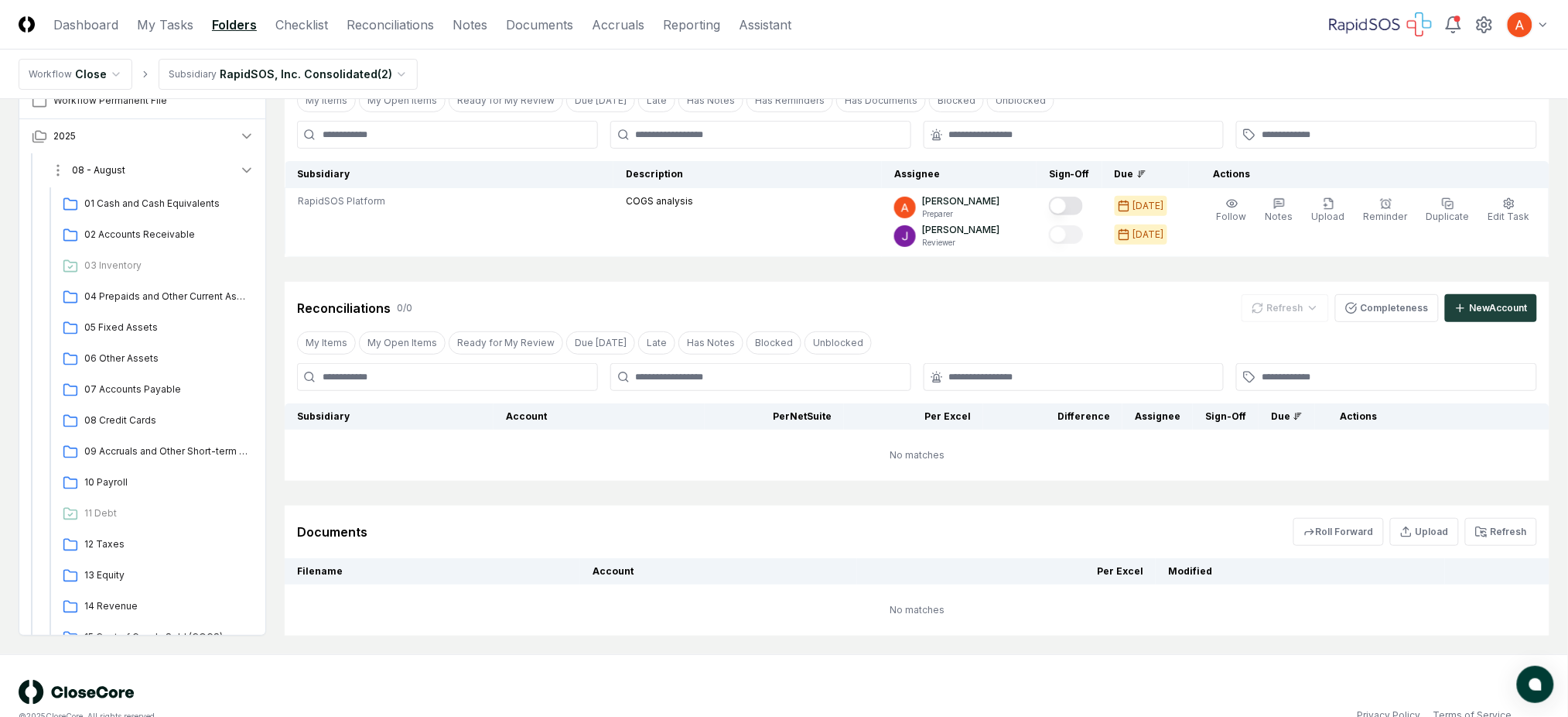
click at [194, 173] on button "08 - August" at bounding box center [152, 169] width 229 height 34
